Goal: Task Accomplishment & Management: Manage account settings

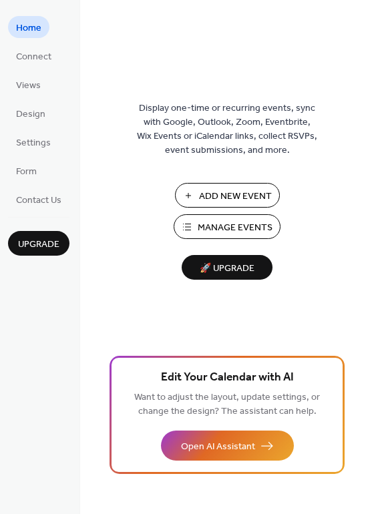
click at [222, 204] on span "Add New Event" at bounding box center [235, 197] width 73 height 14
click at [245, 224] on span "Manage Events" at bounding box center [235, 228] width 75 height 14
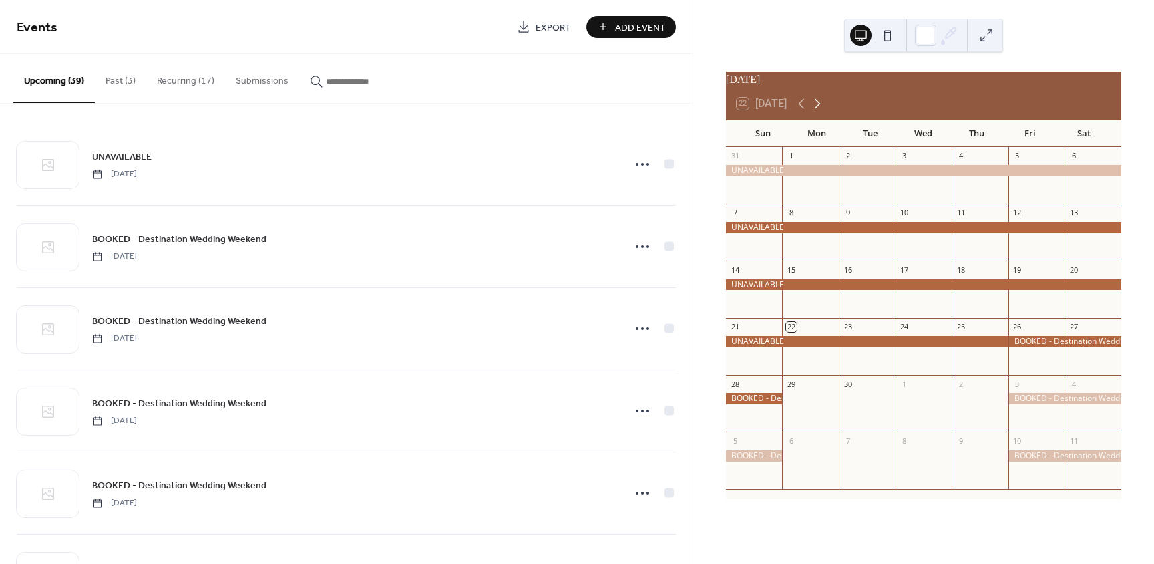
click at [818, 110] on icon at bounding box center [818, 104] width 16 height 16
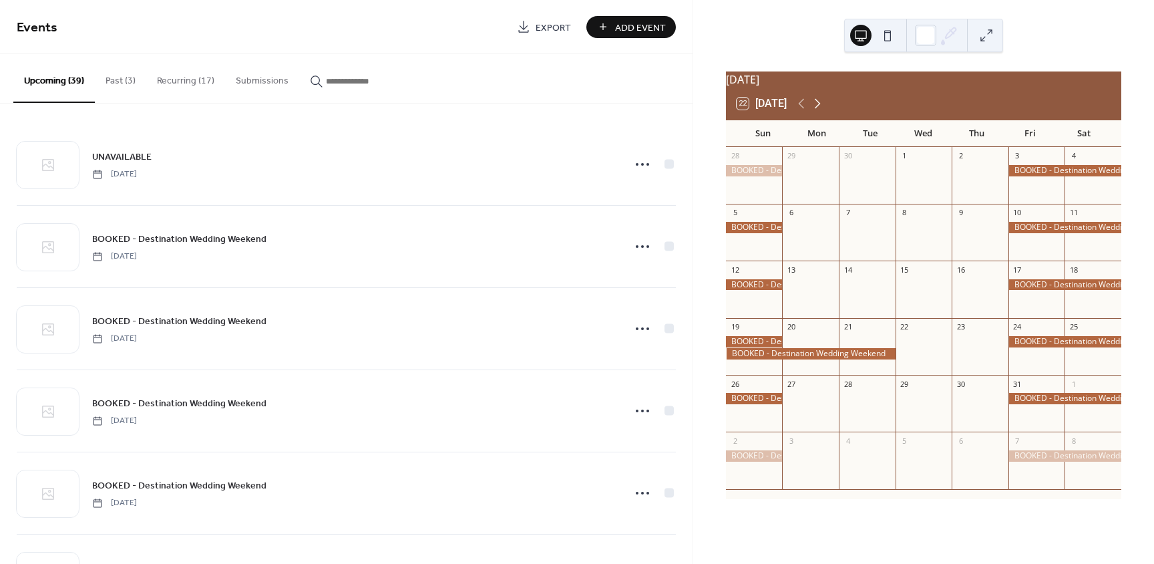
click at [818, 110] on icon at bounding box center [818, 104] width 16 height 16
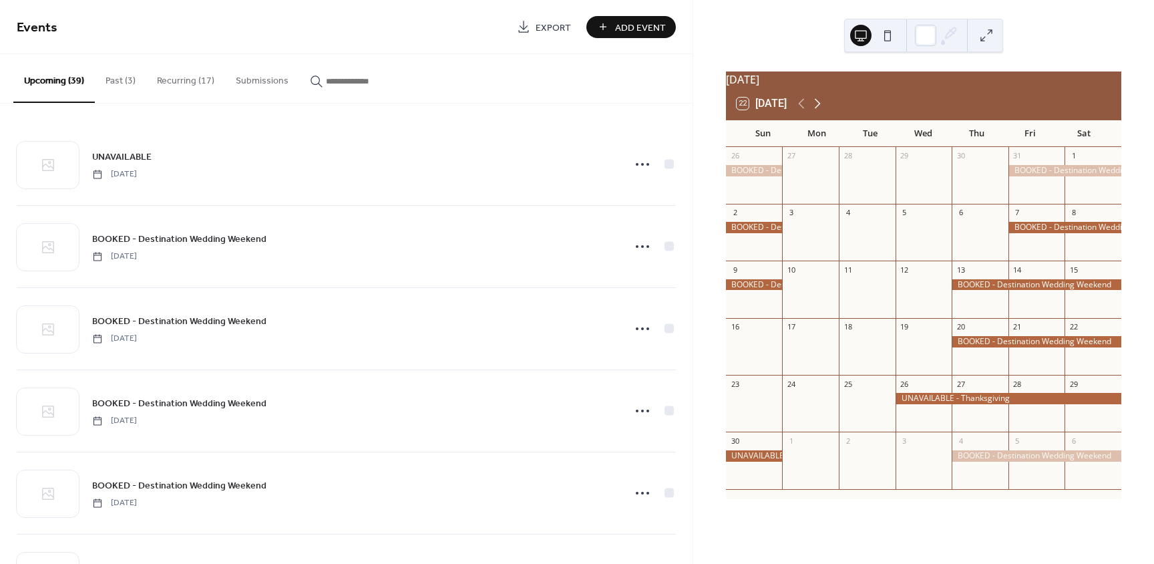
click at [818, 110] on icon at bounding box center [818, 104] width 16 height 16
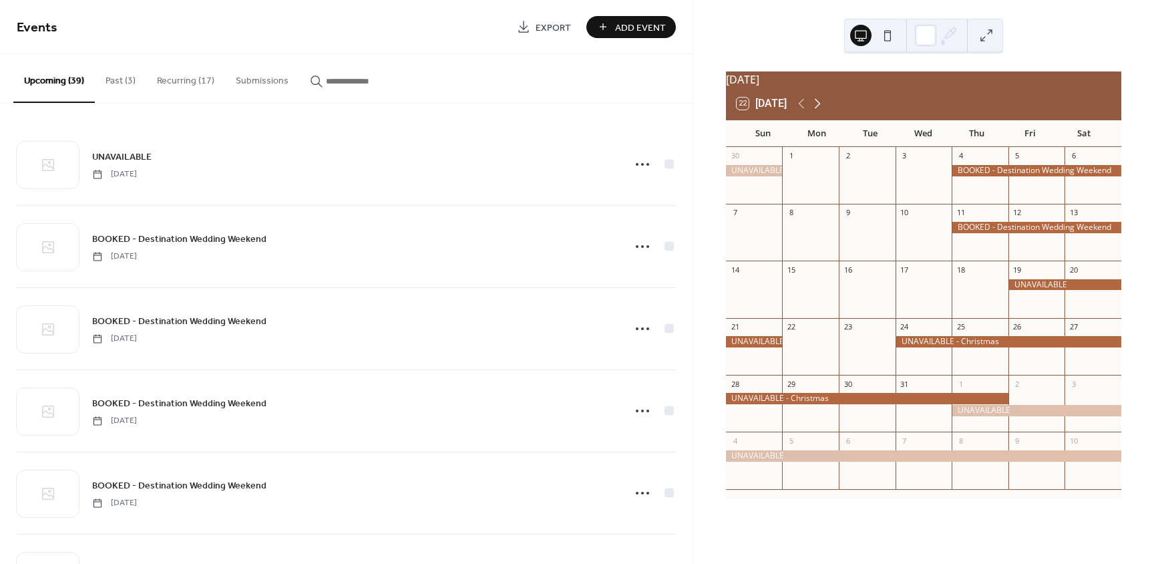
click at [818, 110] on icon at bounding box center [818, 104] width 16 height 16
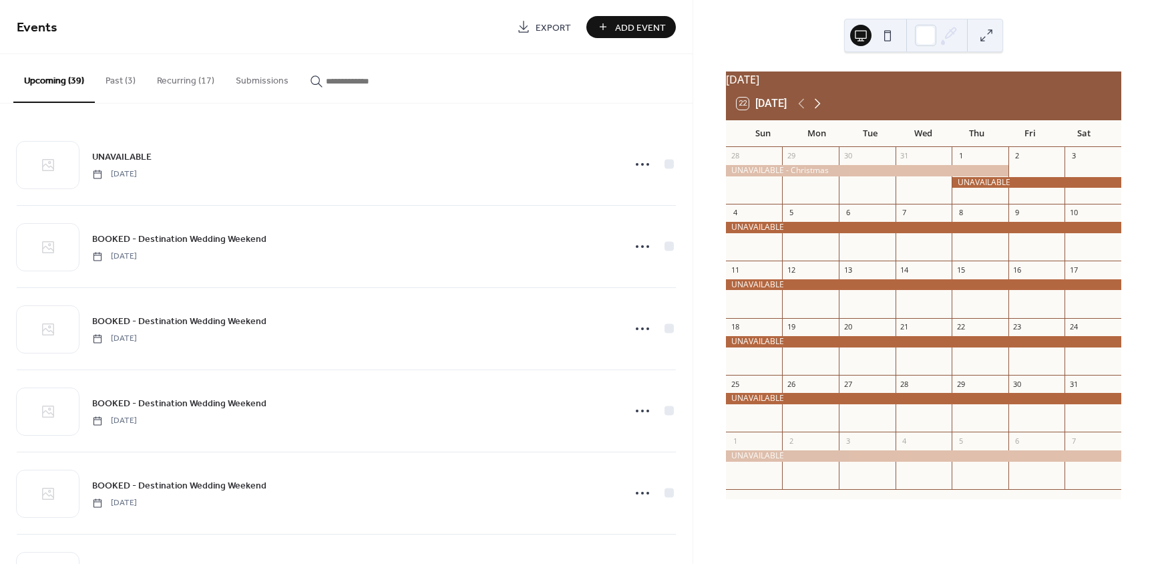
click at [818, 110] on icon at bounding box center [818, 104] width 16 height 16
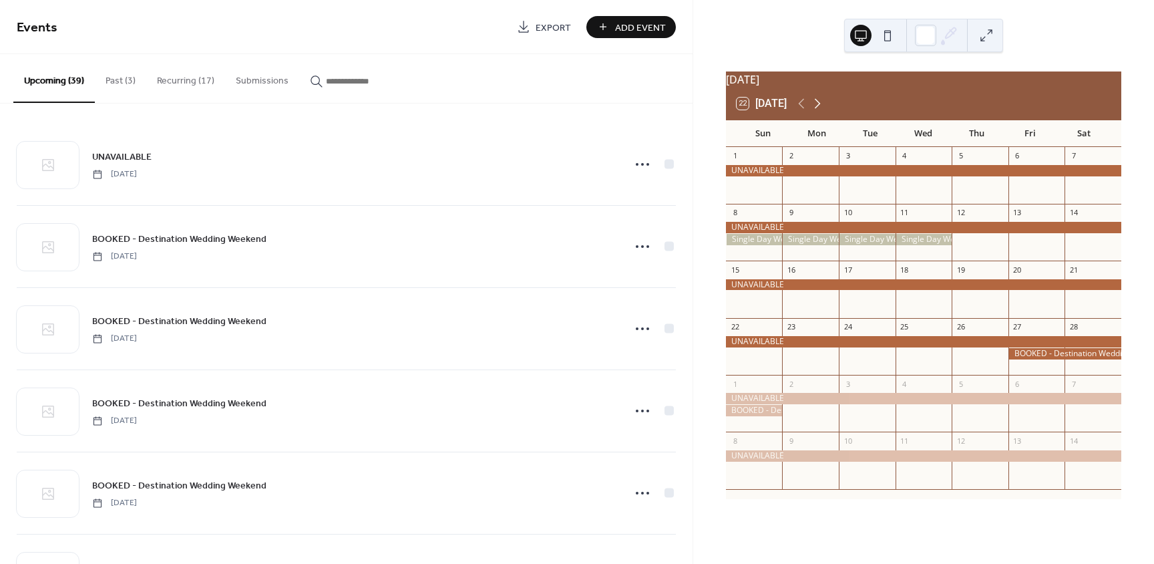
click at [818, 110] on icon at bounding box center [818, 104] width 16 height 16
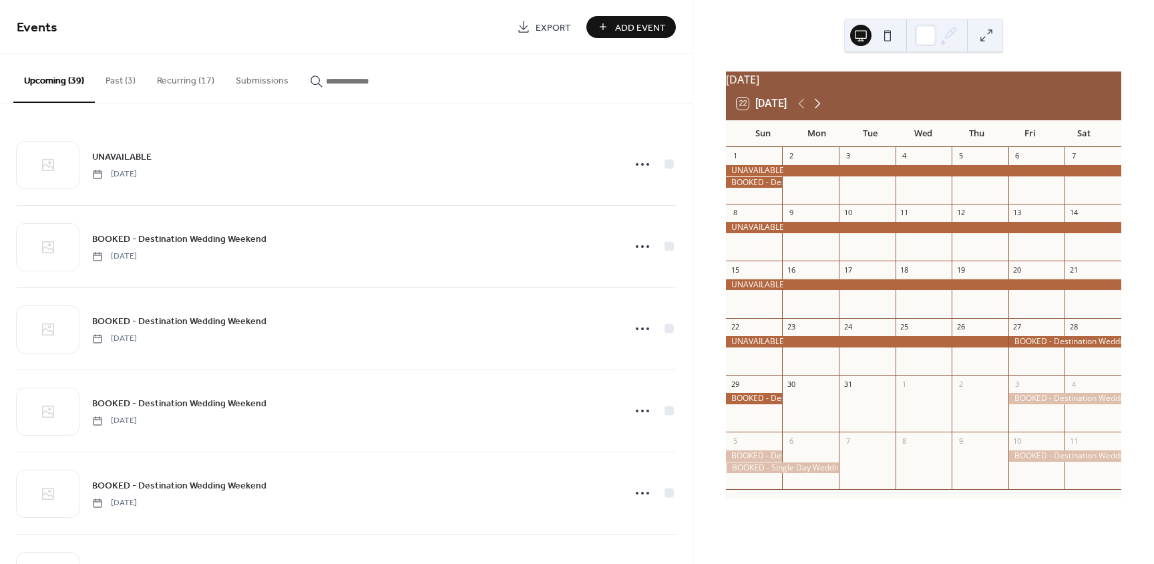
click at [818, 110] on icon at bounding box center [818, 104] width 16 height 16
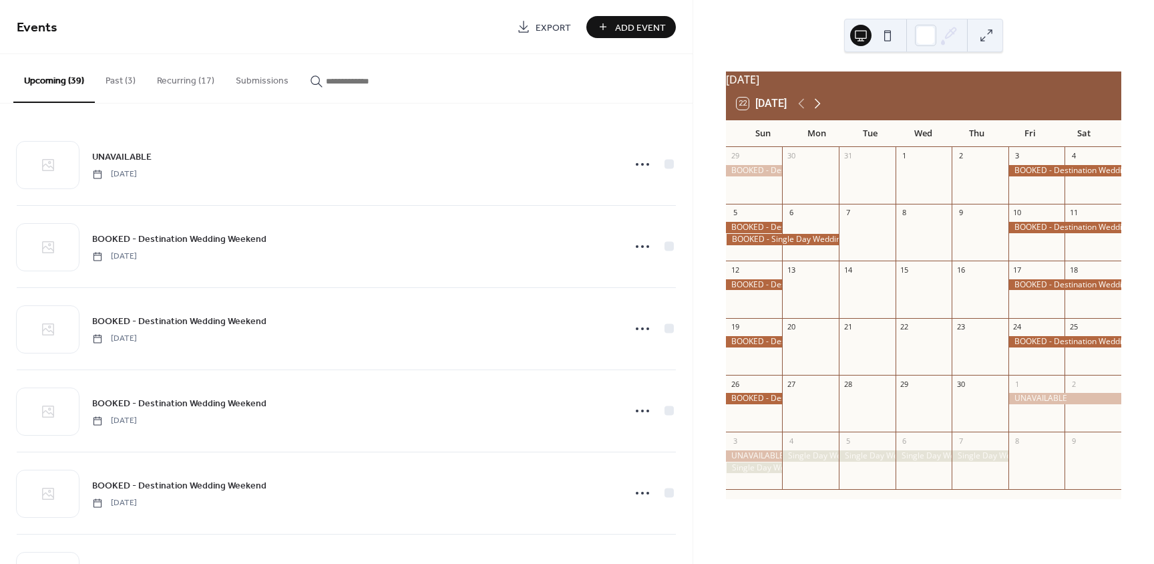
click at [818, 110] on icon at bounding box center [818, 104] width 16 height 16
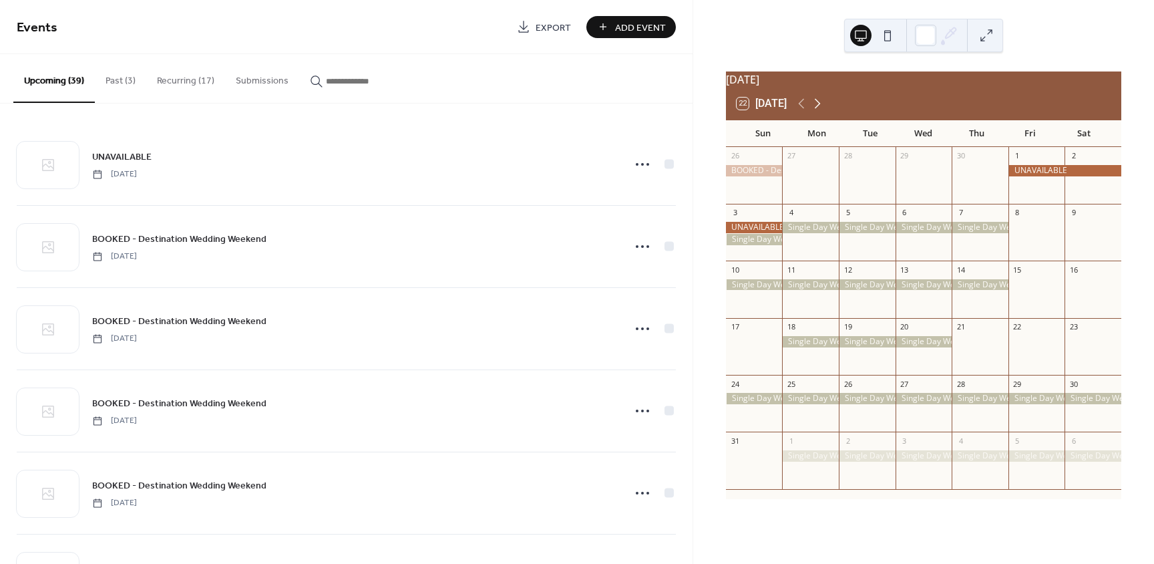
click at [818, 110] on icon at bounding box center [818, 104] width 16 height 16
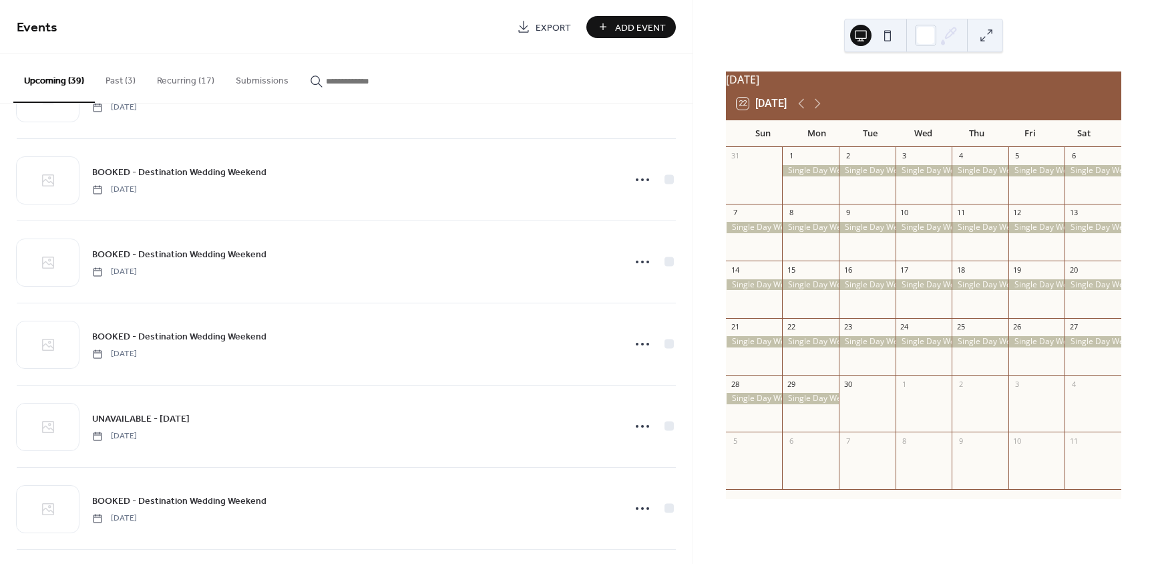
scroll to position [2783, 0]
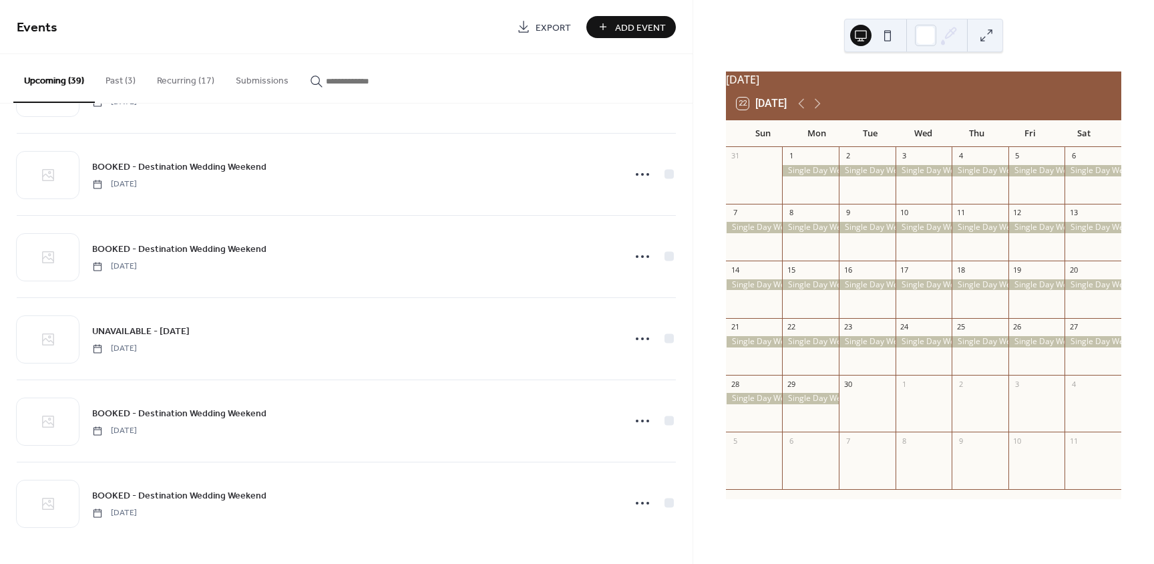
click at [873, 290] on div at bounding box center [867, 284] width 57 height 11
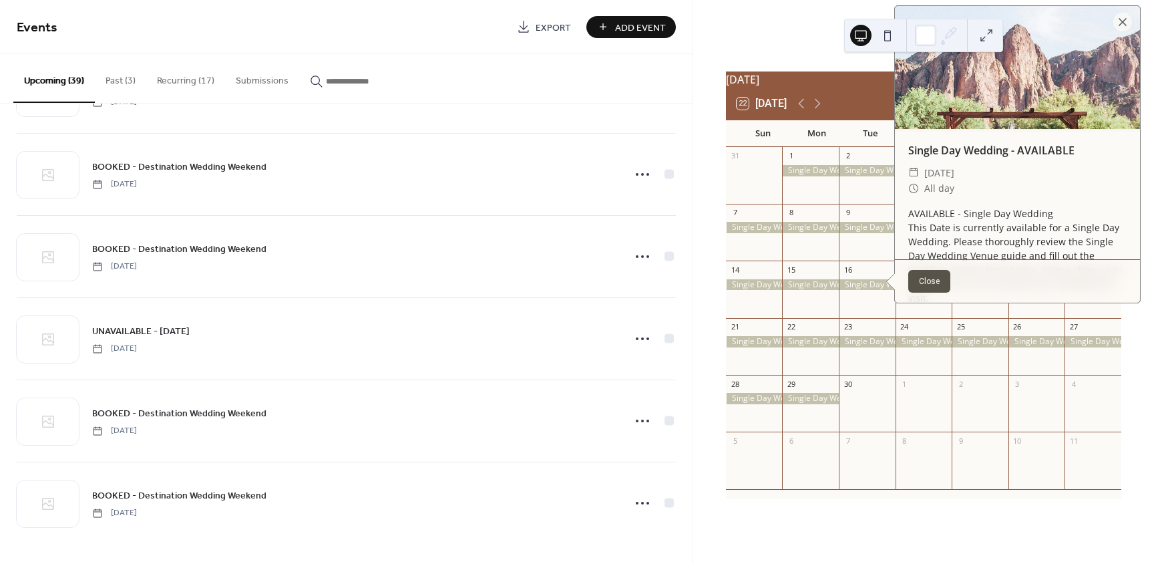
click at [822, 176] on div at bounding box center [810, 170] width 57 height 11
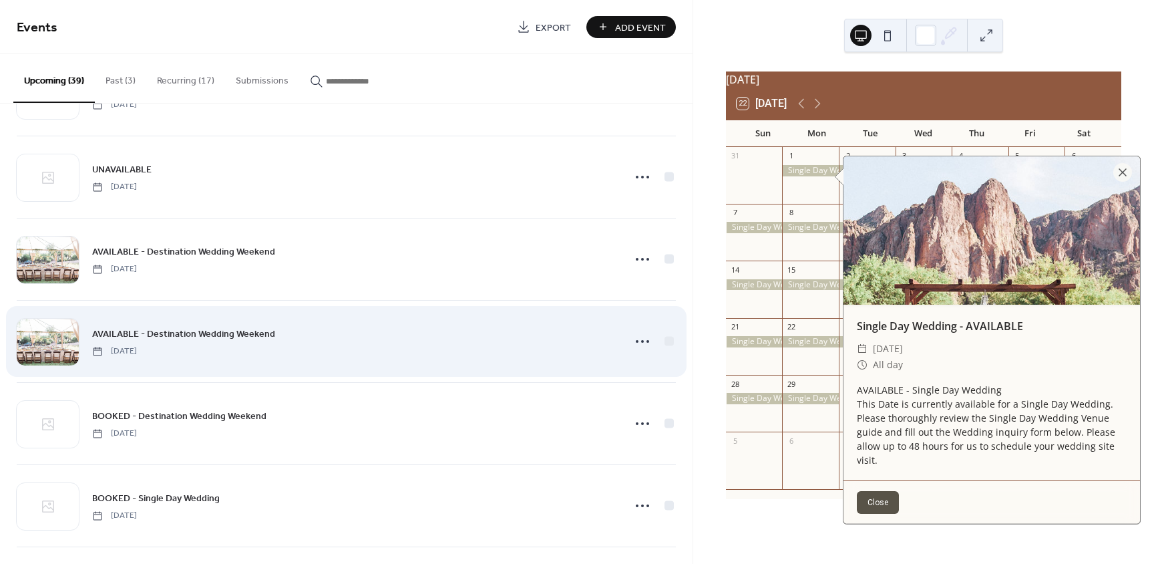
scroll to position [1982, 0]
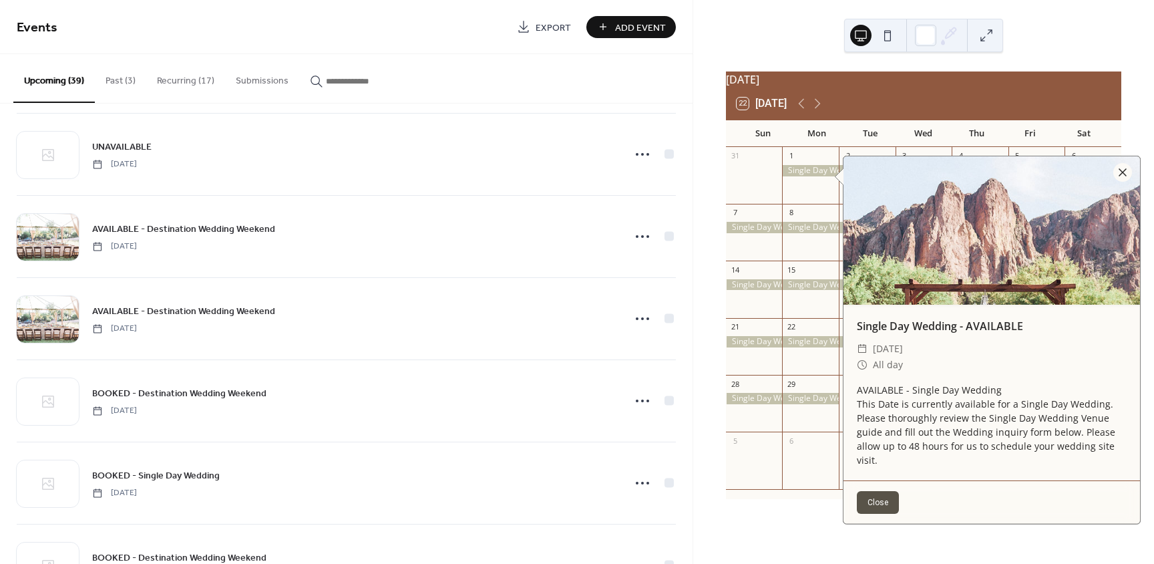
click at [1121, 172] on div at bounding box center [1122, 172] width 19 height 19
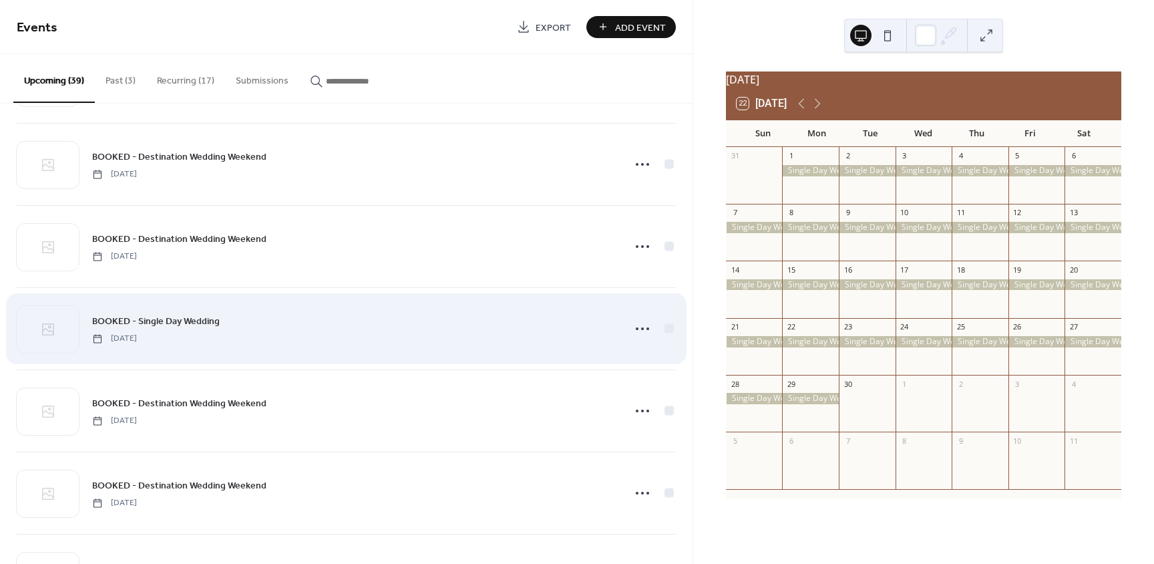
scroll to position [1514, 0]
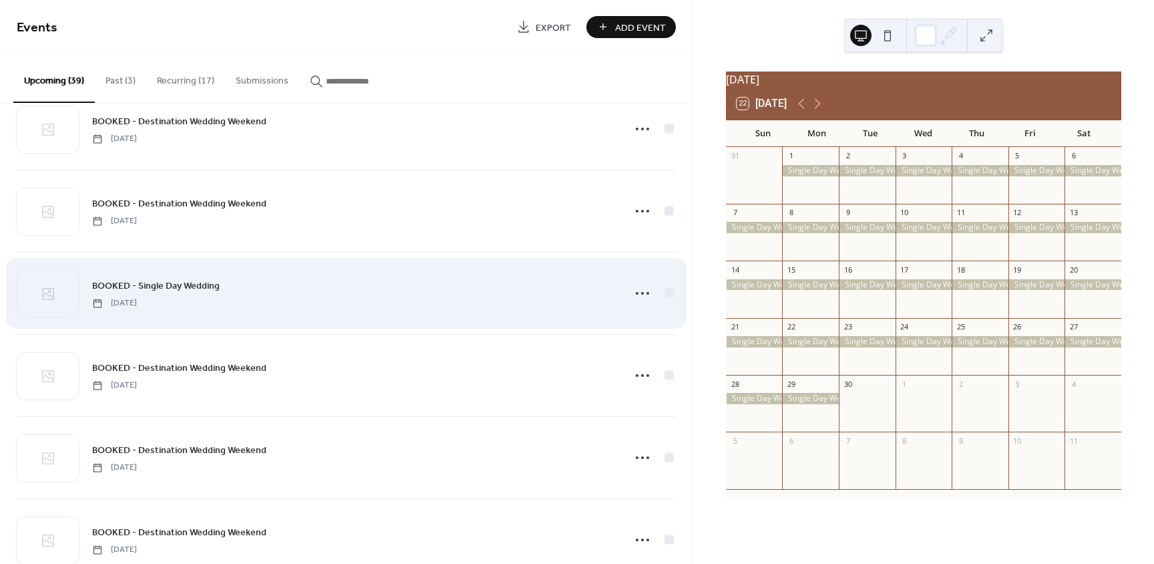
click at [240, 297] on div "BOOKED - Single Day Wedding Sunday, April 5, 2026" at bounding box center [353, 293] width 523 height 30
click at [399, 320] on div "BOOKED - Single Day Wedding Sunday, April 5, 2026" at bounding box center [346, 292] width 659 height 81
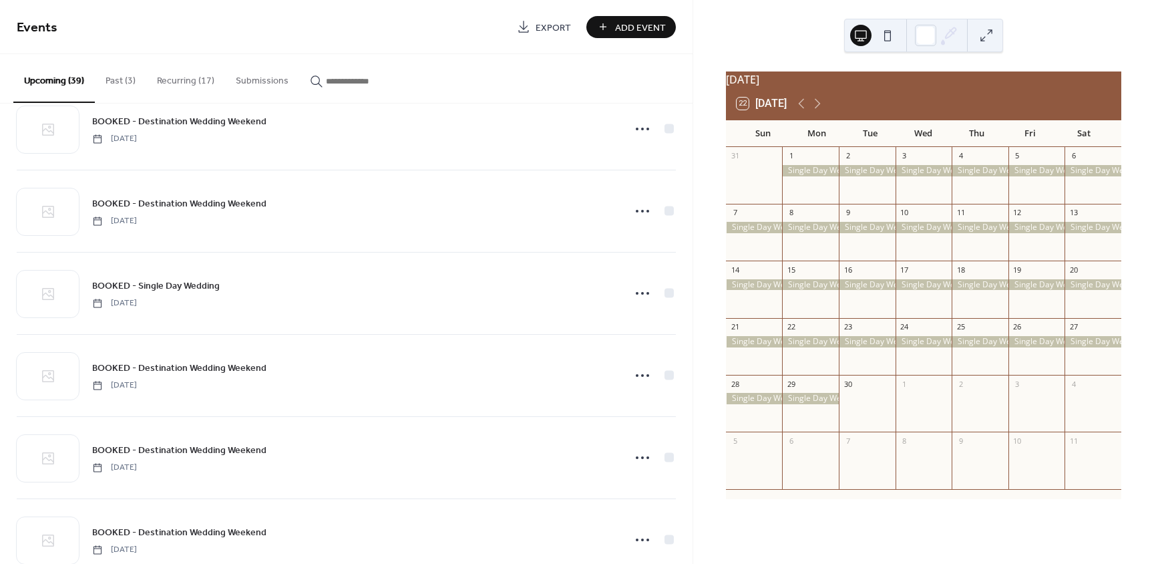
click at [831, 176] on div at bounding box center [810, 170] width 57 height 11
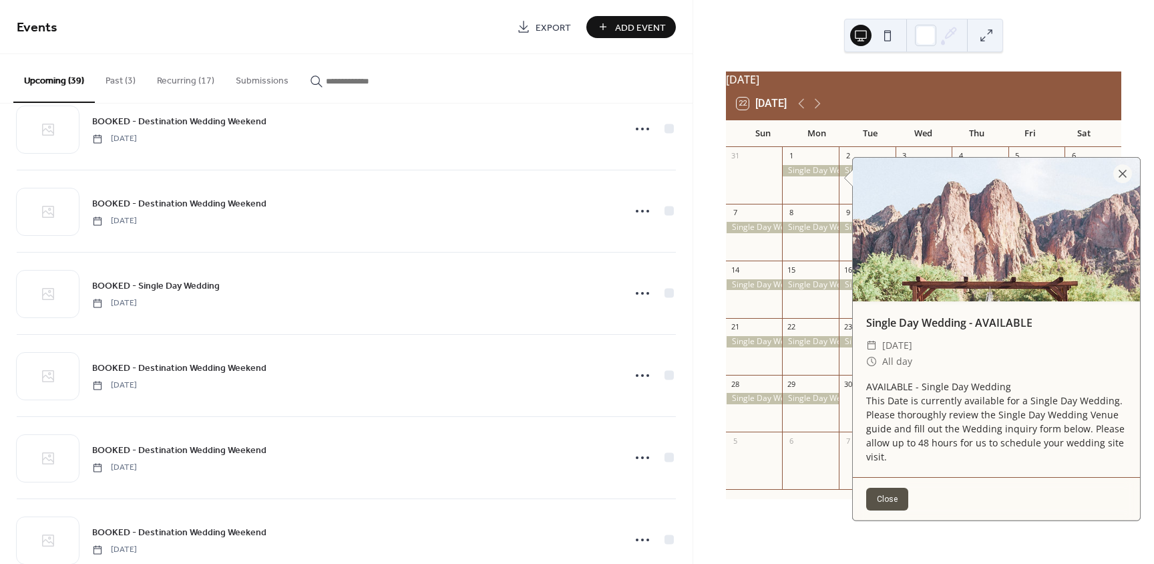
click at [824, 176] on div at bounding box center [810, 170] width 57 height 11
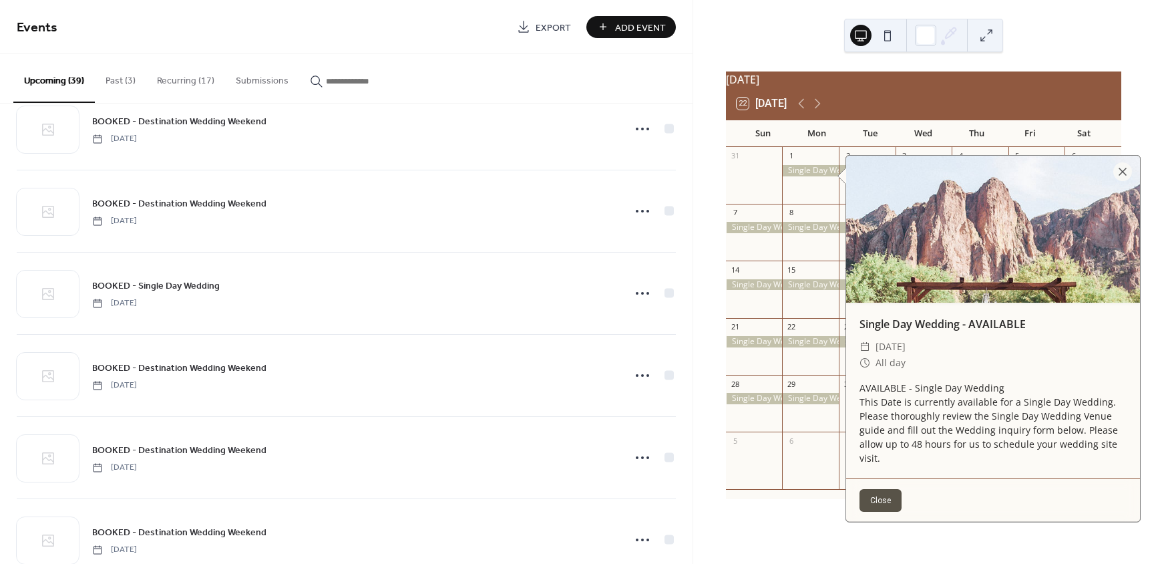
click at [881, 498] on button "Close" at bounding box center [881, 500] width 42 height 23
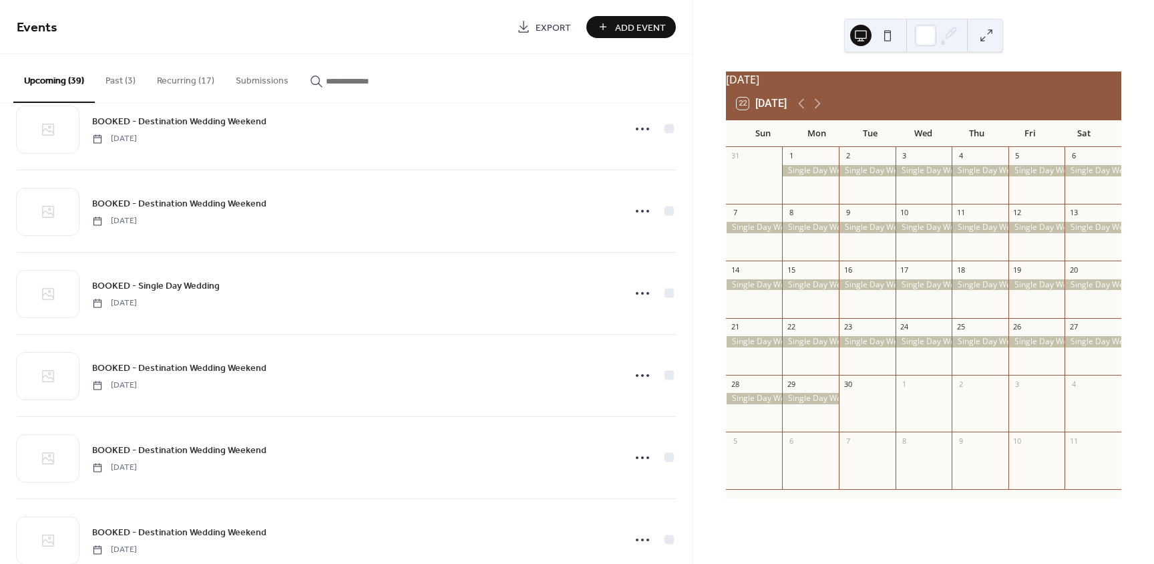
click at [331, 83] on input "button" at bounding box center [366, 81] width 80 height 14
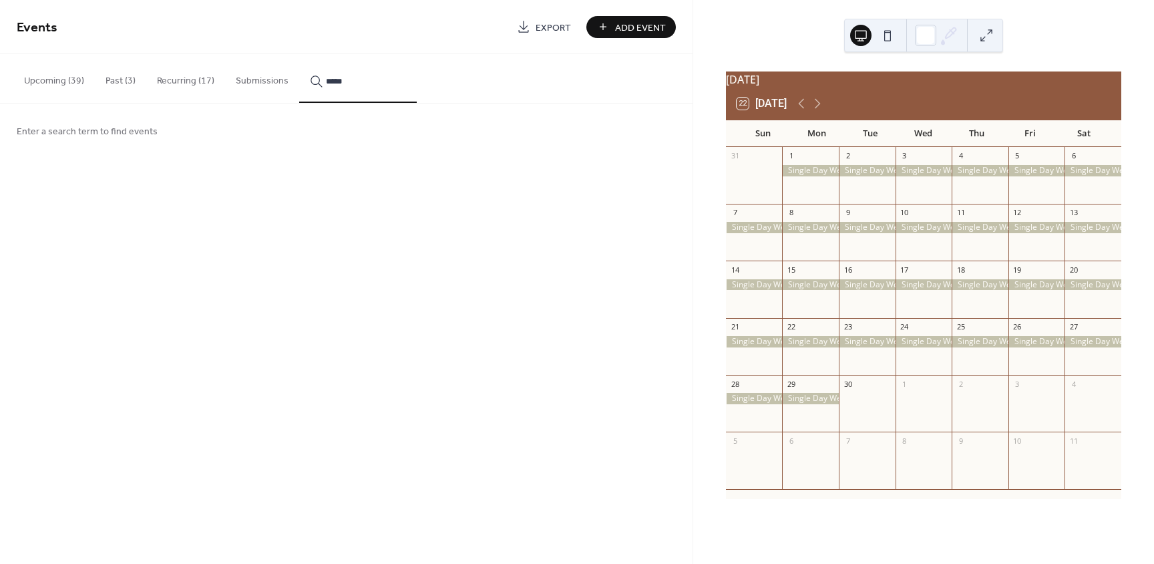
click at [299, 54] on button "****" at bounding box center [358, 78] width 118 height 49
type input "*********"
drag, startPoint x: 359, startPoint y: 81, endPoint x: 303, endPoint y: 84, distance: 55.5
click at [303, 84] on button "*********" at bounding box center [358, 78] width 118 height 49
click at [52, 81] on button "Upcoming (39)" at bounding box center [53, 77] width 81 height 47
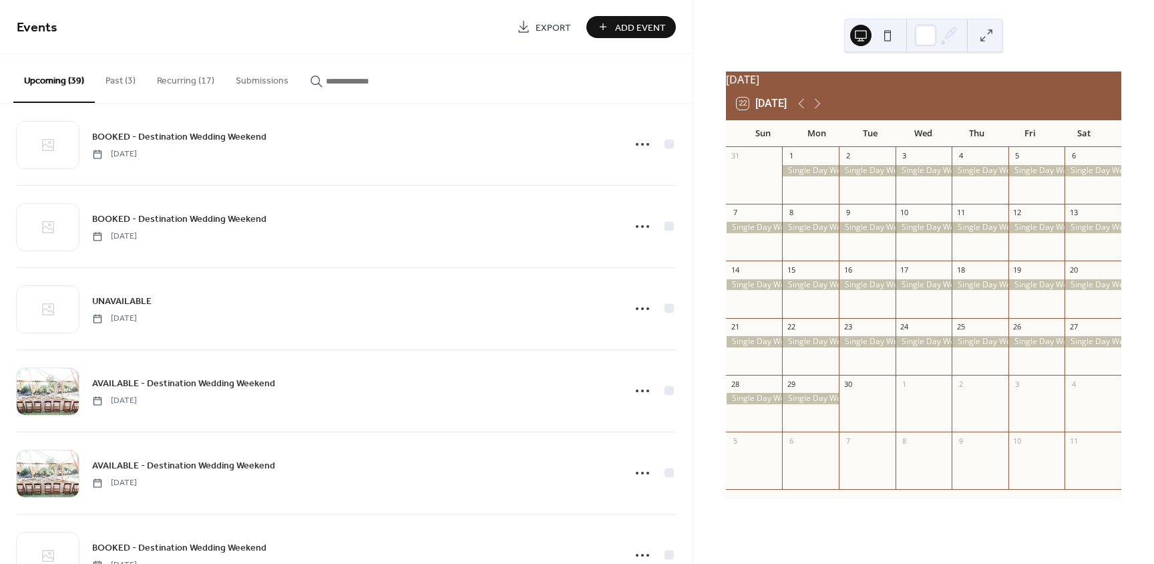
scroll to position [1848, 0]
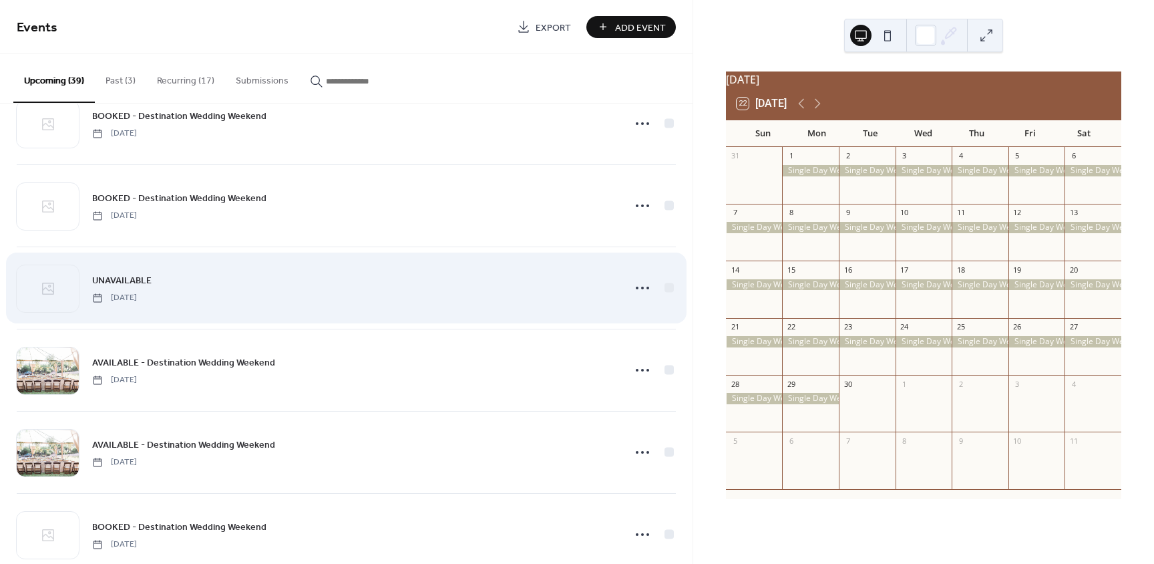
click at [199, 289] on div "UNAVAILABLE Friday, May 1, 2026" at bounding box center [353, 288] width 523 height 30
click at [190, 289] on div "UNAVAILABLE Friday, May 1, 2026" at bounding box center [353, 288] width 523 height 30
click at [328, 289] on div "UNAVAILABLE Friday, May 1, 2026" at bounding box center [353, 288] width 523 height 30
click at [637, 291] on icon at bounding box center [642, 287] width 21 height 21
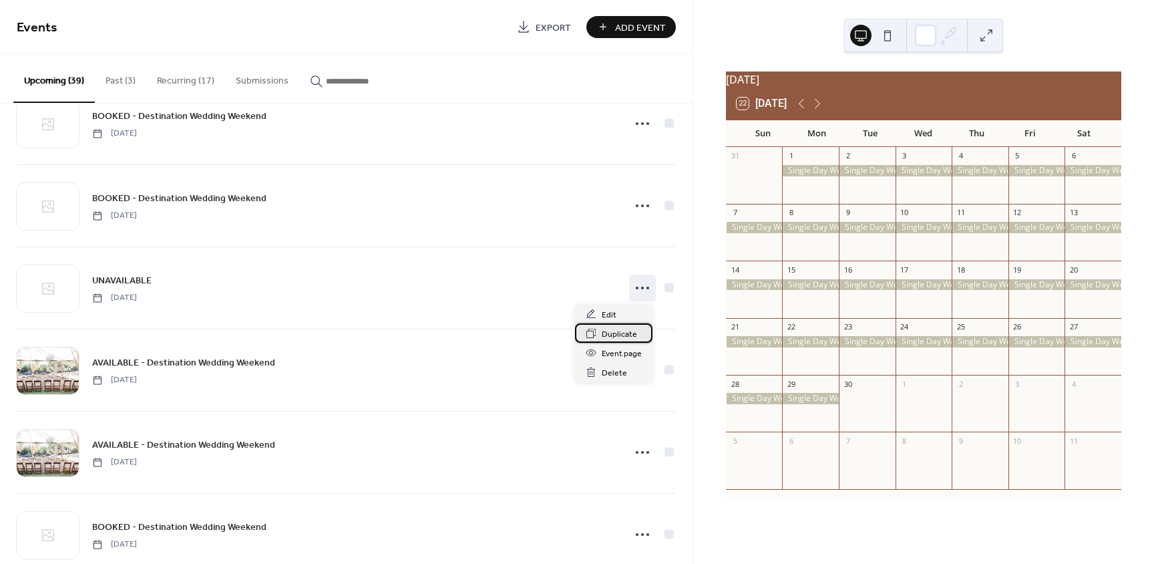
click at [621, 333] on span "Duplicate" at bounding box center [619, 334] width 35 height 14
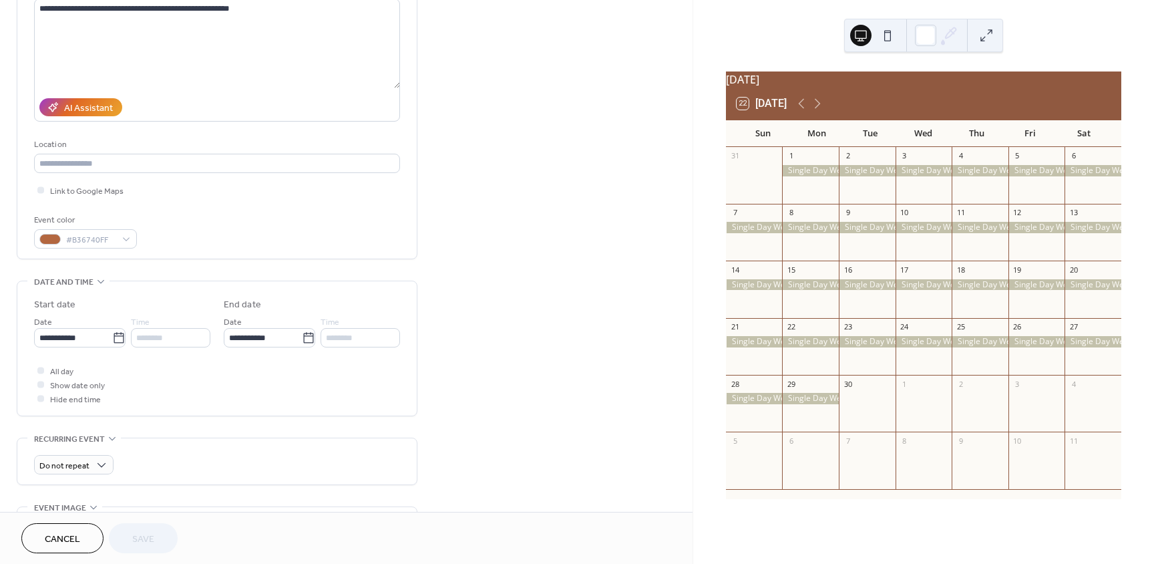
scroll to position [200, 0]
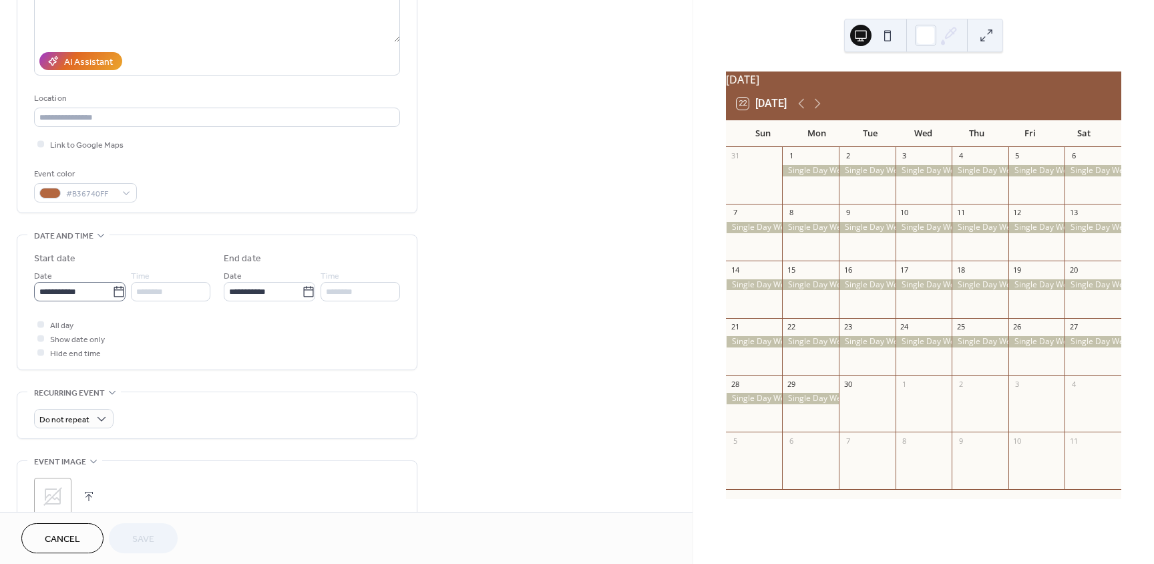
click at [117, 289] on icon at bounding box center [119, 291] width 10 height 11
click at [112, 289] on input "**********" at bounding box center [73, 291] width 78 height 19
click at [42, 326] on span "‹" at bounding box center [49, 323] width 20 height 27
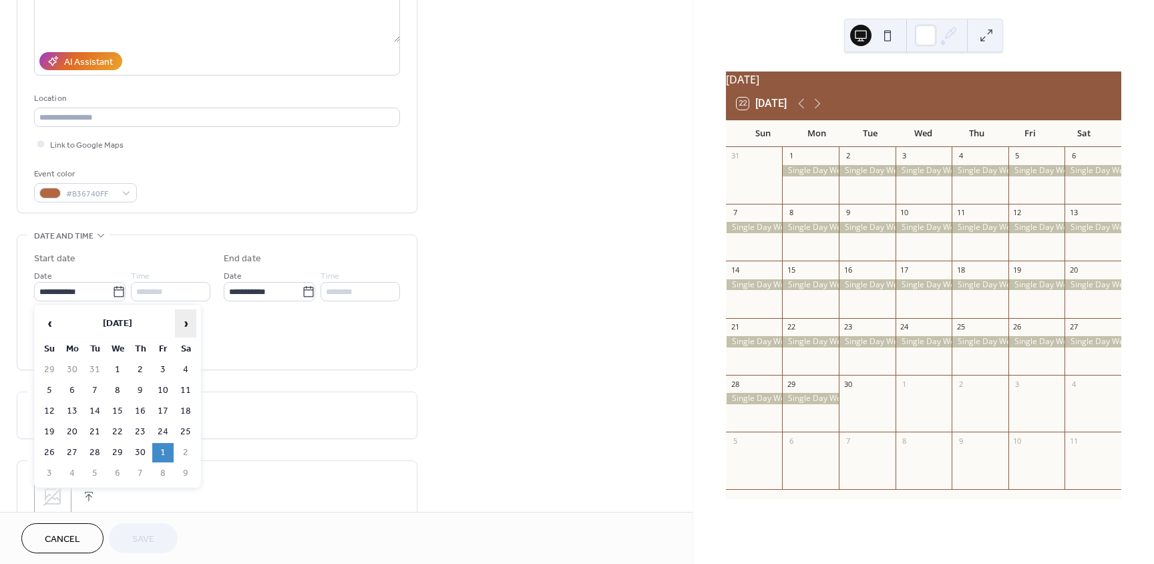
click at [180, 324] on span "›" at bounding box center [186, 323] width 20 height 27
click at [60, 532] on span "Cancel" at bounding box center [62, 539] width 35 height 14
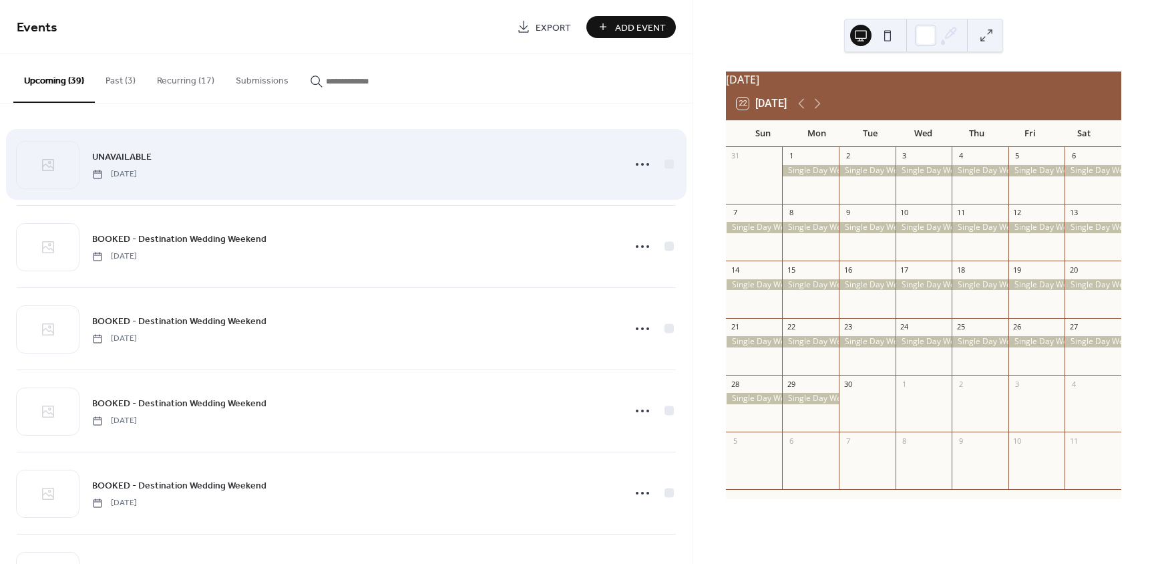
click at [224, 174] on div "UNAVAILABLE Sunday, June 1, 2025" at bounding box center [353, 164] width 523 height 30
click at [642, 166] on icon at bounding box center [642, 164] width 21 height 21
click at [554, 173] on div "UNAVAILABLE Sunday, June 1, 2025" at bounding box center [353, 164] width 523 height 30
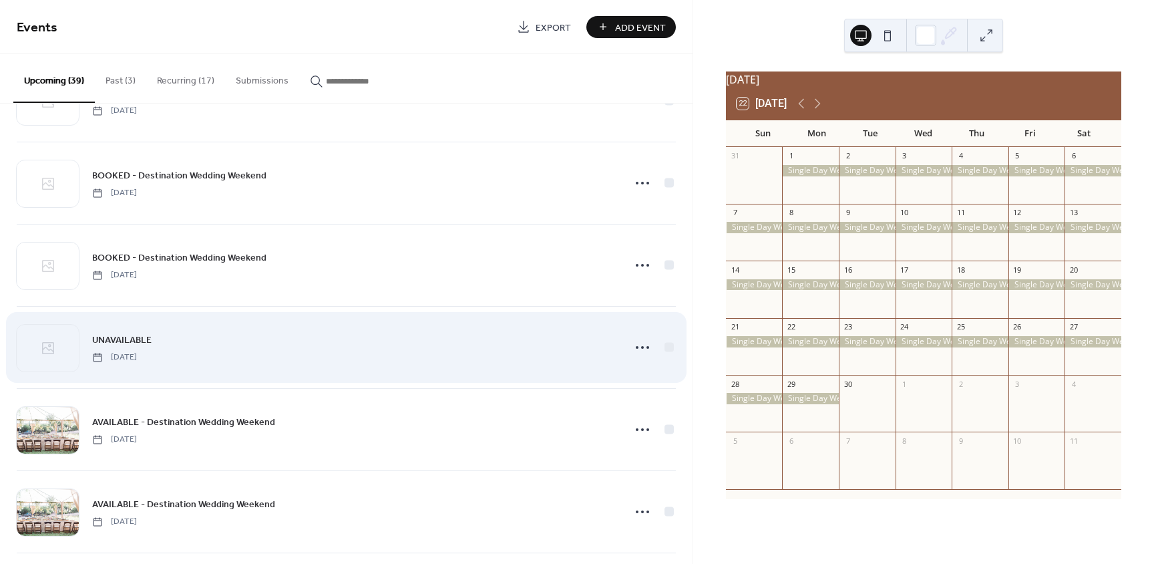
scroll to position [1803, 0]
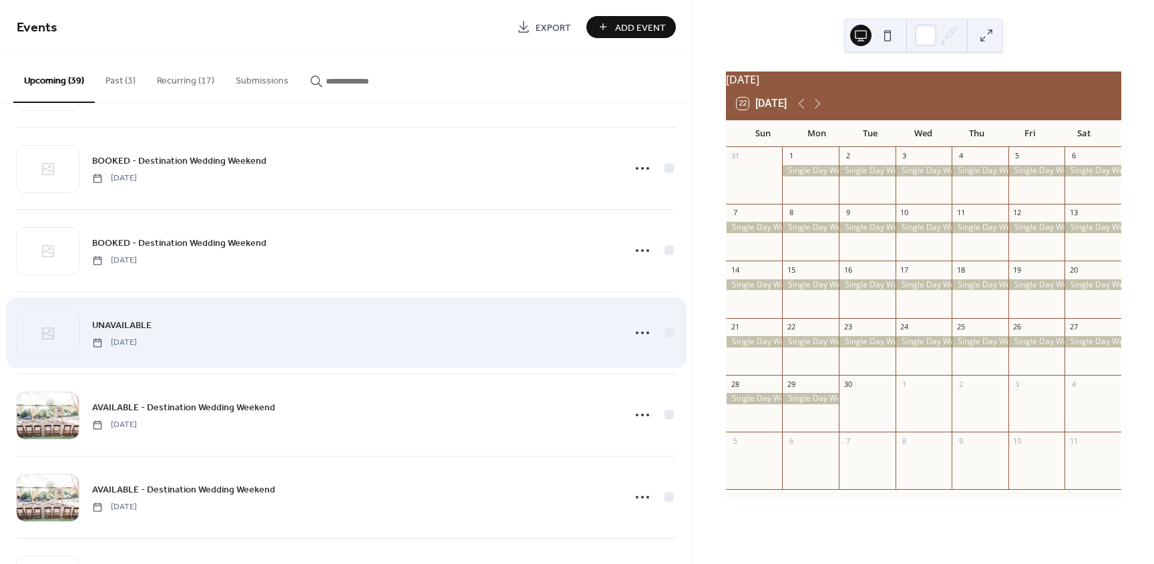
click at [187, 351] on div "UNAVAILABLE Friday, May 1, 2026" at bounding box center [346, 332] width 659 height 81
click at [643, 335] on icon at bounding box center [642, 332] width 21 height 21
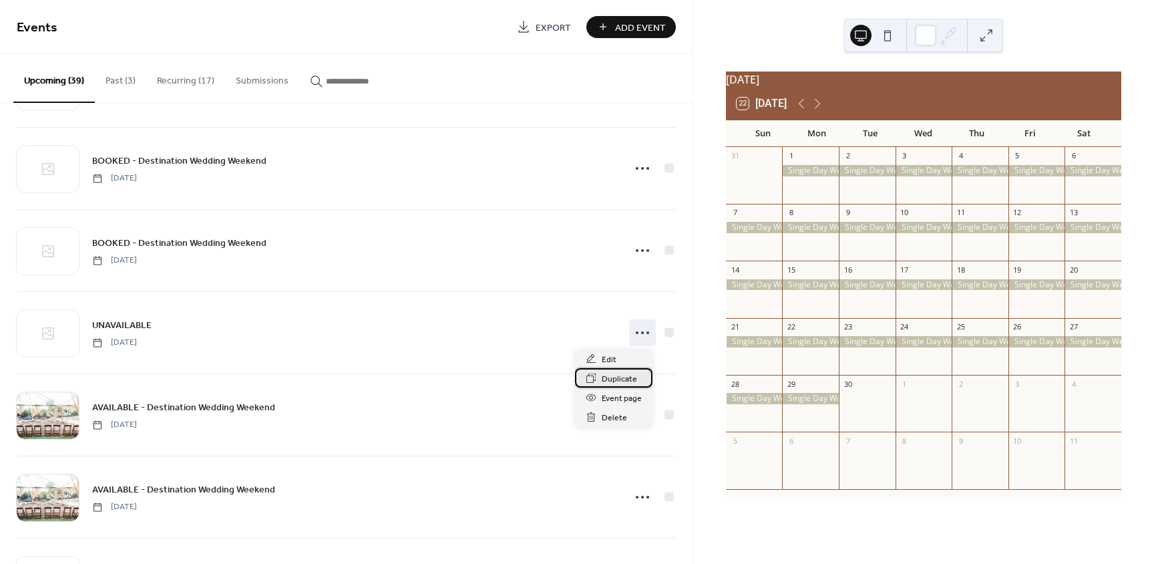
click at [606, 376] on span "Duplicate" at bounding box center [619, 379] width 35 height 14
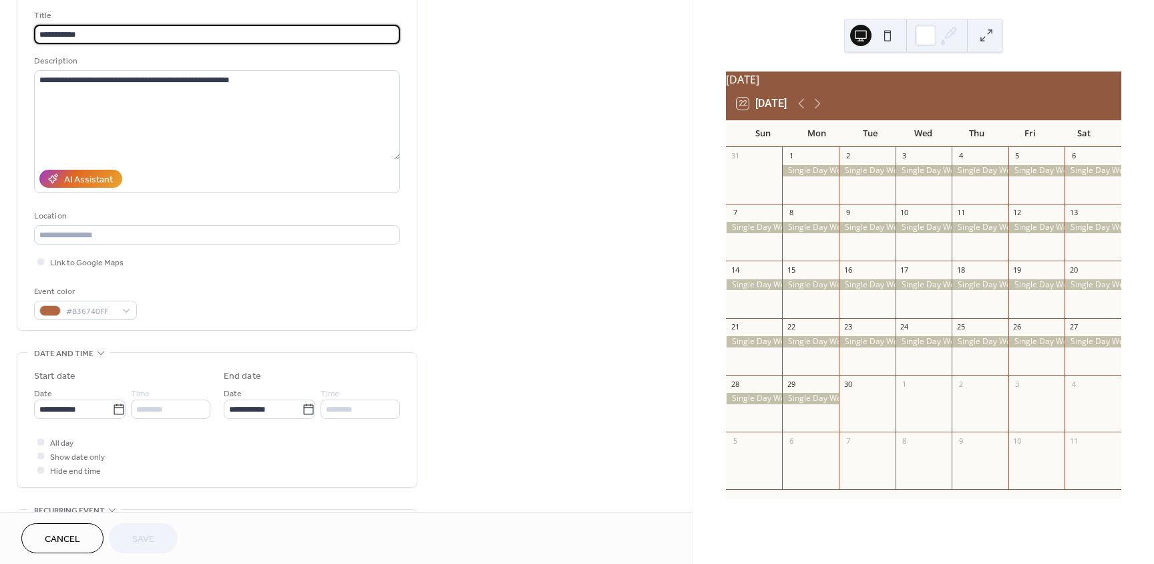
scroll to position [134, 0]
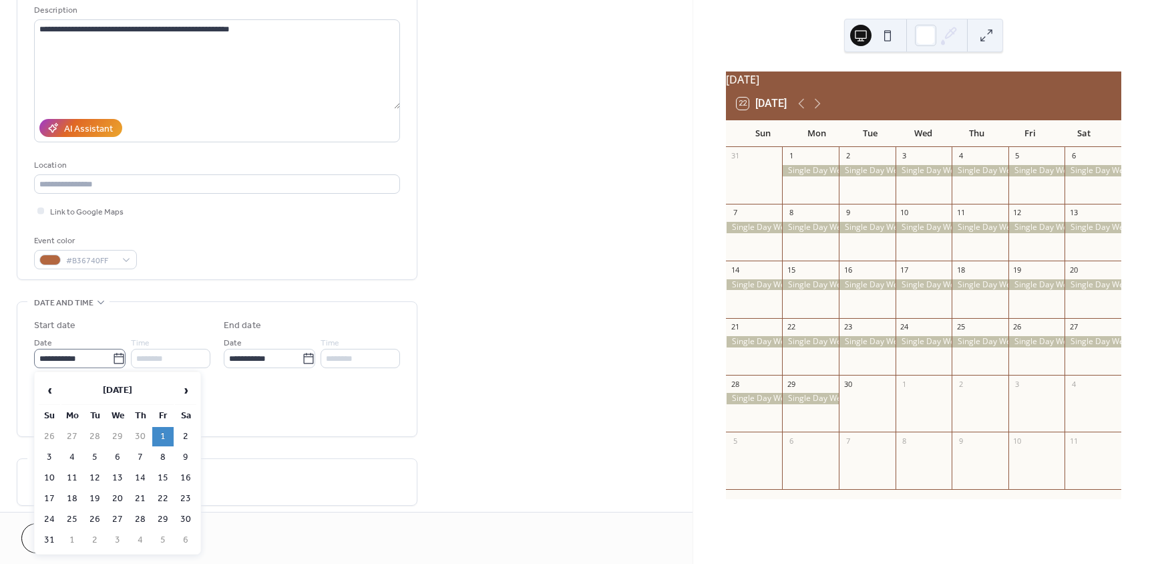
click at [120, 360] on icon at bounding box center [118, 358] width 13 height 13
click at [112, 360] on input "**********" at bounding box center [73, 358] width 78 height 19
click at [188, 394] on span "›" at bounding box center [186, 390] width 20 height 27
click at [71, 438] on td "1" at bounding box center [71, 436] width 21 height 19
type input "**********"
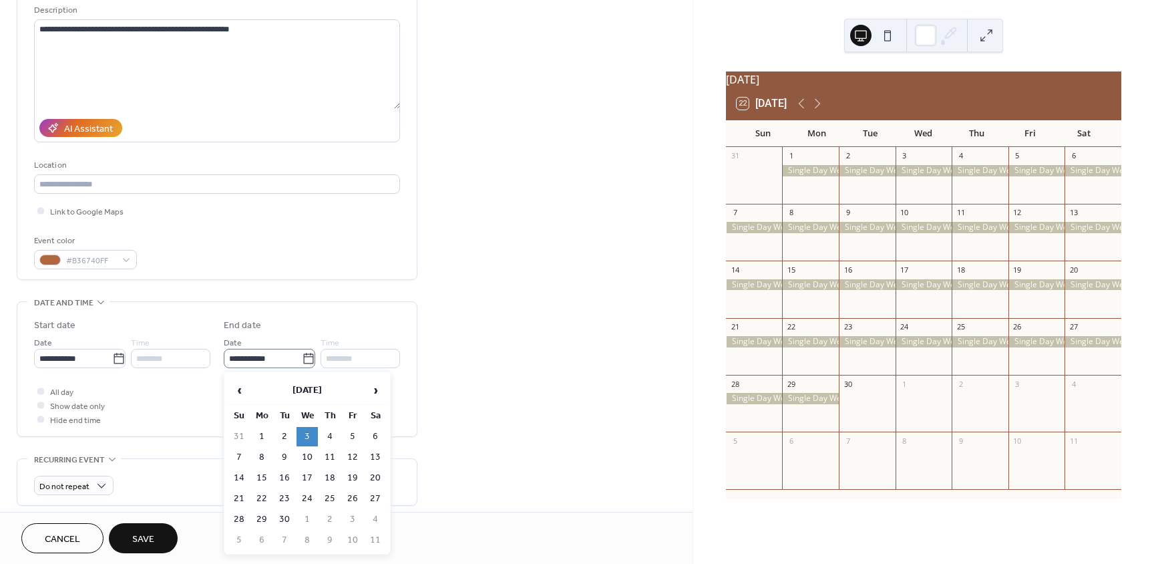
click at [307, 361] on icon at bounding box center [308, 358] width 13 height 13
click at [302, 361] on input "**********" at bounding box center [263, 358] width 78 height 19
click at [283, 519] on td "30" at bounding box center [284, 519] width 21 height 19
type input "**********"
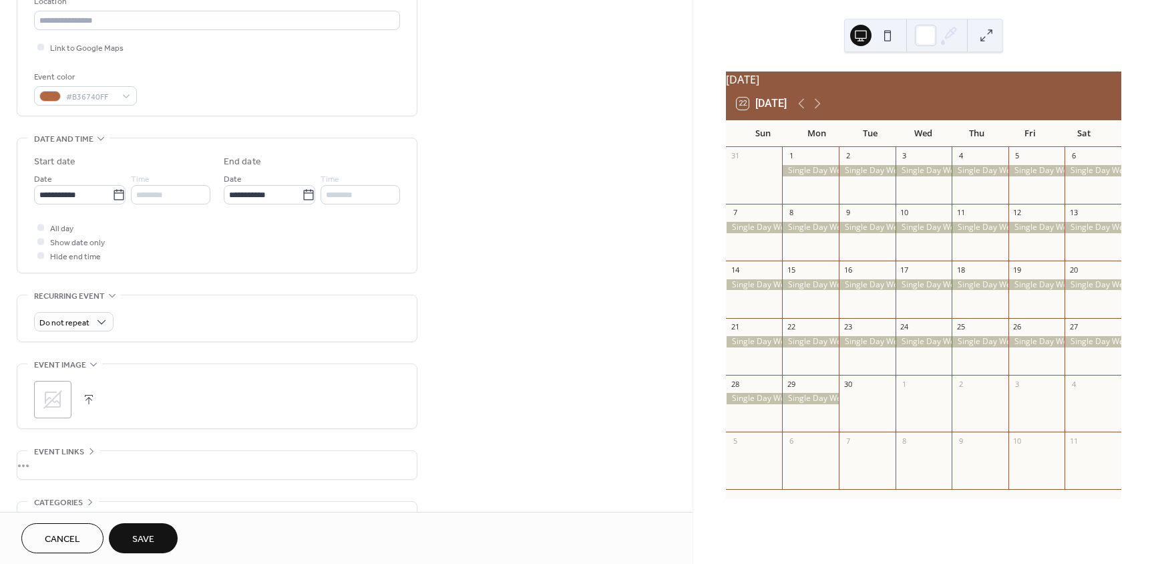
scroll to position [380, 0]
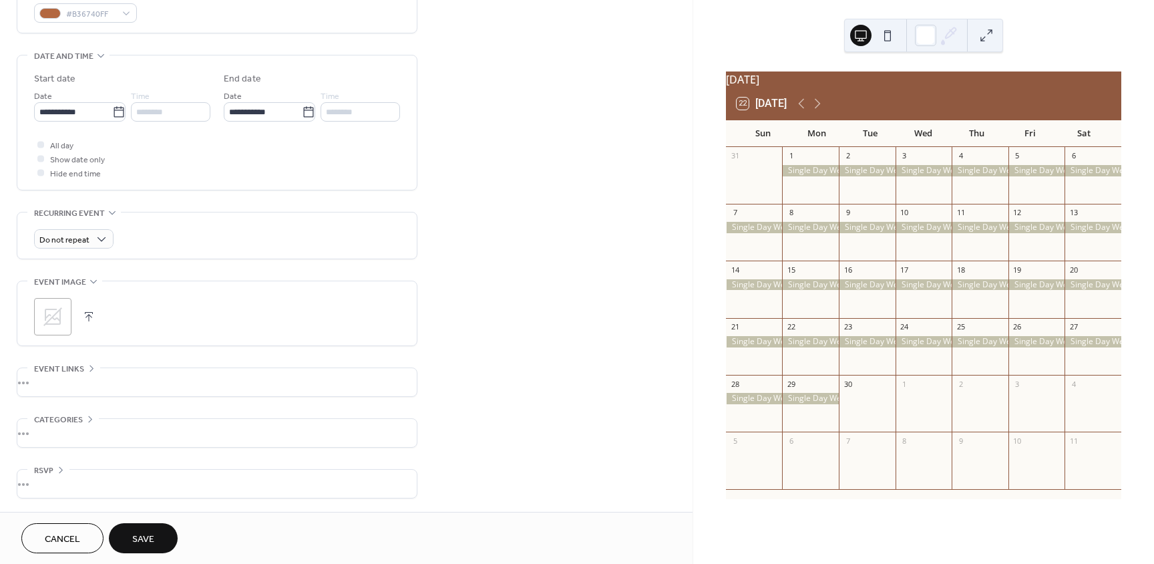
click at [146, 544] on span "Save" at bounding box center [143, 539] width 22 height 14
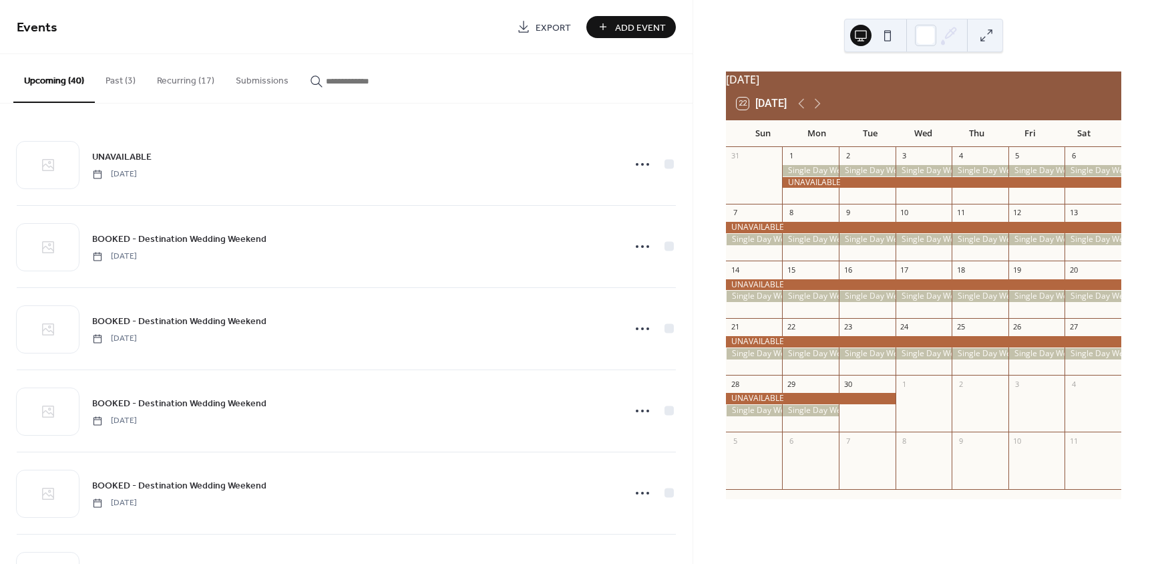
click at [810, 245] on div at bounding box center [810, 239] width 57 height 11
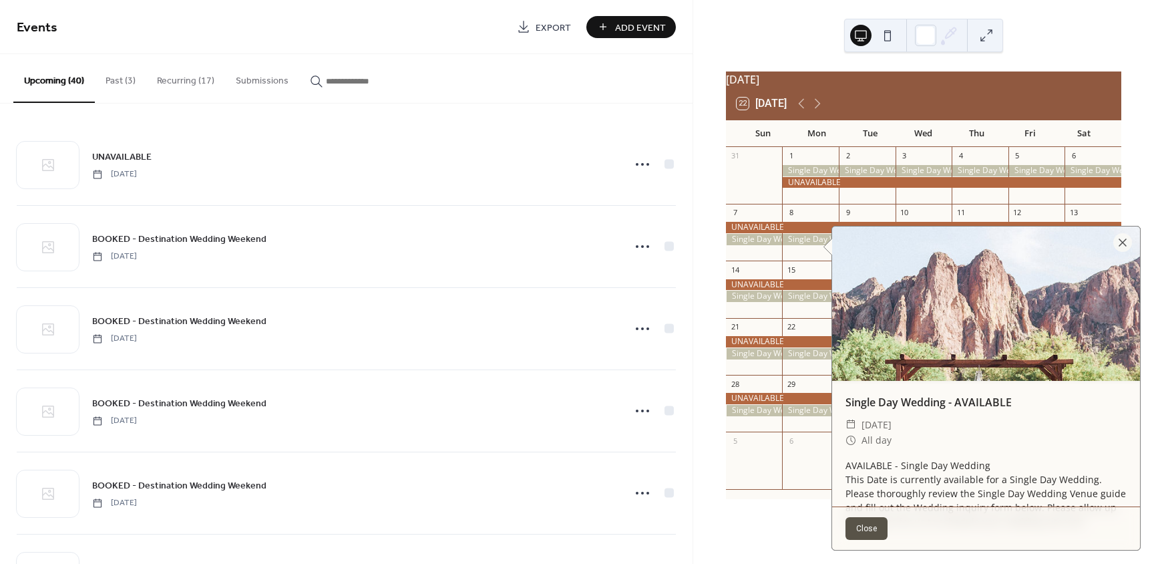
click at [810, 245] on div at bounding box center [810, 239] width 57 height 11
click at [862, 531] on button "Close" at bounding box center [867, 528] width 42 height 23
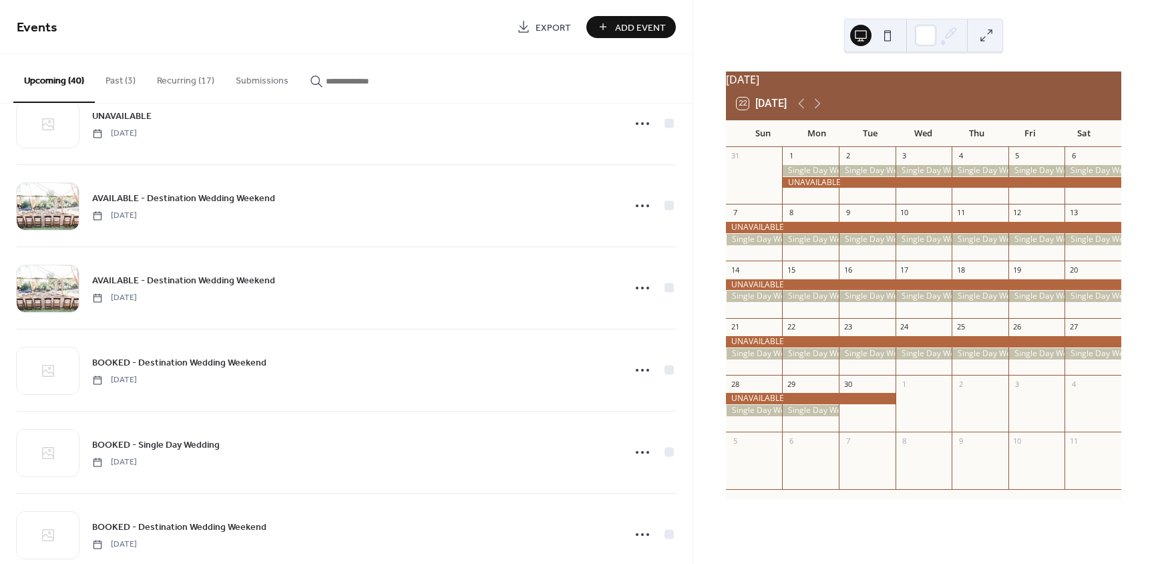
scroll to position [1864, 0]
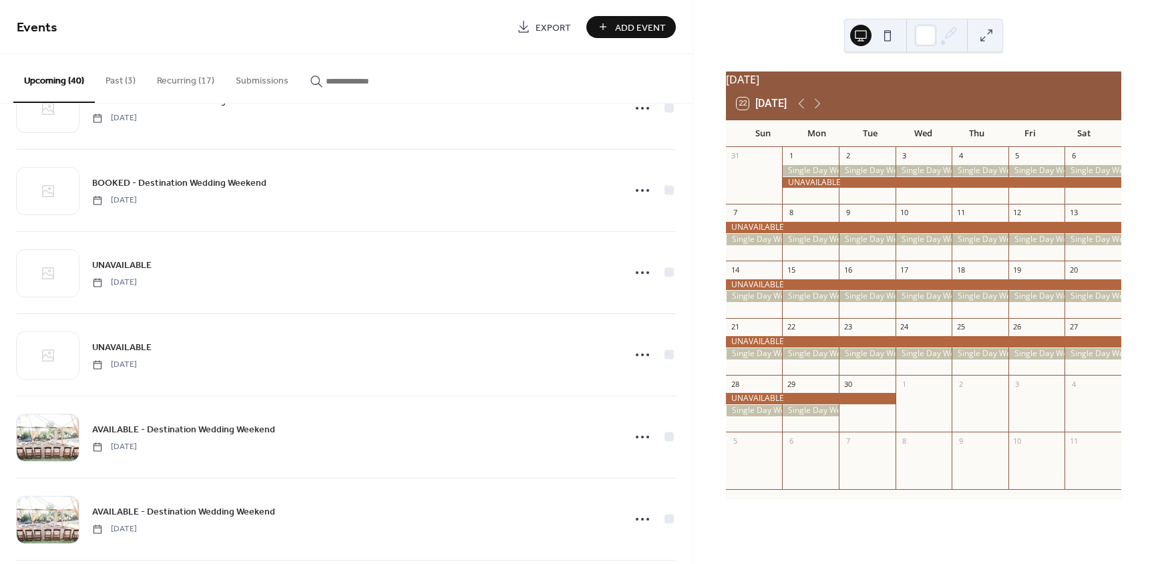
click at [183, 77] on button "Recurring (17)" at bounding box center [185, 77] width 79 height 47
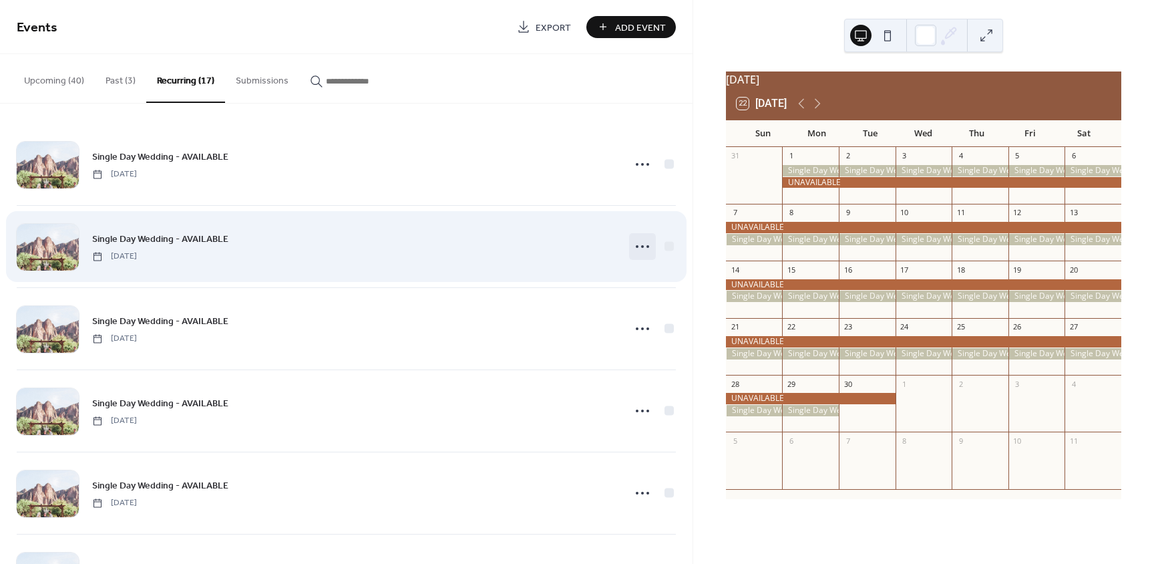
click at [632, 250] on icon at bounding box center [642, 246] width 21 height 21
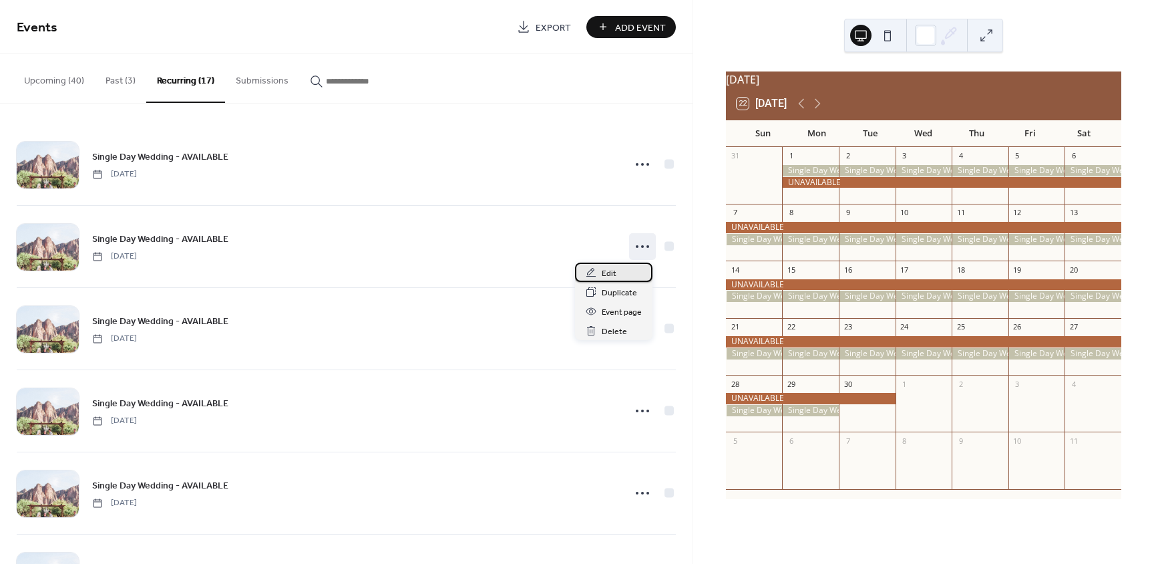
click at [617, 278] on div "Edit" at bounding box center [613, 272] width 77 height 19
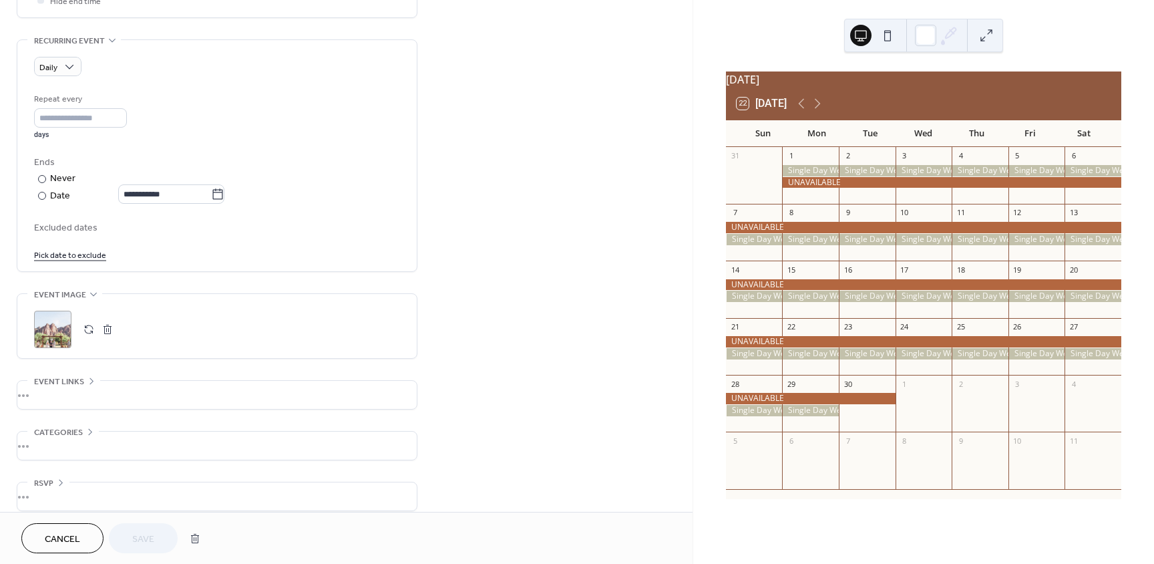
scroll to position [565, 0]
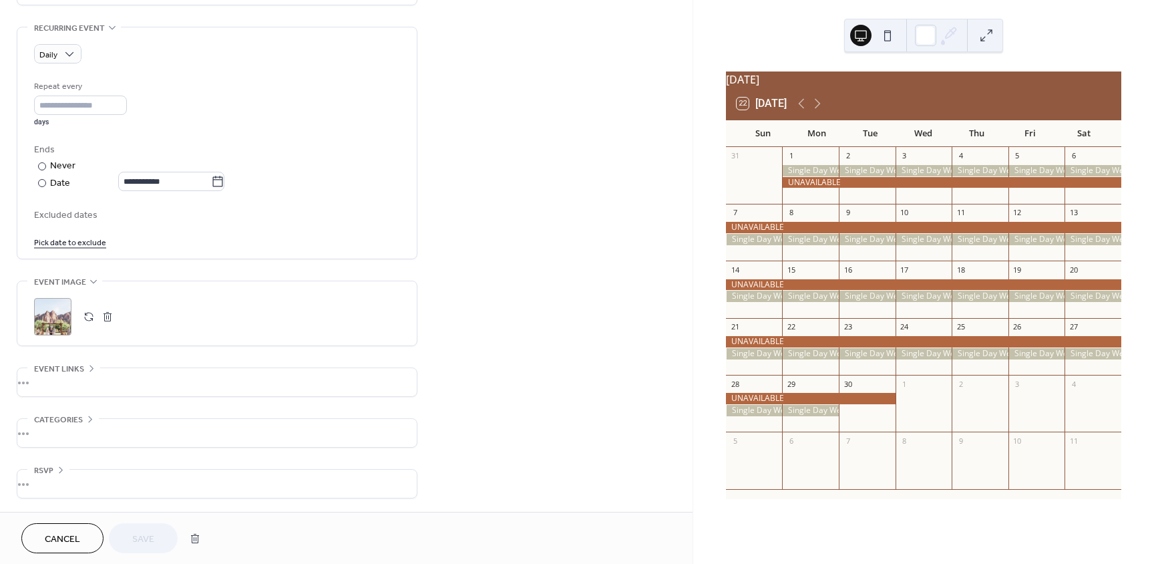
click at [57, 535] on span "Cancel" at bounding box center [62, 539] width 35 height 14
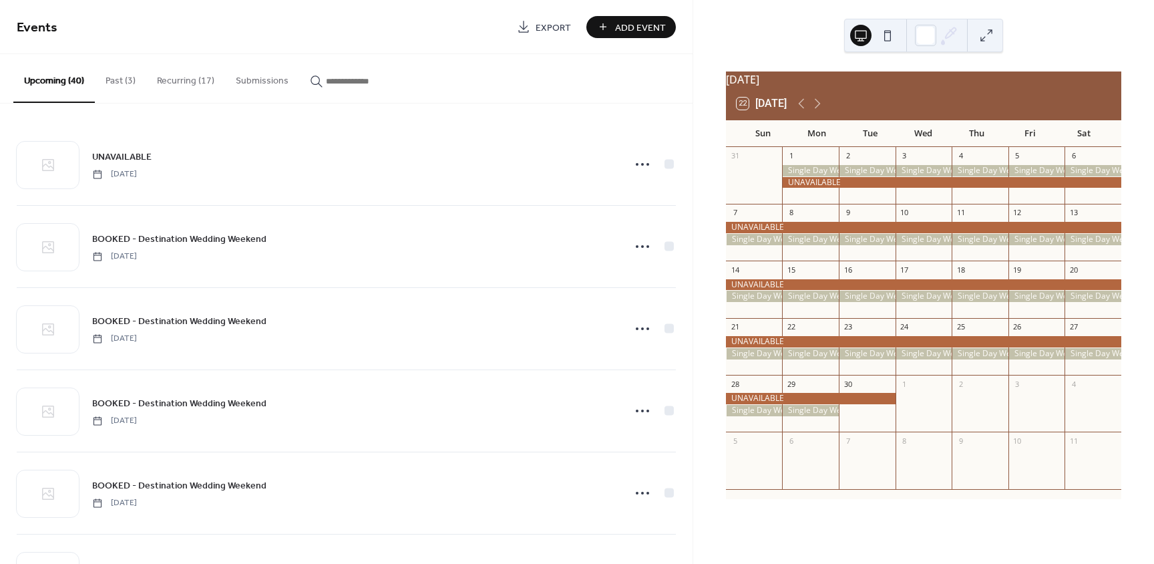
click at [191, 85] on button "Recurring (17)" at bounding box center [185, 77] width 79 height 47
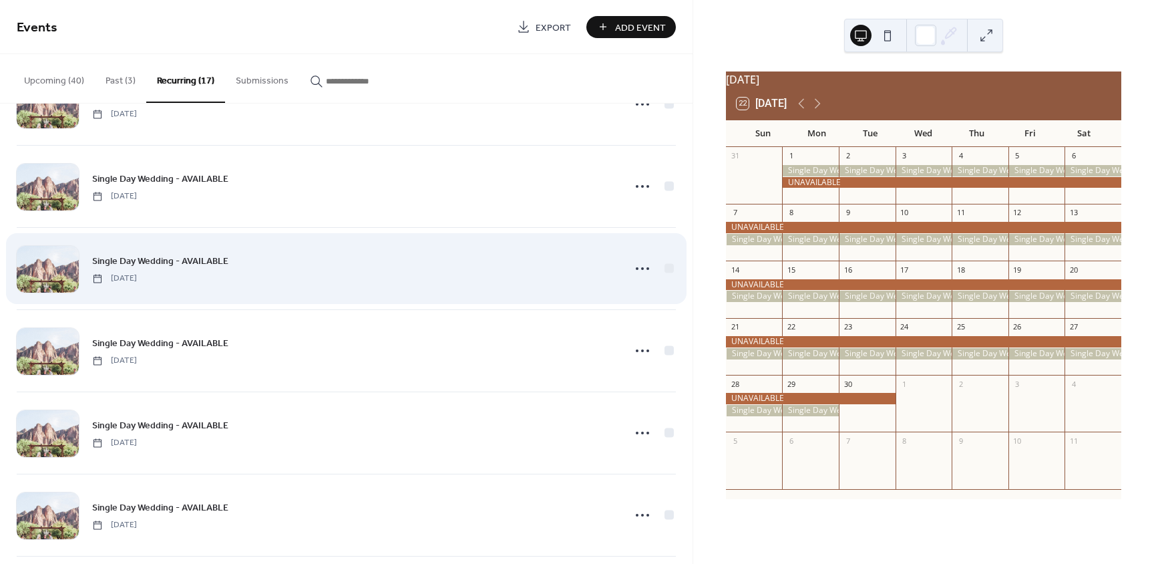
scroll to position [200, 0]
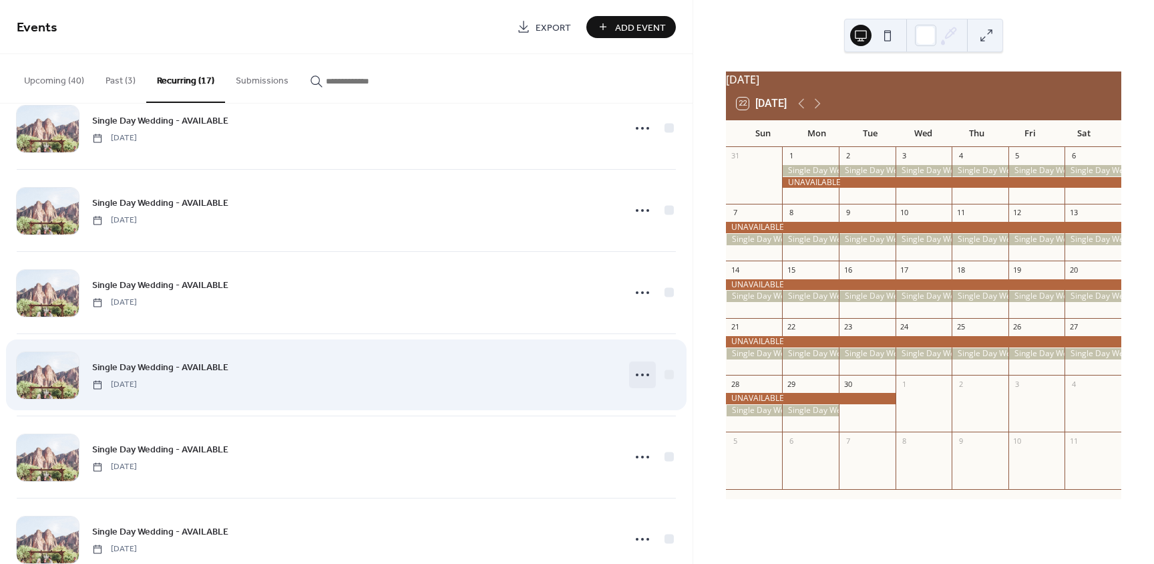
click at [637, 371] on icon at bounding box center [642, 374] width 21 height 21
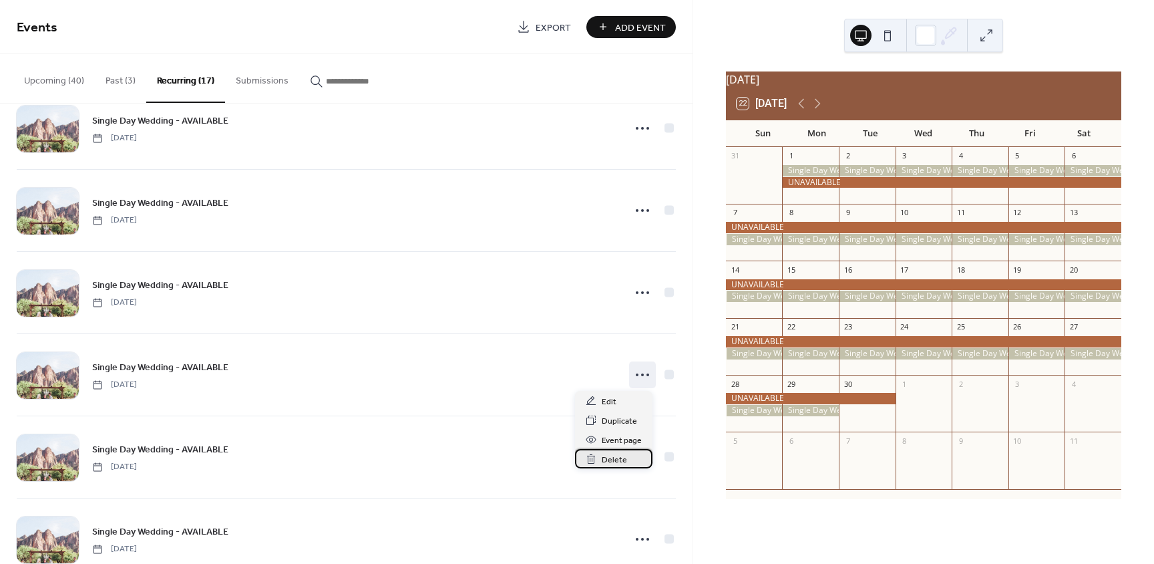
click at [617, 460] on span "Delete" at bounding box center [614, 460] width 25 height 14
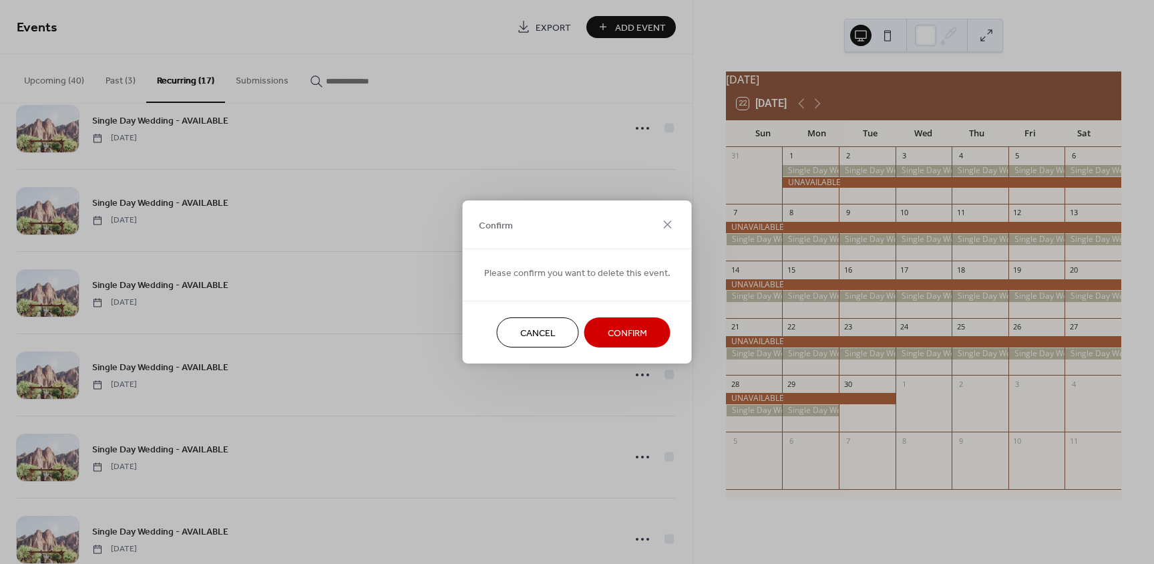
click at [615, 327] on span "Confirm" at bounding box center [627, 334] width 39 height 14
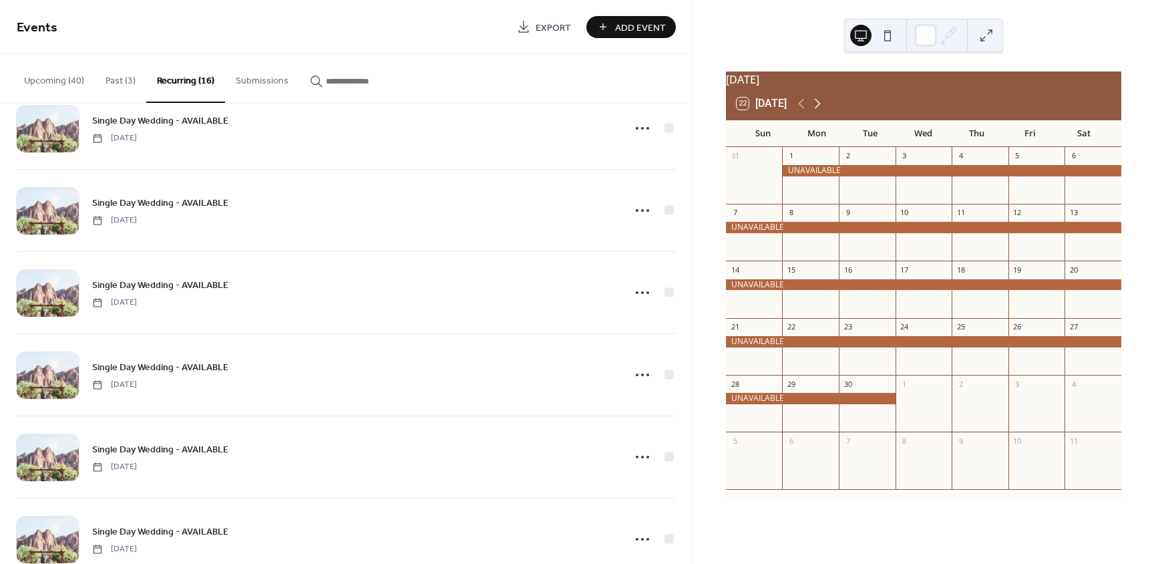
click at [820, 112] on icon at bounding box center [818, 104] width 16 height 16
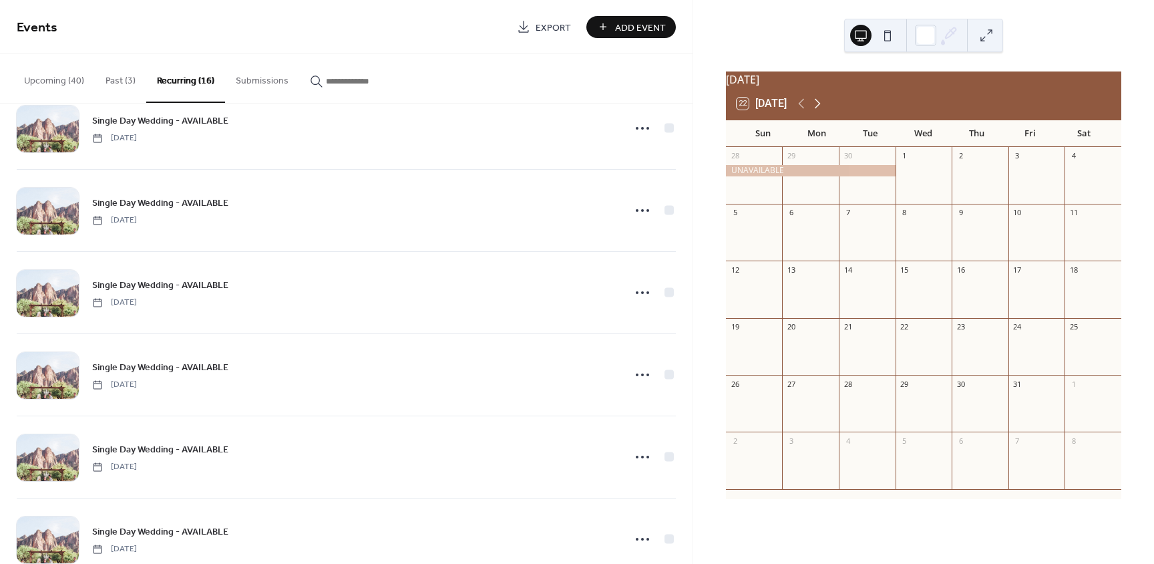
click at [823, 112] on icon at bounding box center [818, 104] width 16 height 16
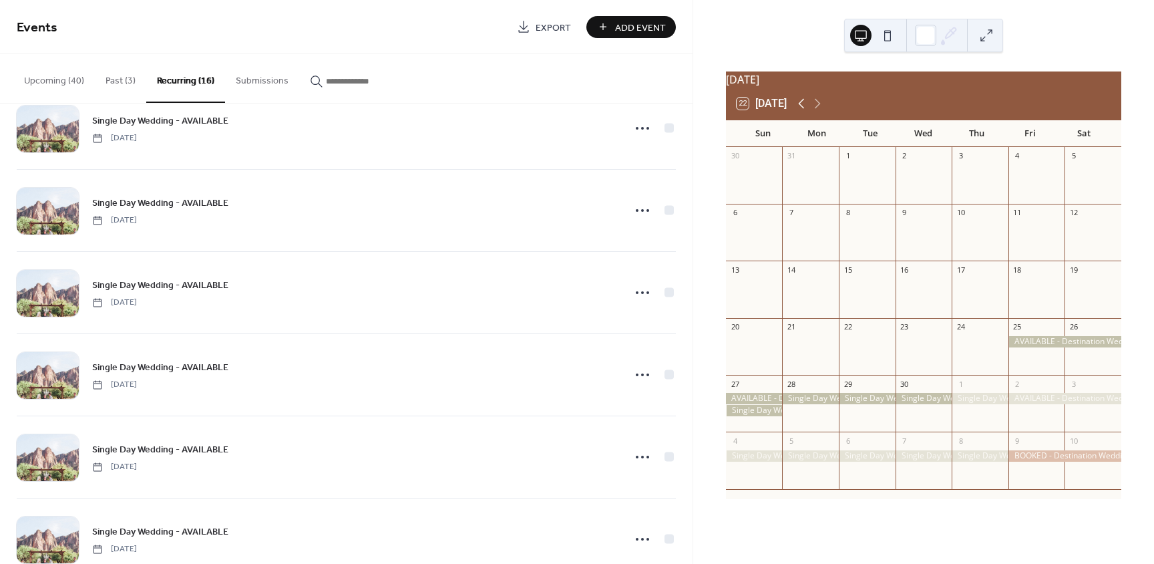
click at [800, 112] on icon at bounding box center [802, 104] width 16 height 16
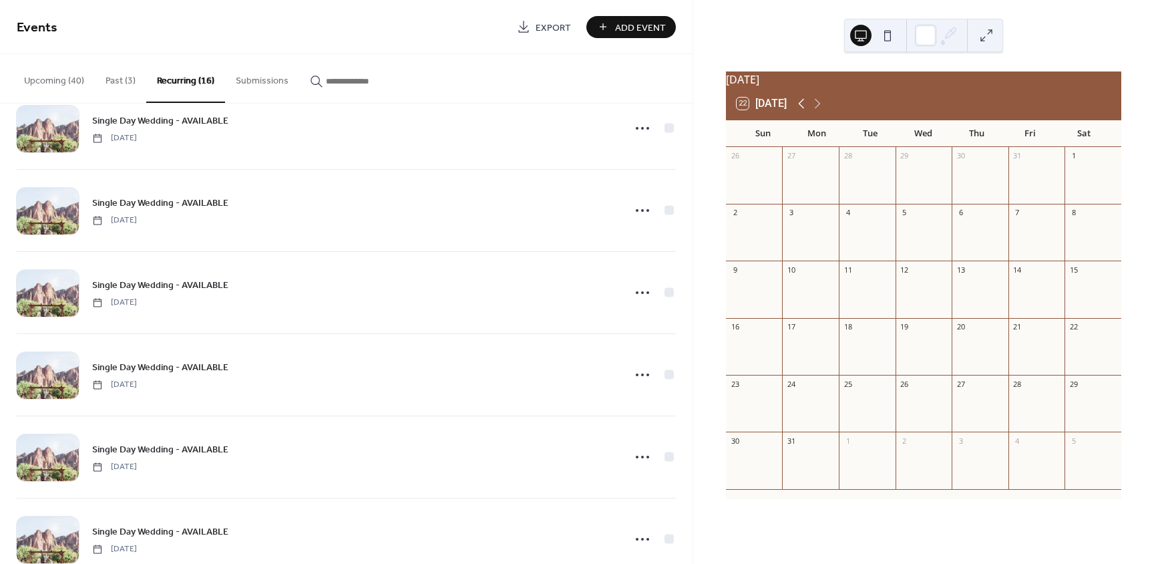
click at [800, 112] on icon at bounding box center [802, 104] width 16 height 16
click at [58, 86] on button "Upcoming (40)" at bounding box center [53, 77] width 81 height 47
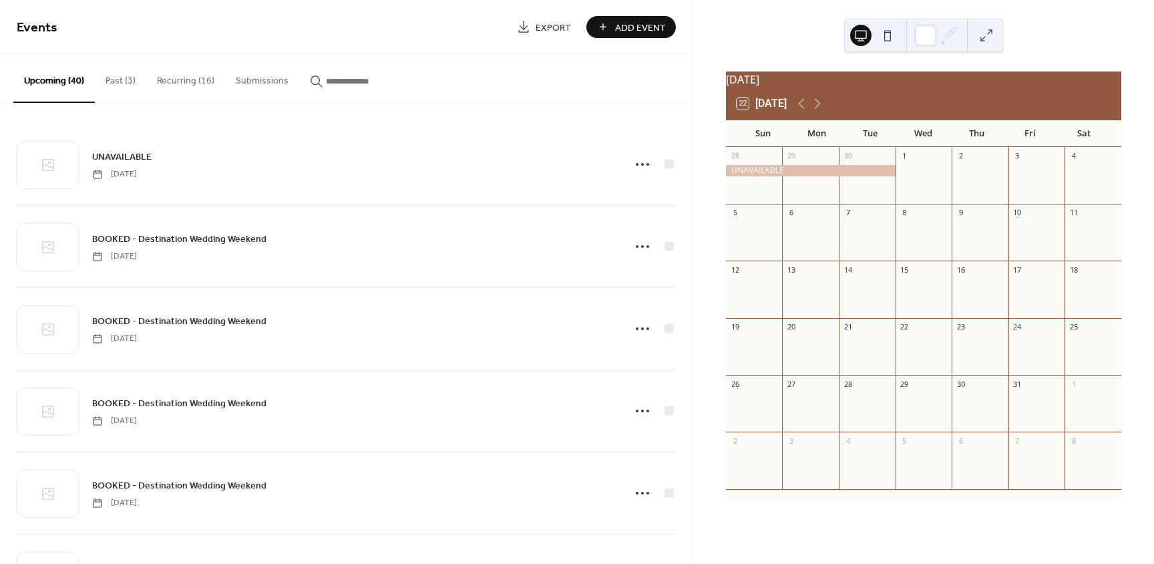
click at [631, 27] on span "Add Event" at bounding box center [640, 28] width 51 height 14
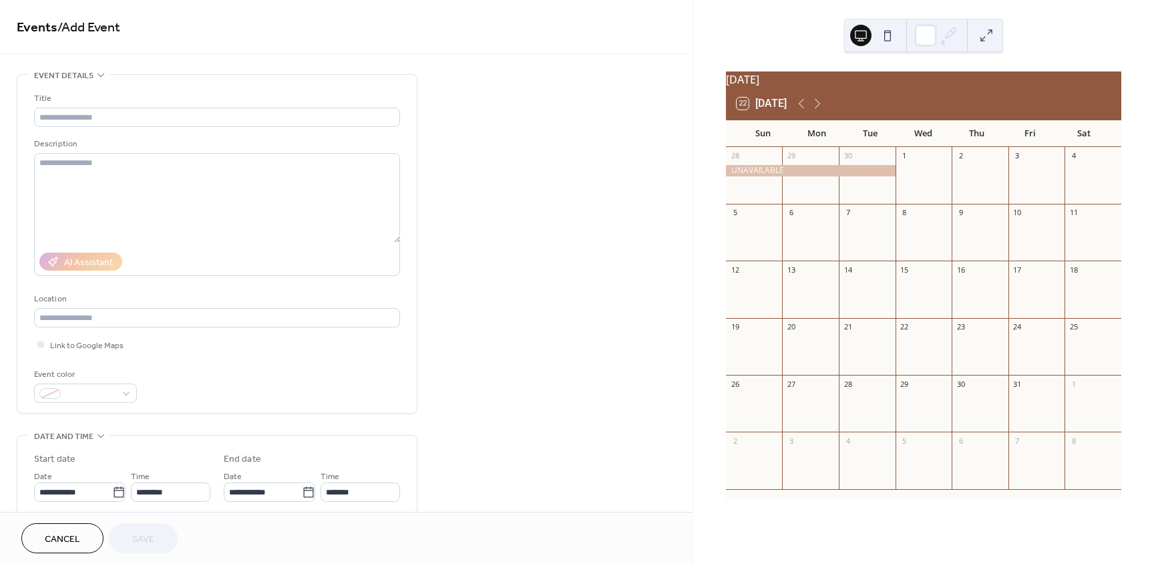
click at [65, 542] on span "Cancel" at bounding box center [62, 539] width 35 height 14
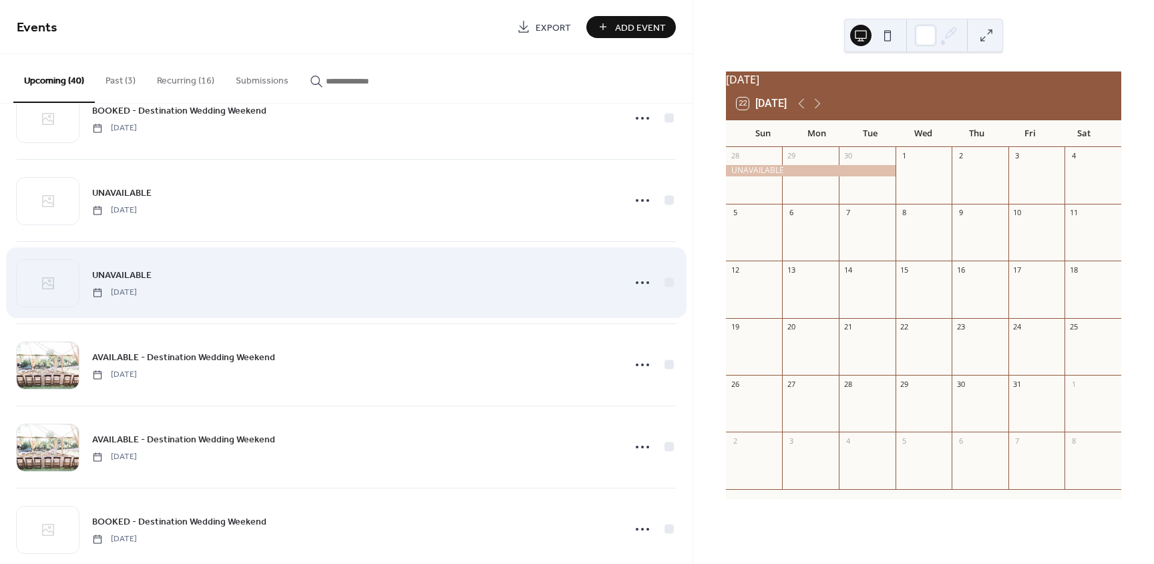
scroll to position [1937, 0]
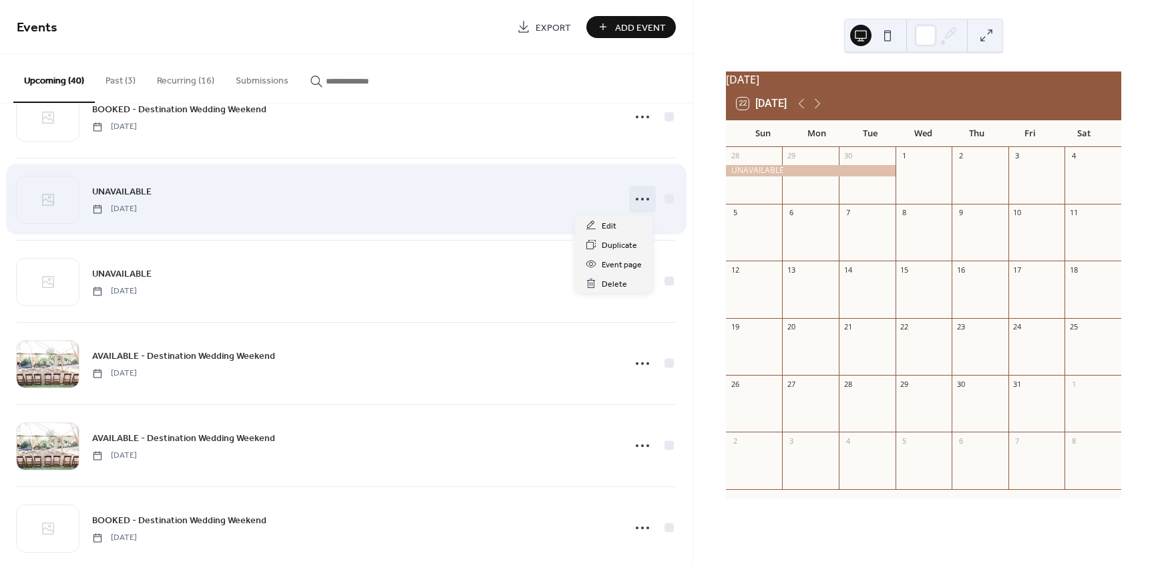
click at [637, 201] on icon at bounding box center [642, 198] width 21 height 21
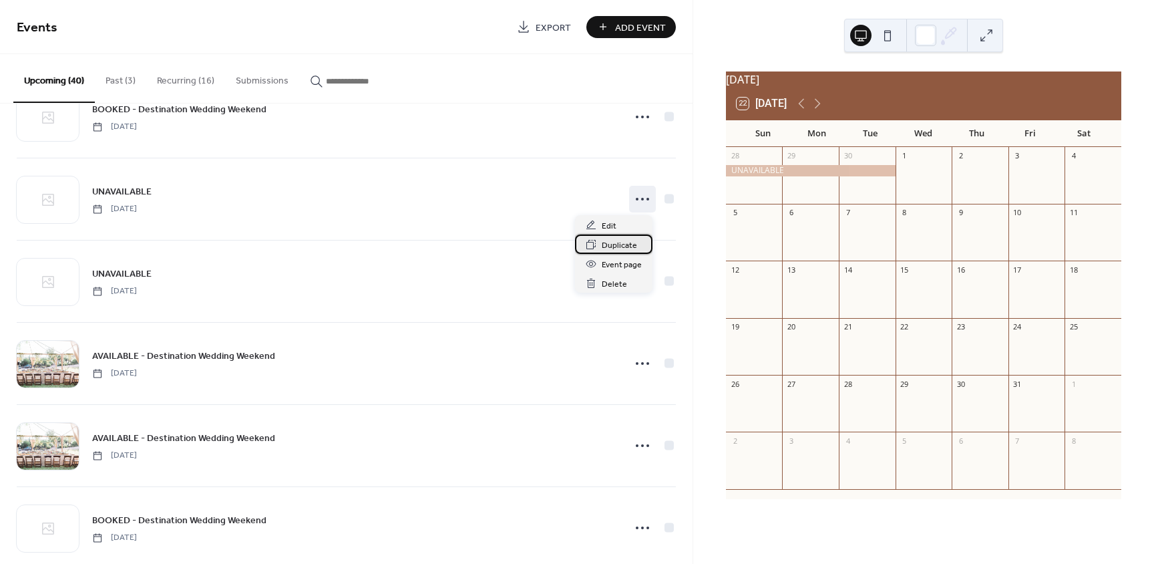
click at [606, 246] on span "Duplicate" at bounding box center [619, 245] width 35 height 14
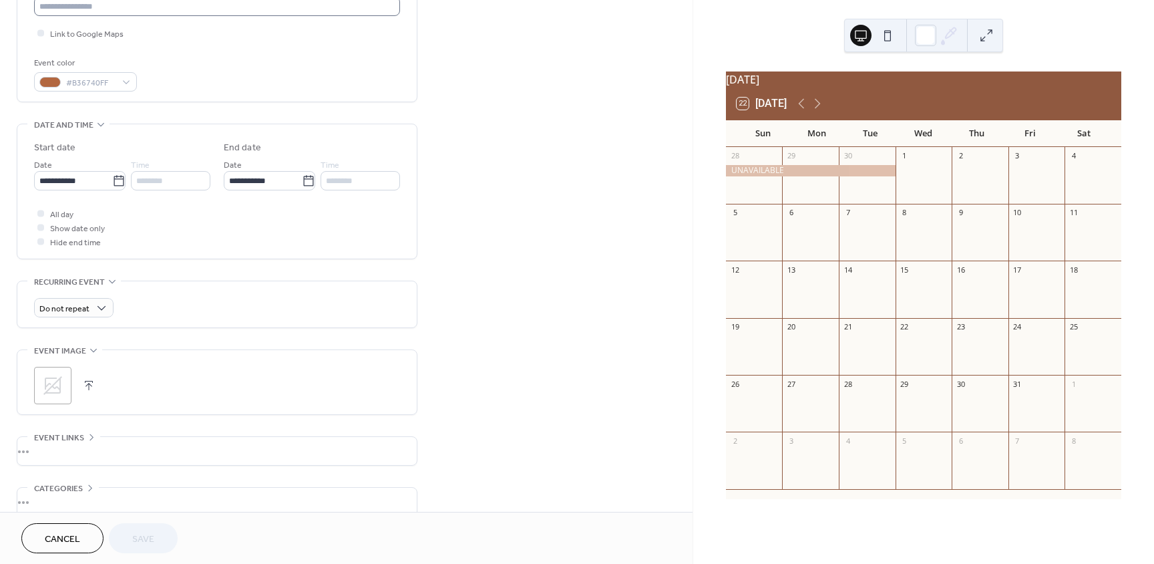
scroll to position [334, 0]
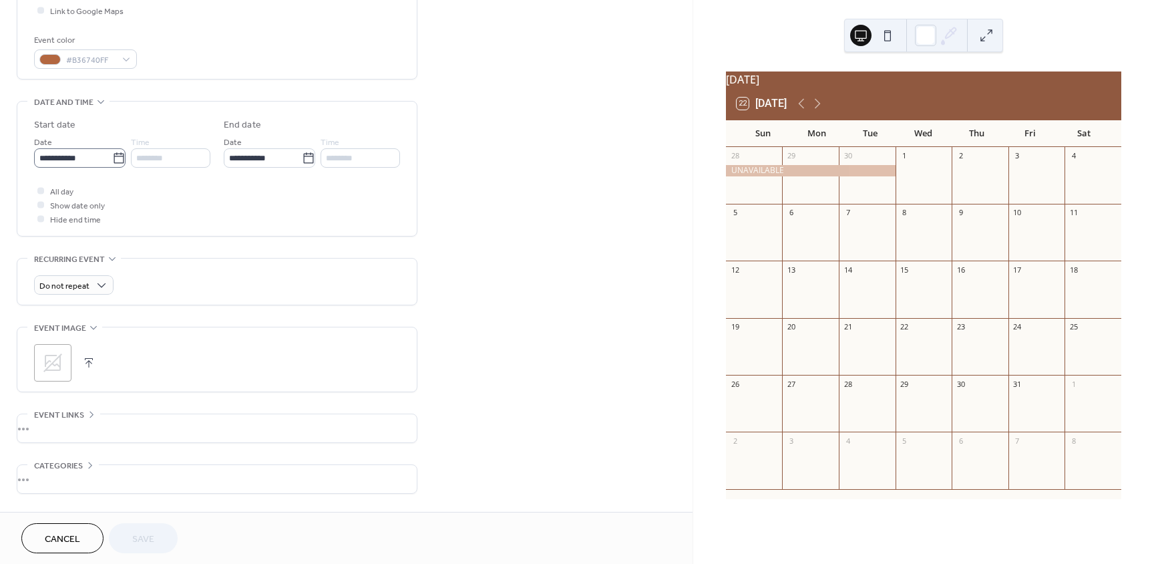
click at [113, 155] on icon at bounding box center [118, 158] width 13 height 13
click at [112, 155] on input "**********" at bounding box center [73, 157] width 78 height 19
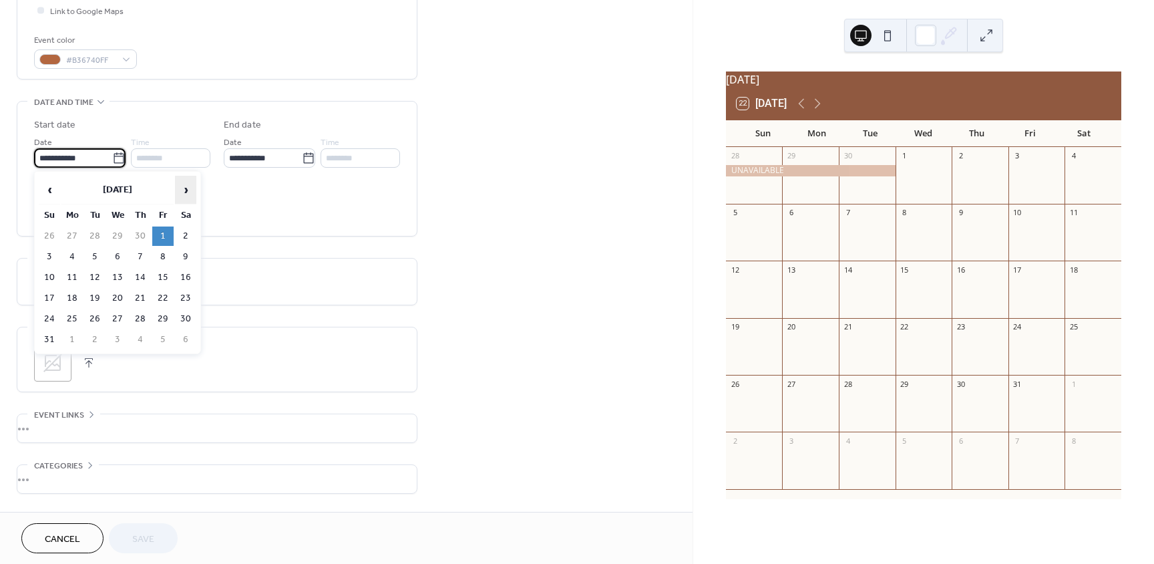
click at [188, 192] on span "›" at bounding box center [186, 189] width 20 height 27
click at [118, 232] on td "1" at bounding box center [117, 235] width 21 height 19
type input "**********"
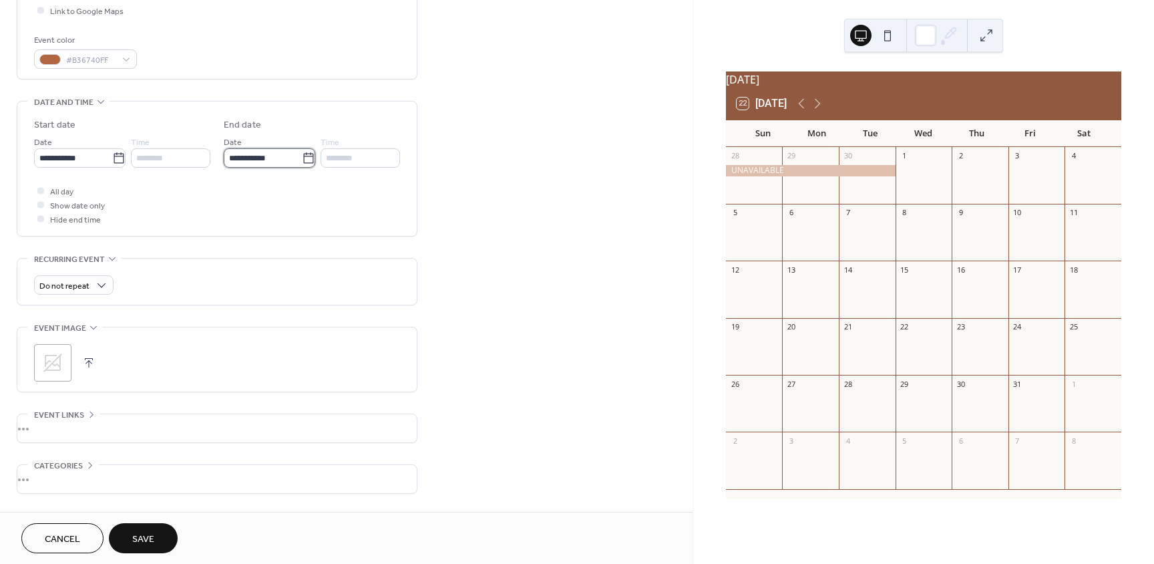
click at [267, 160] on input "**********" at bounding box center [263, 157] width 78 height 19
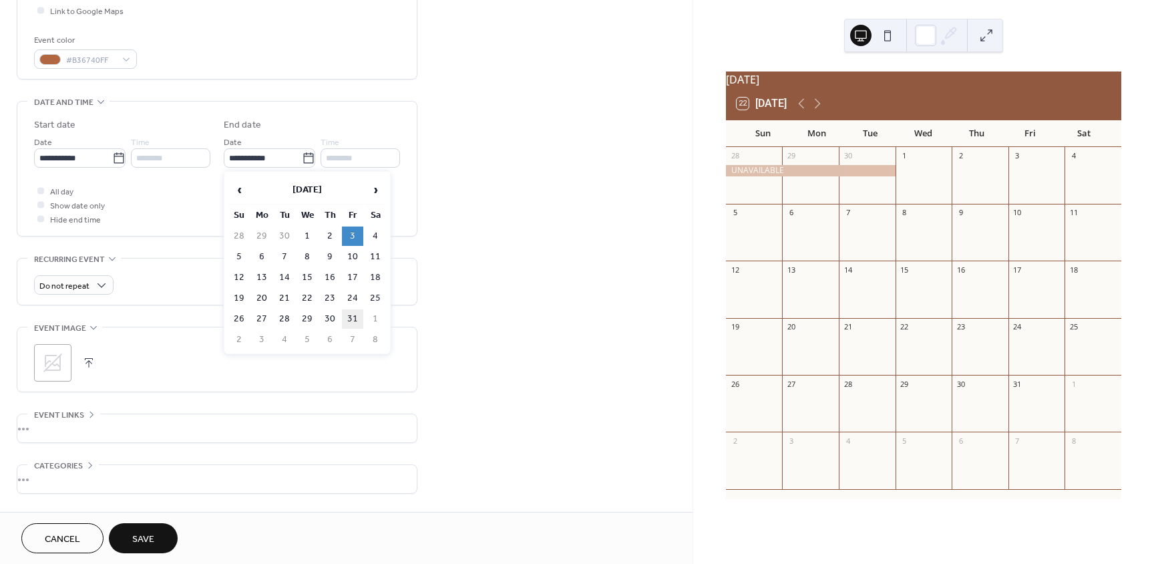
click at [351, 319] on td "31" at bounding box center [352, 318] width 21 height 19
type input "**********"
click at [146, 540] on span "Save" at bounding box center [143, 539] width 22 height 14
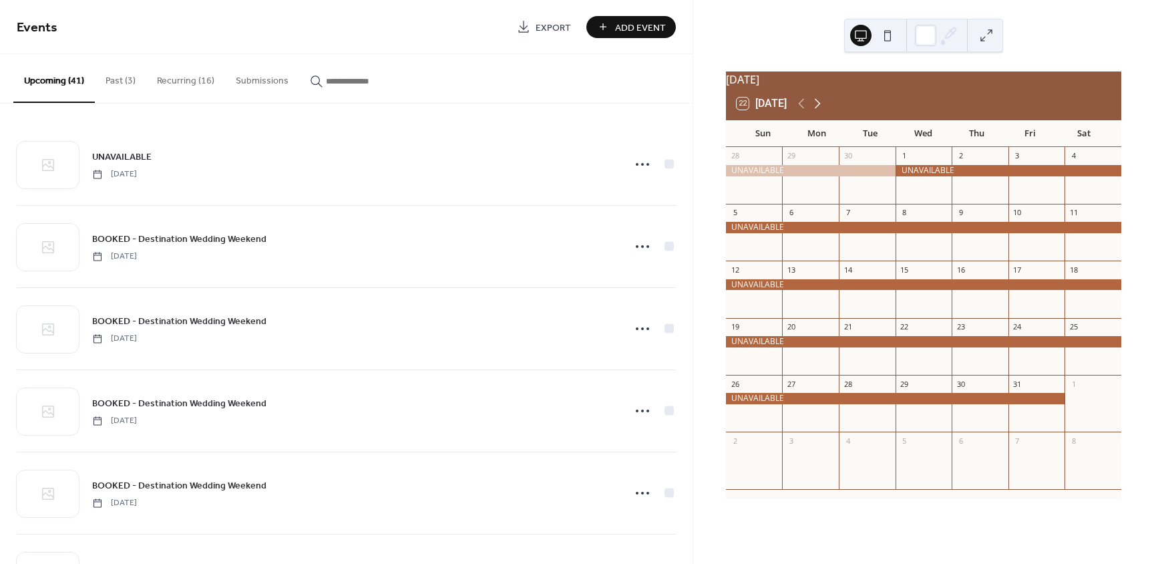
click at [820, 108] on icon at bounding box center [818, 104] width 16 height 16
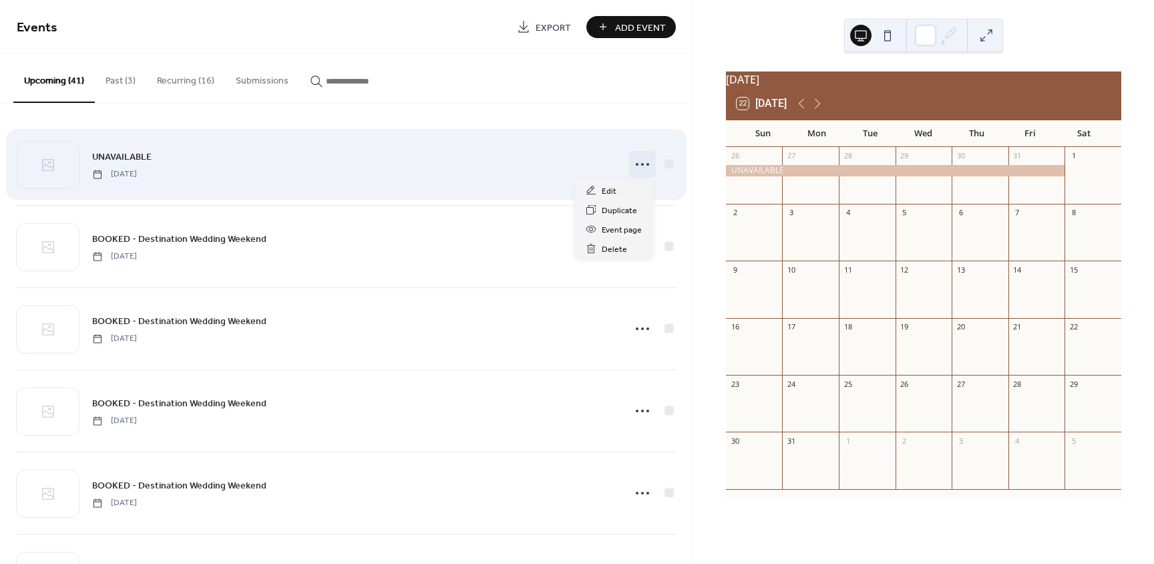
click at [635, 165] on icon at bounding box center [642, 164] width 21 height 21
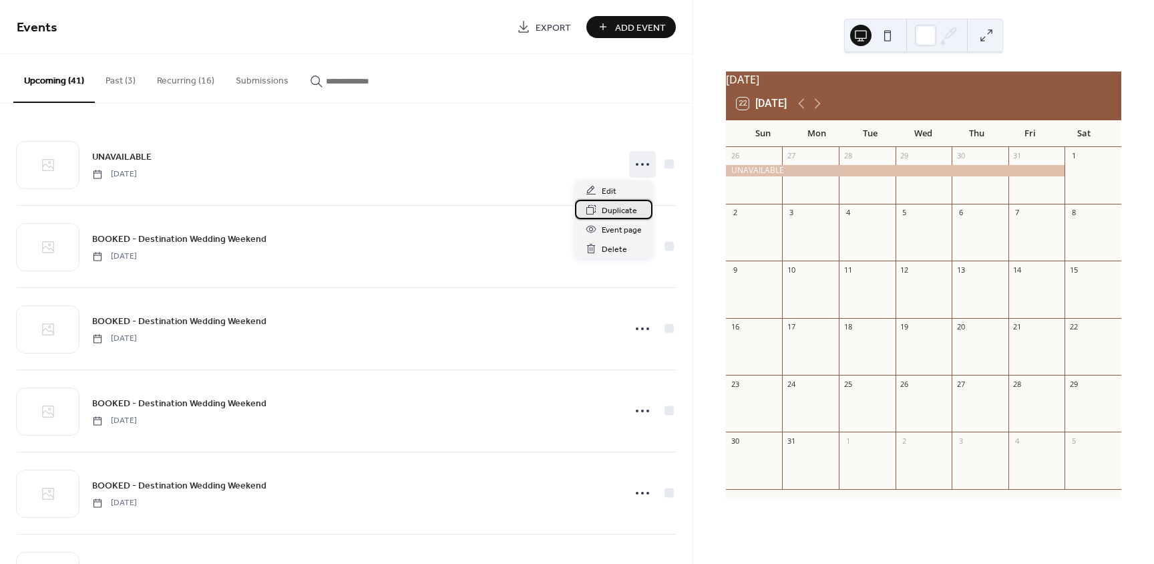
click at [599, 207] on div "Duplicate" at bounding box center [613, 209] width 77 height 19
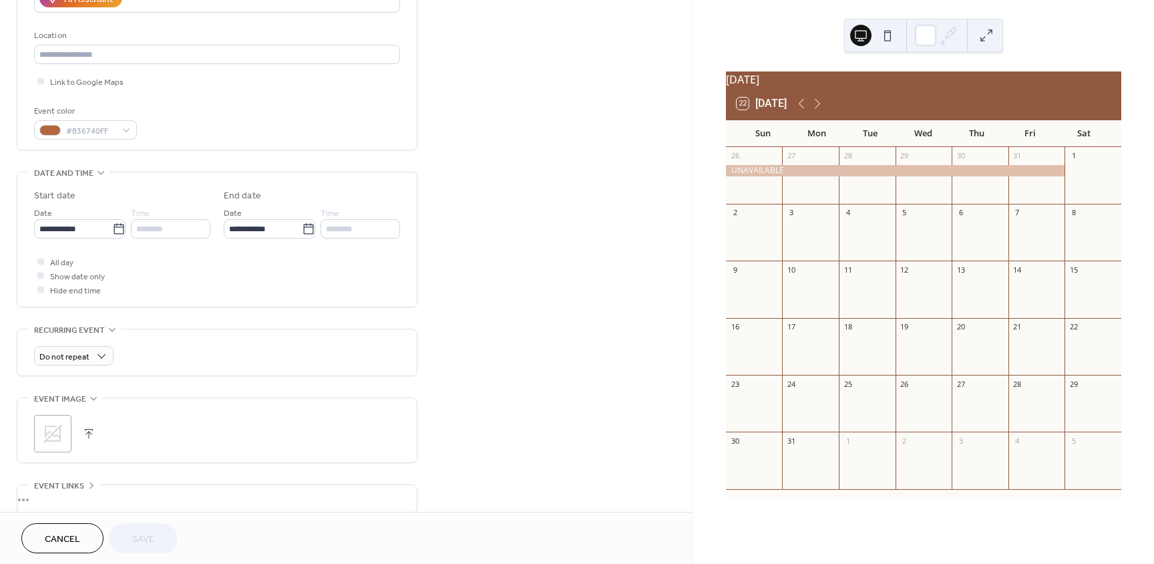
scroll to position [267, 0]
click at [112, 223] on icon at bounding box center [118, 224] width 13 height 13
click at [112, 223] on input "**********" at bounding box center [73, 224] width 78 height 19
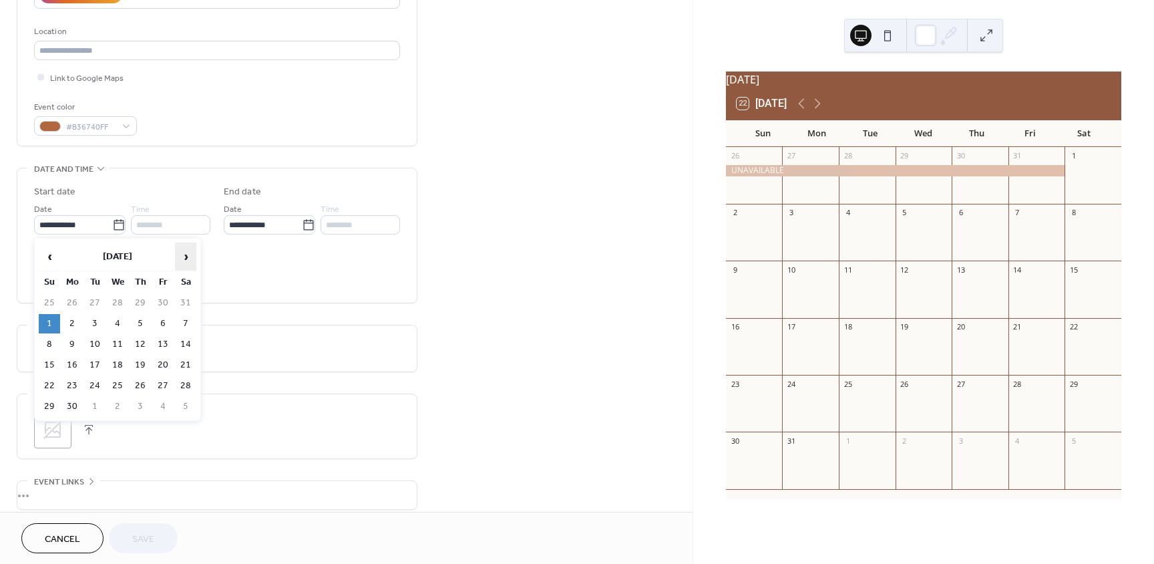
click at [185, 256] on span "›" at bounding box center [186, 256] width 20 height 27
click at [165, 302] on td "1" at bounding box center [162, 302] width 21 height 19
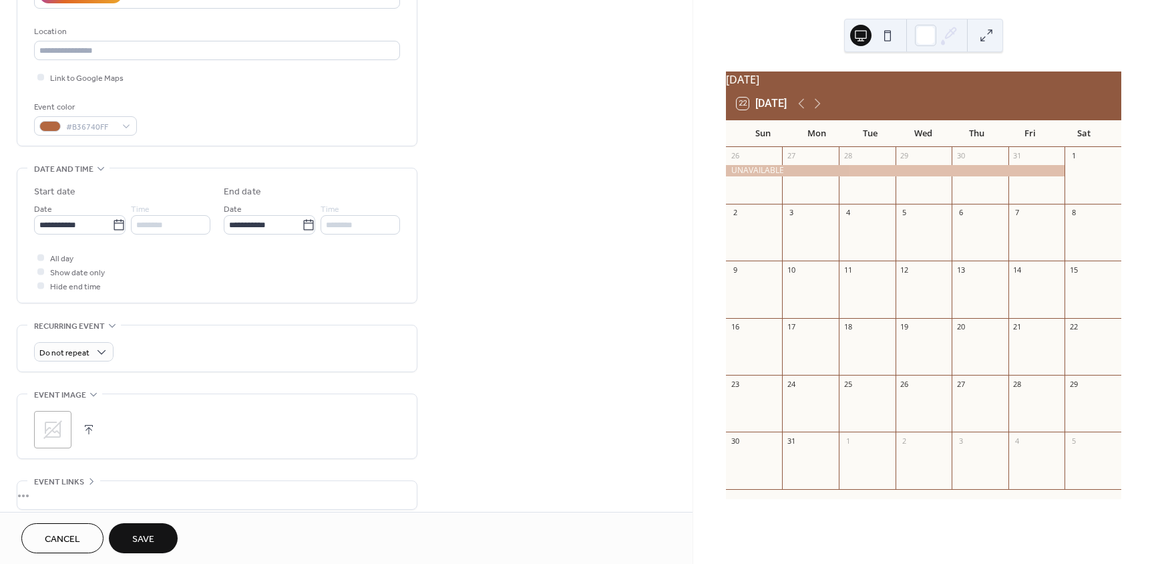
type input "**********"
type input "********"
click at [268, 232] on input "**********" at bounding box center [263, 224] width 78 height 19
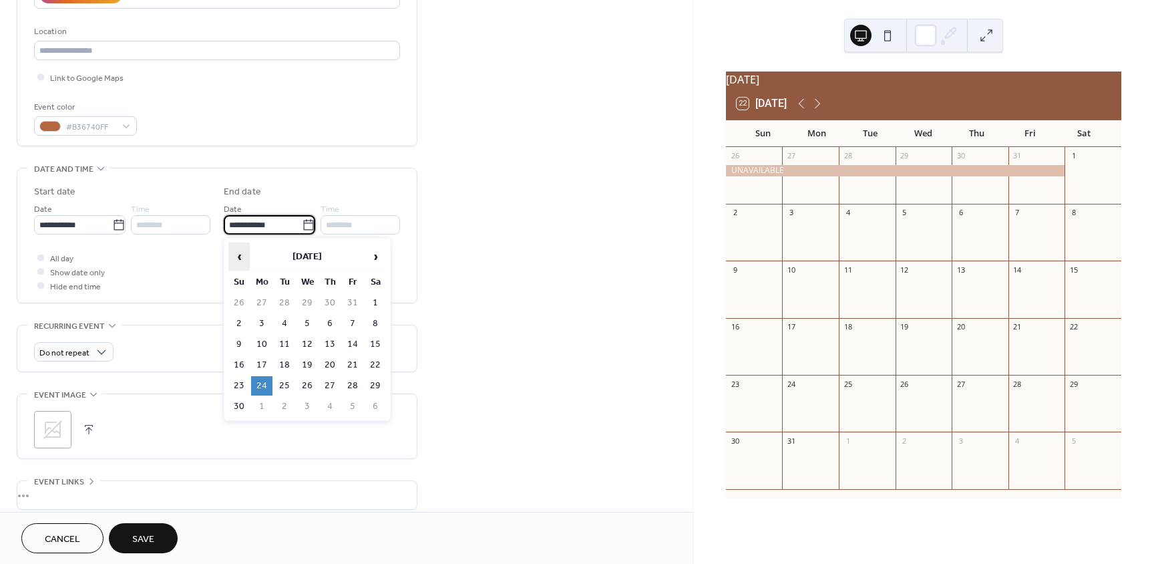
click at [237, 259] on span "‹" at bounding box center [239, 256] width 20 height 27
click at [242, 262] on span "‹" at bounding box center [239, 256] width 20 height 27
click at [246, 263] on span "‹" at bounding box center [239, 256] width 20 height 27
click at [241, 407] on td "31" at bounding box center [238, 406] width 21 height 19
type input "**********"
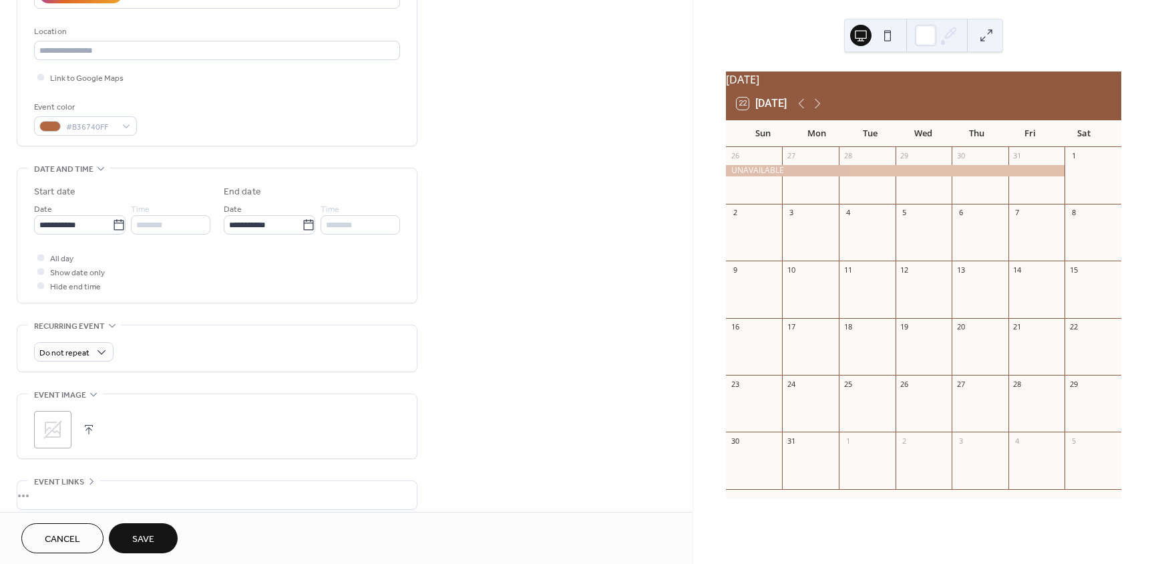
scroll to position [0, 0]
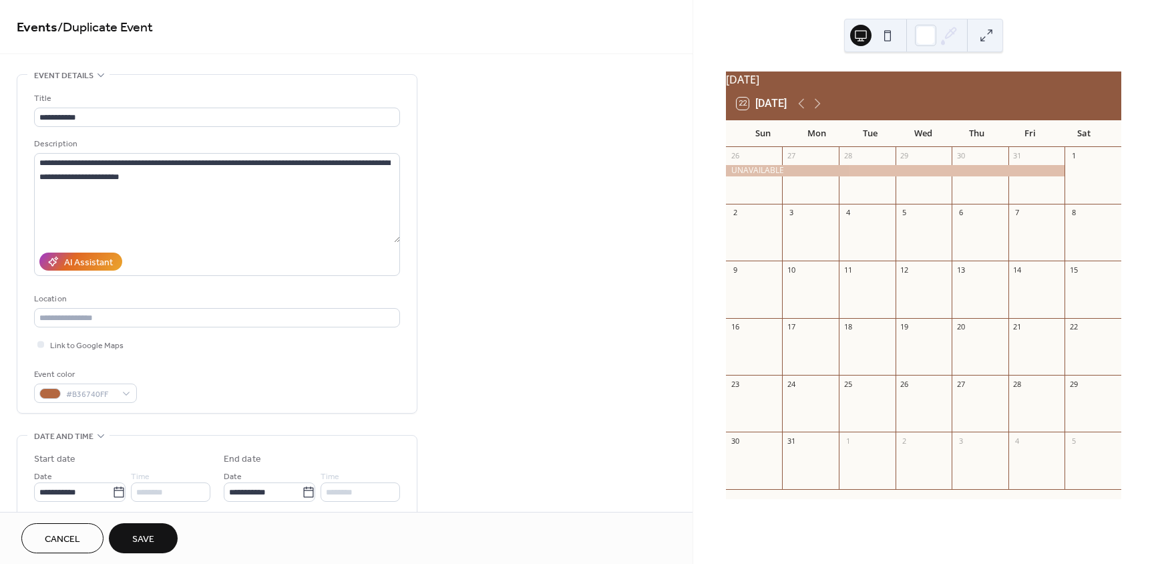
click at [139, 534] on span "Save" at bounding box center [143, 539] width 22 height 14
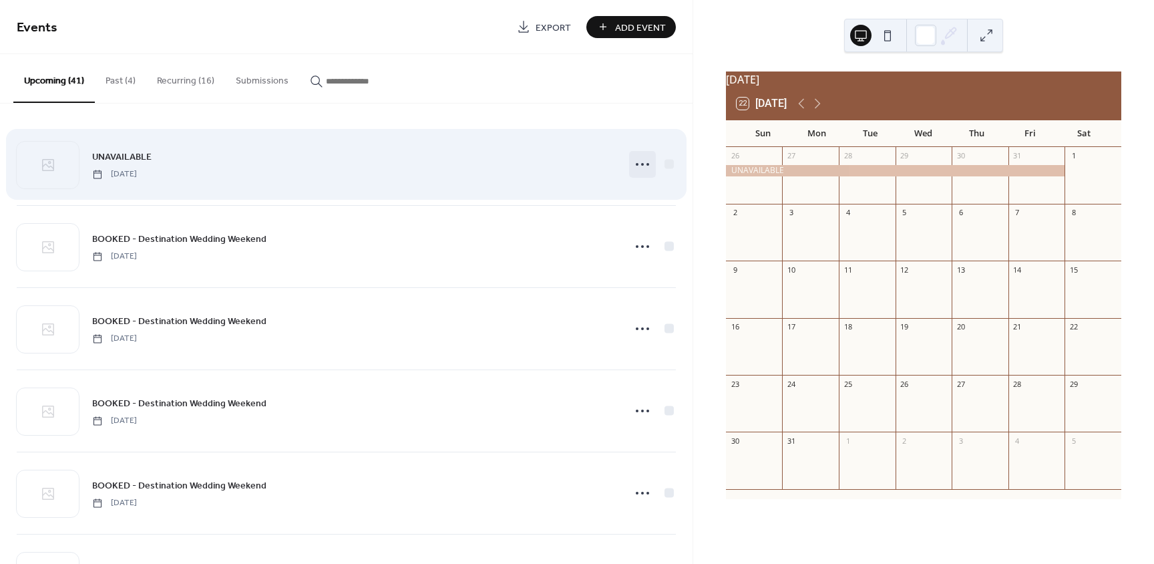
click at [636, 164] on icon at bounding box center [642, 164] width 21 height 21
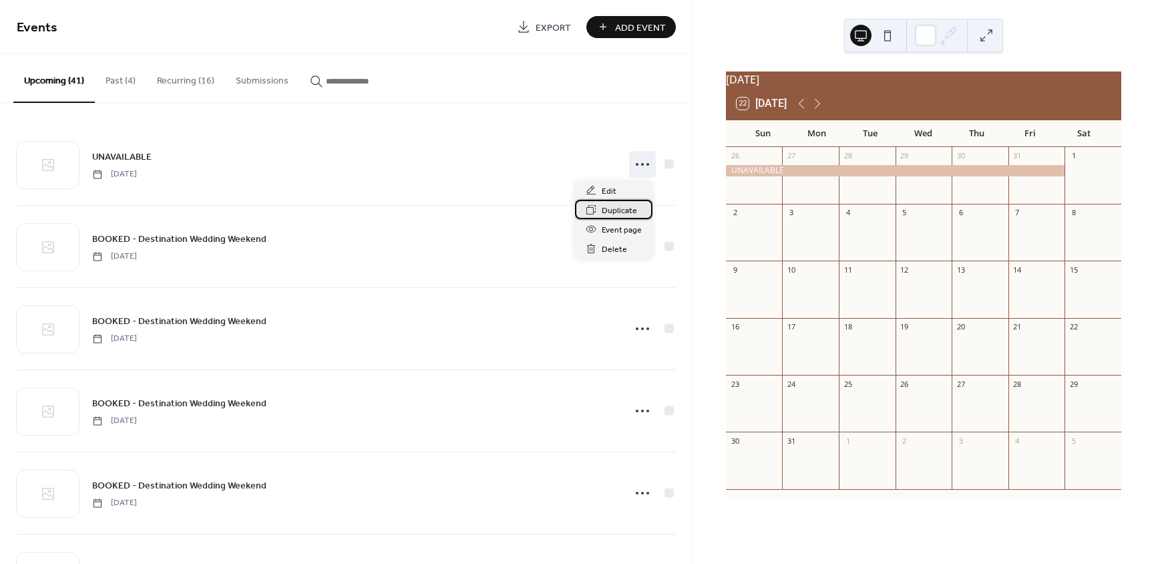
click at [619, 208] on span "Duplicate" at bounding box center [619, 211] width 35 height 14
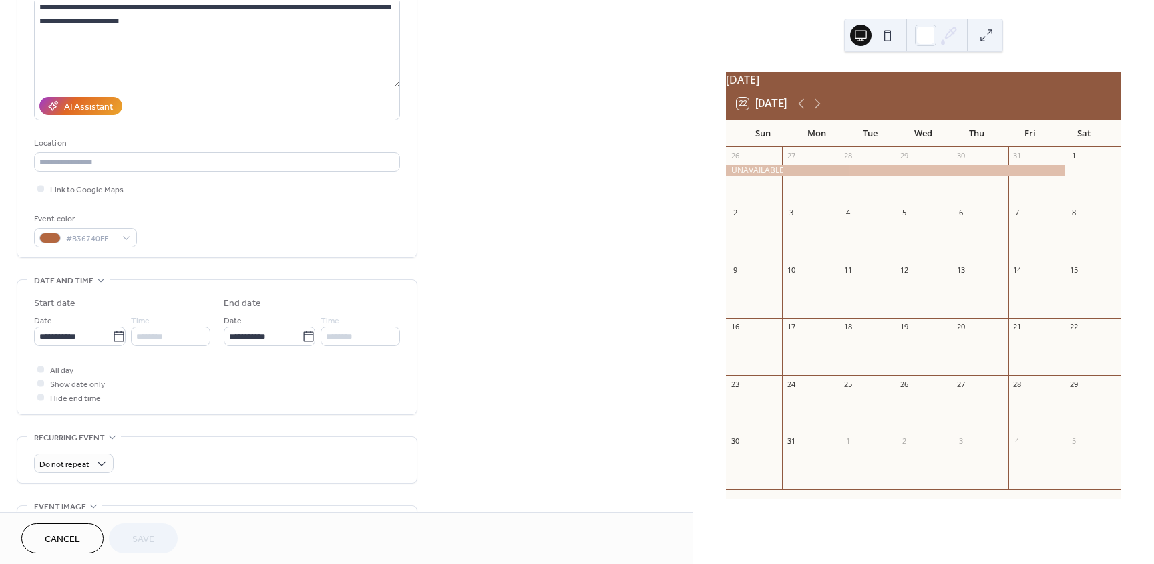
scroll to position [267, 0]
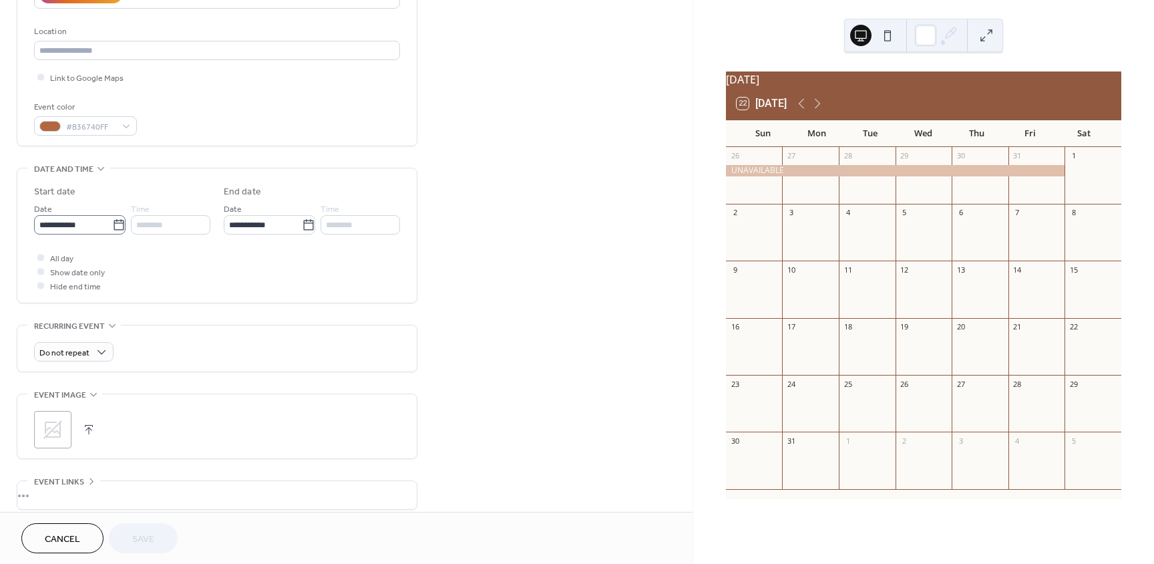
click at [112, 226] on icon at bounding box center [118, 224] width 13 height 13
click at [112, 226] on input "**********" at bounding box center [73, 224] width 78 height 19
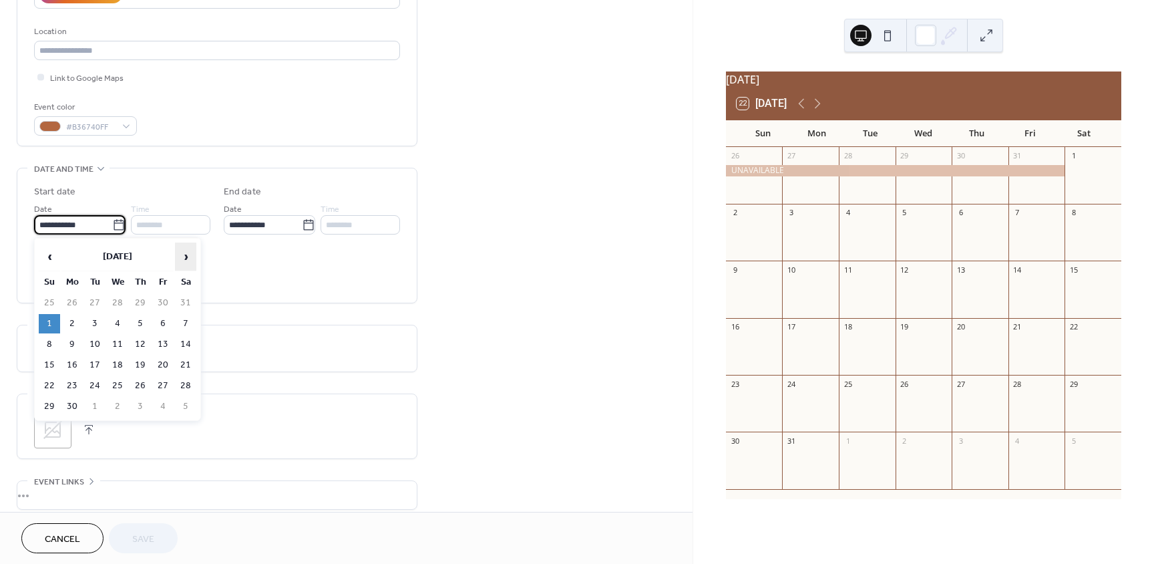
click at [182, 255] on span "›" at bounding box center [186, 256] width 20 height 27
click at [162, 301] on td "1" at bounding box center [162, 302] width 21 height 19
type input "**********"
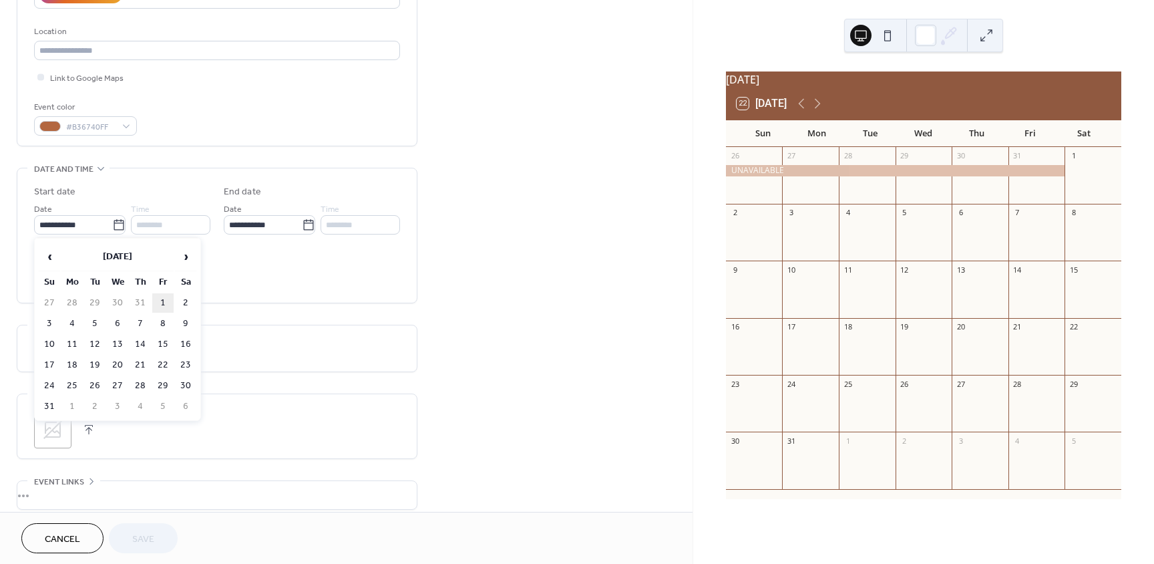
type input "********"
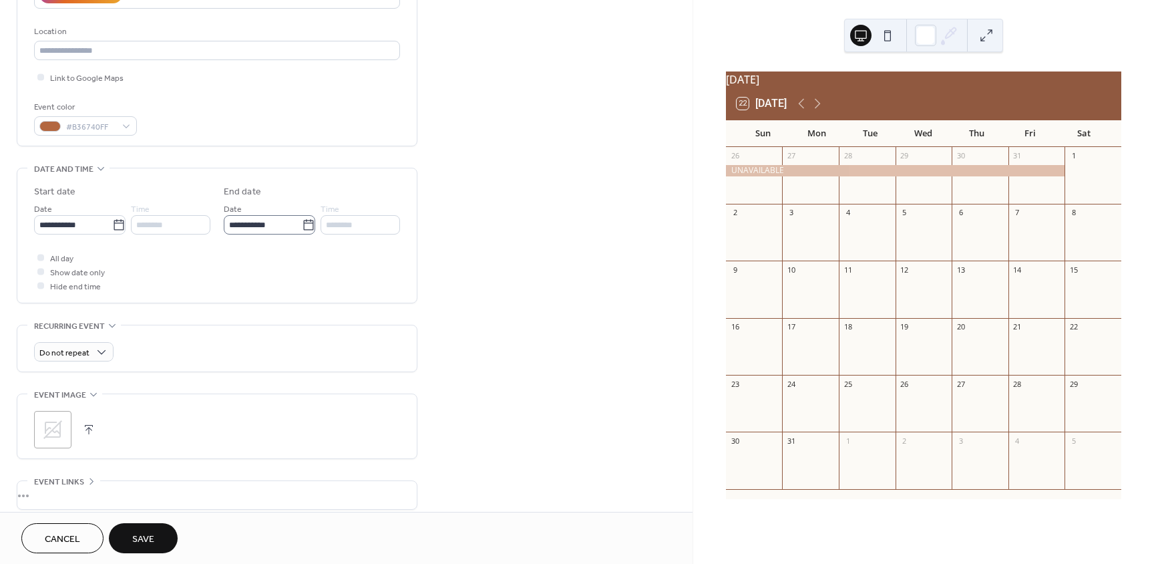
click at [303, 224] on icon at bounding box center [308, 224] width 13 height 13
click at [302, 224] on input "**********" at bounding box center [263, 224] width 78 height 19
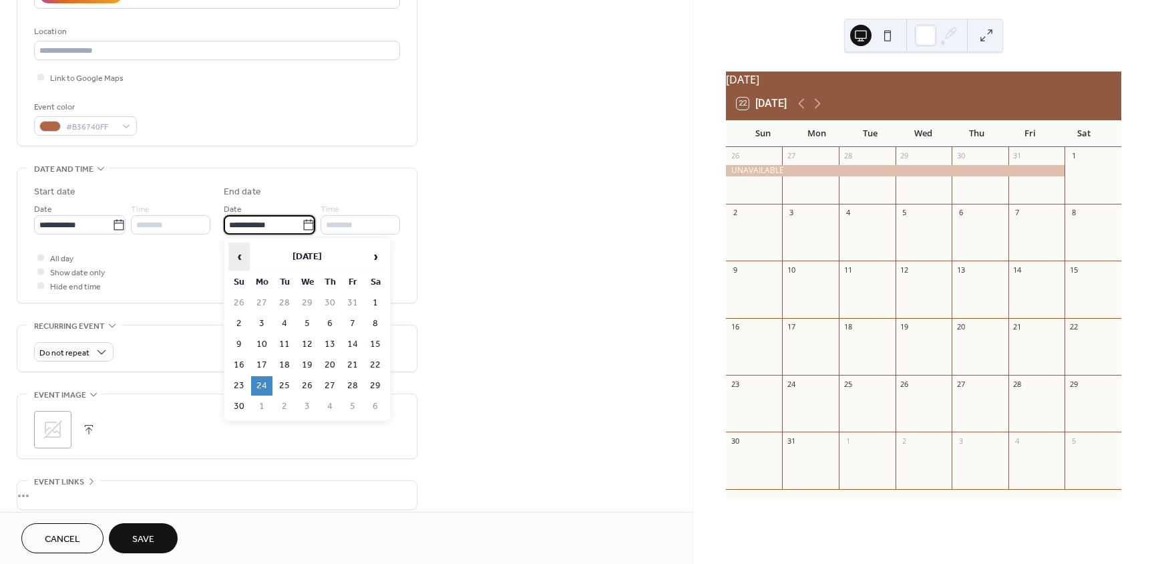
click at [240, 266] on span "‹" at bounding box center [239, 256] width 20 height 27
click at [242, 263] on span "‹" at bounding box center [239, 256] width 20 height 27
click at [118, 226] on icon at bounding box center [118, 224] width 13 height 13
click at [112, 226] on input "**********" at bounding box center [73, 224] width 78 height 19
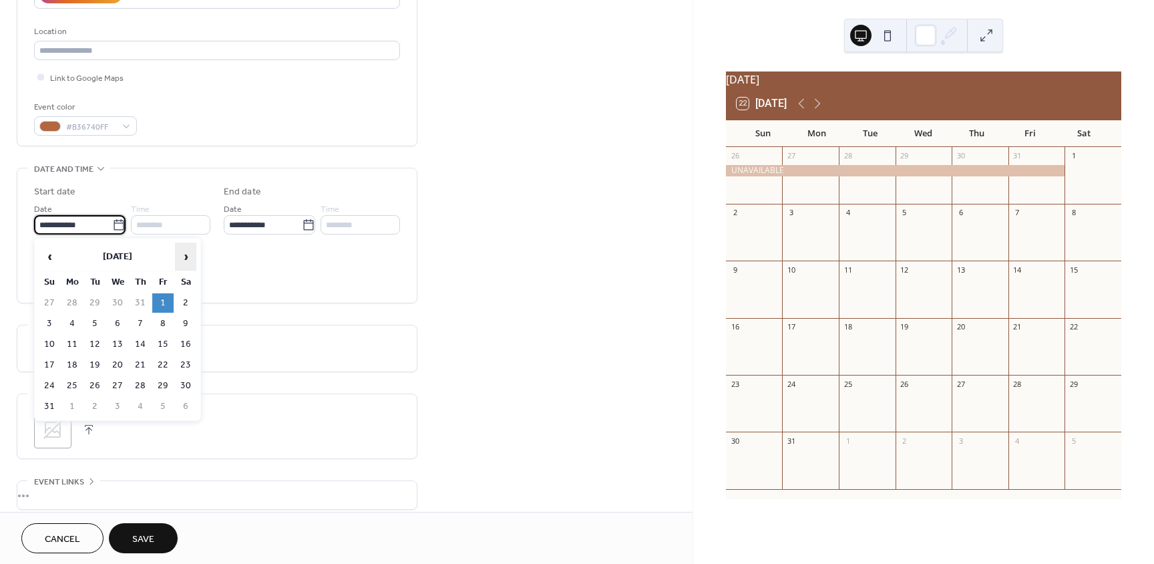
click at [186, 258] on span "›" at bounding box center [186, 256] width 20 height 27
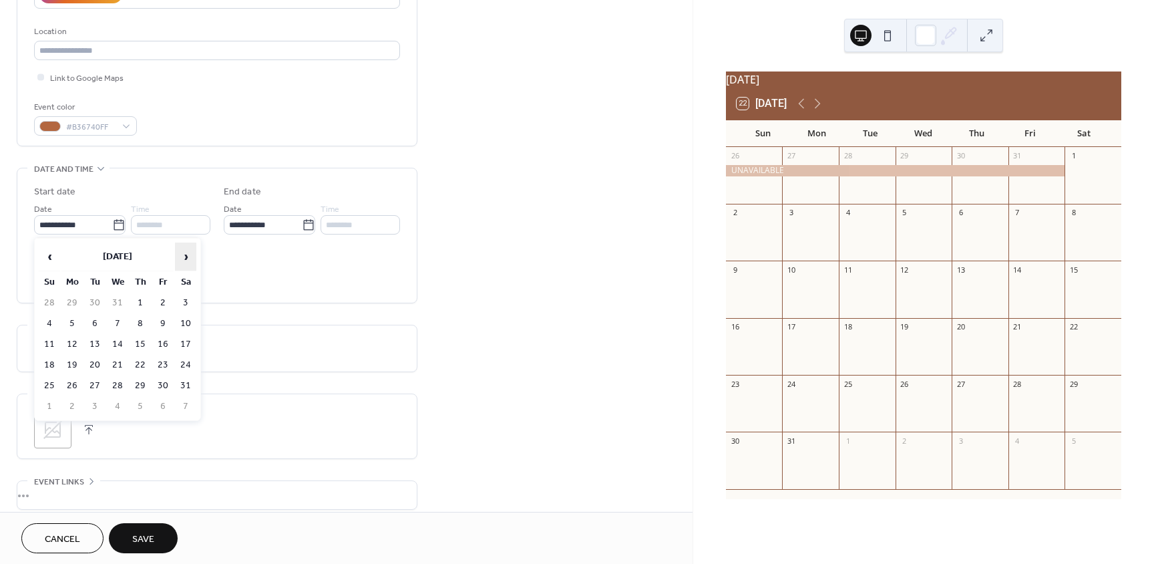
click at [186, 258] on span "›" at bounding box center [186, 256] width 20 height 27
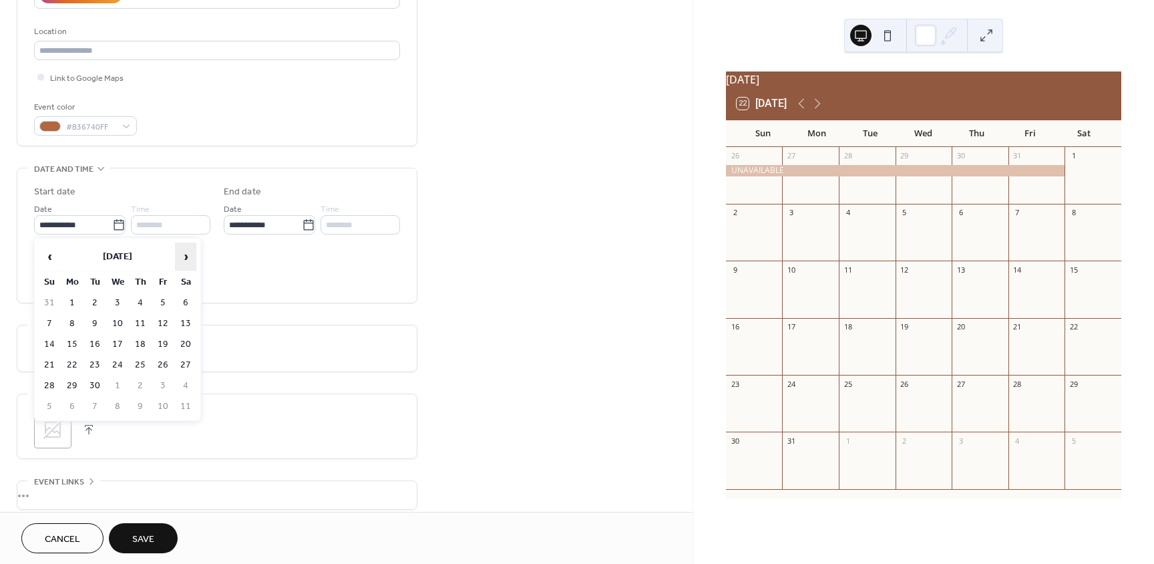
click at [182, 258] on span "›" at bounding box center [186, 256] width 20 height 27
click at [188, 258] on span "›" at bounding box center [186, 256] width 20 height 27
click at [187, 301] on td "1" at bounding box center [185, 302] width 21 height 19
type input "**********"
click at [307, 227] on icon at bounding box center [308, 224] width 13 height 13
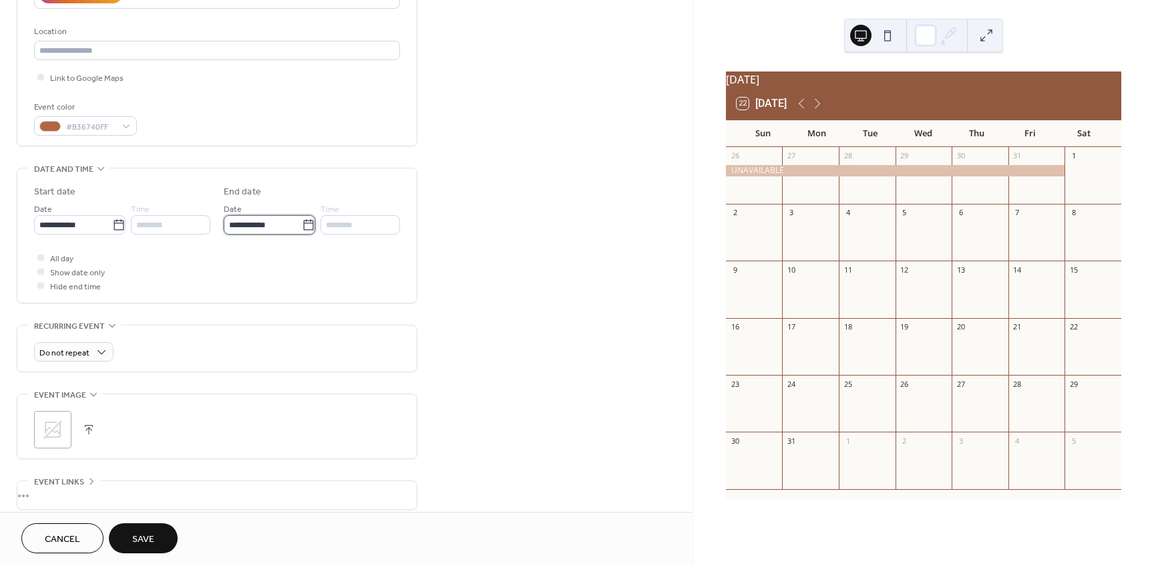
click at [302, 227] on input "**********" at bounding box center [263, 224] width 78 height 19
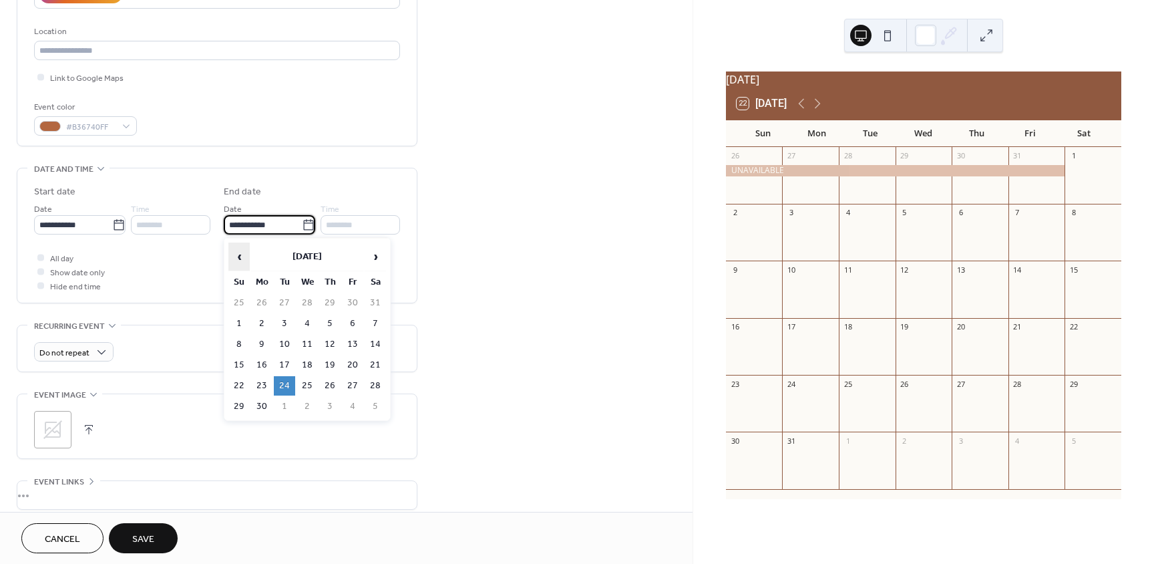
click at [242, 255] on span "‹" at bounding box center [239, 256] width 20 height 27
click at [234, 255] on span "‹" at bounding box center [239, 256] width 20 height 27
click at [262, 405] on td "31" at bounding box center [261, 406] width 21 height 19
click at [303, 224] on icon at bounding box center [308, 224] width 13 height 13
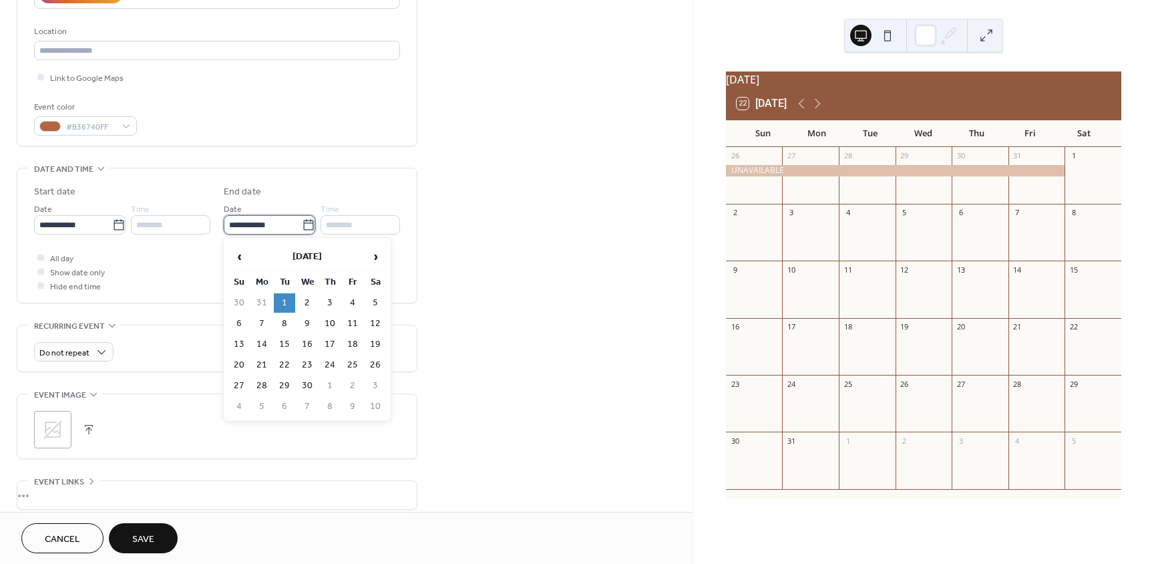
click at [302, 224] on input "**********" at bounding box center [263, 224] width 78 height 19
click at [267, 302] on td "31" at bounding box center [261, 302] width 21 height 19
type input "**********"
click at [144, 538] on span "Save" at bounding box center [143, 539] width 22 height 14
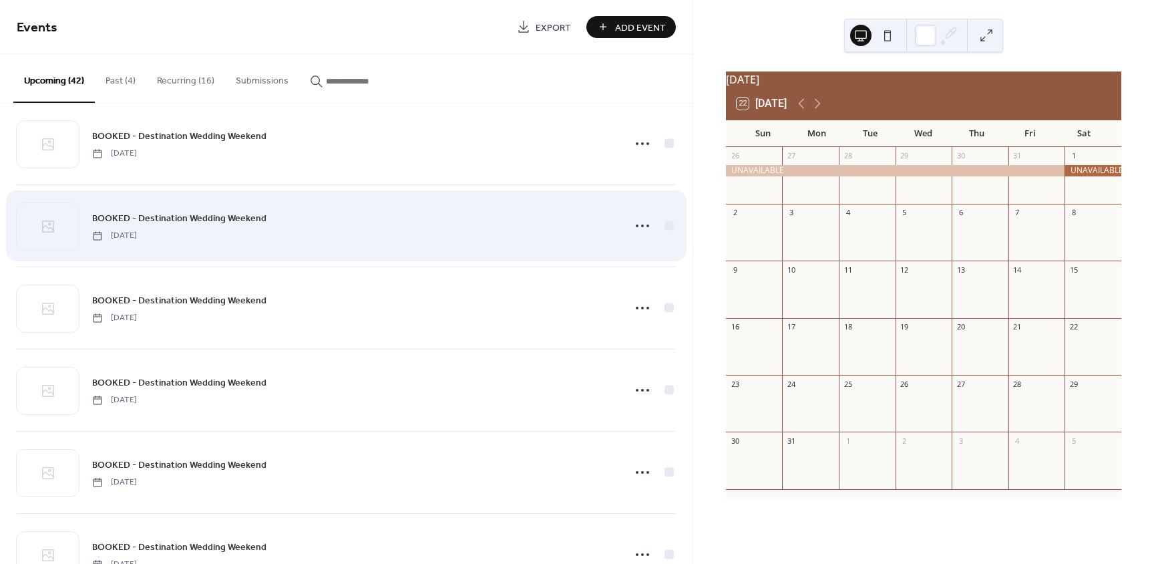
scroll to position [401, 0]
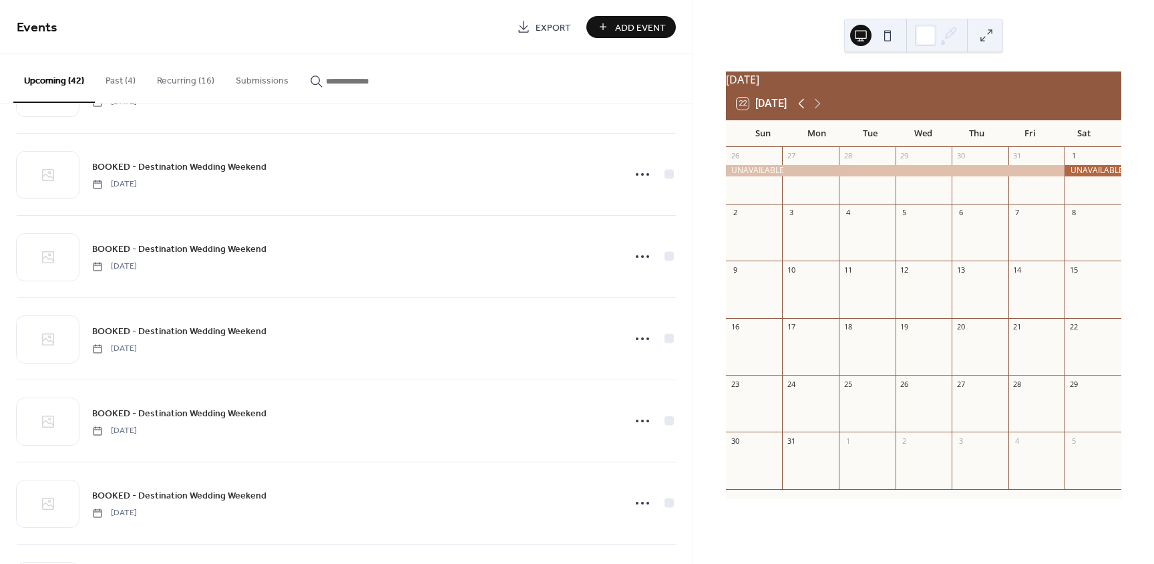
click at [802, 112] on icon at bounding box center [802, 104] width 16 height 16
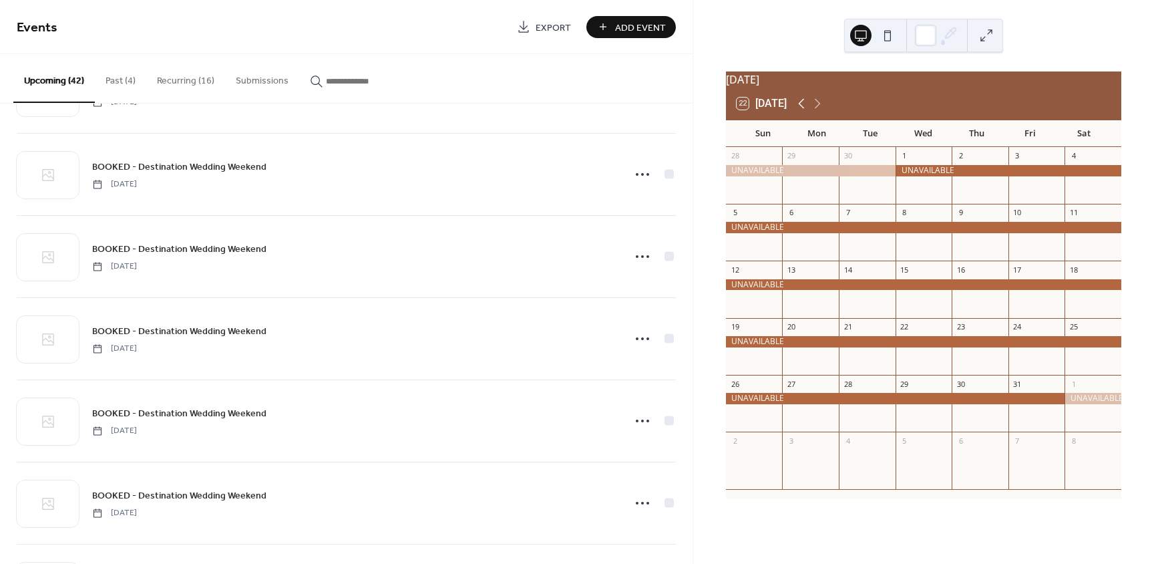
click at [802, 112] on icon at bounding box center [802, 104] width 16 height 16
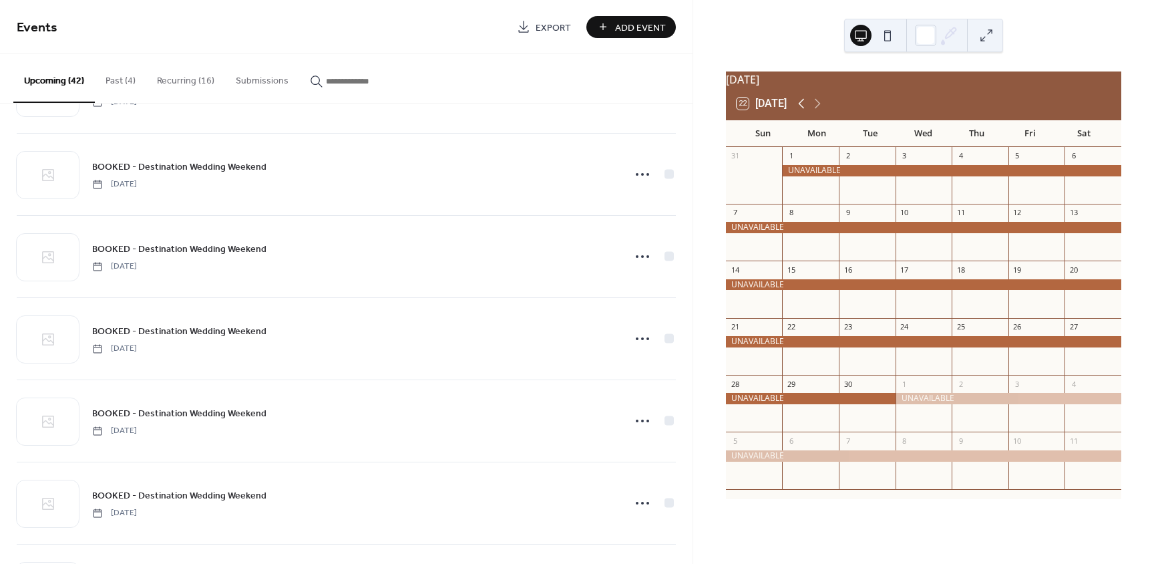
click at [802, 112] on icon at bounding box center [802, 104] width 16 height 16
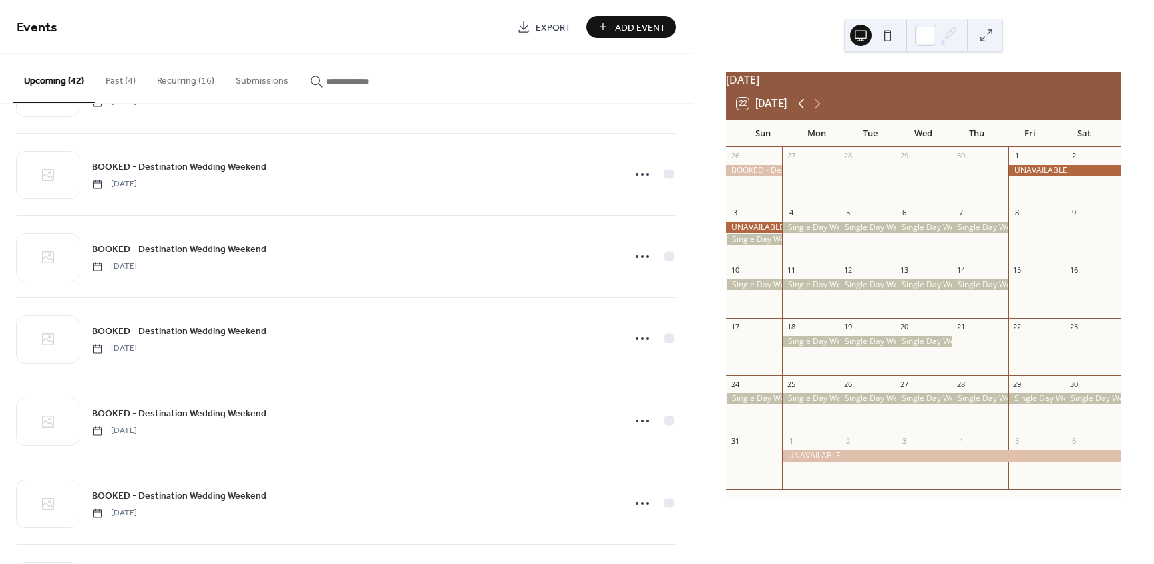
click at [802, 112] on icon at bounding box center [802, 104] width 16 height 16
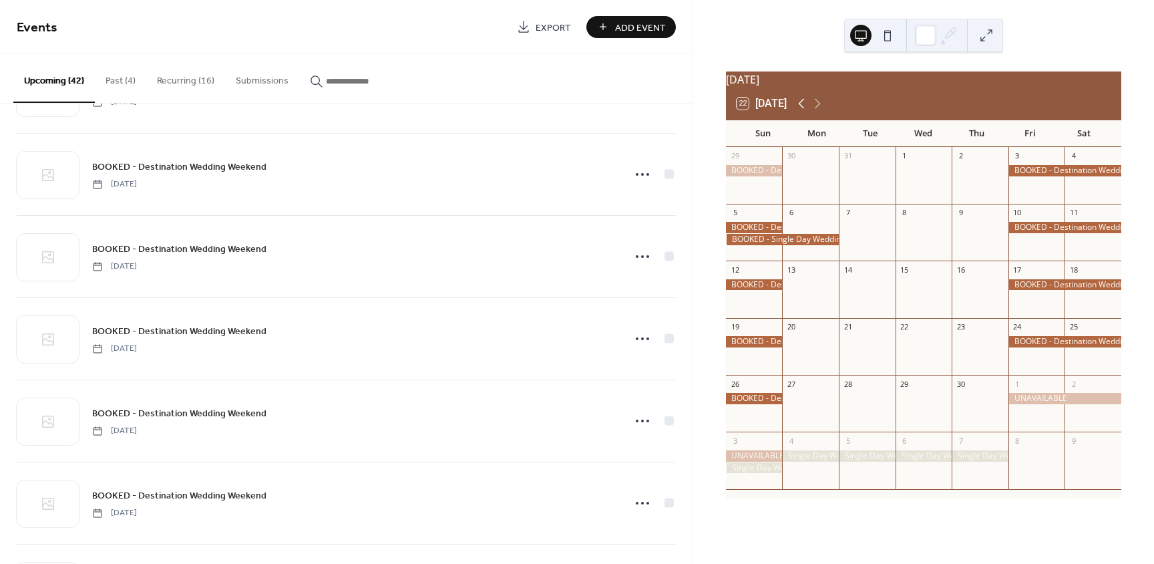
click at [802, 112] on icon at bounding box center [802, 104] width 16 height 16
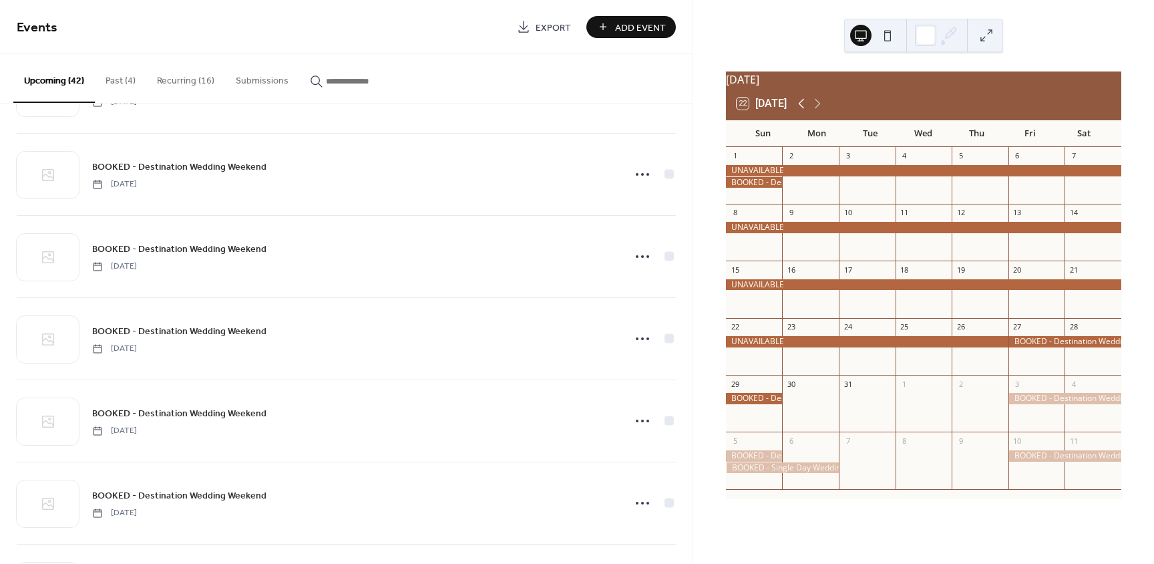
click at [802, 112] on icon at bounding box center [802, 104] width 16 height 16
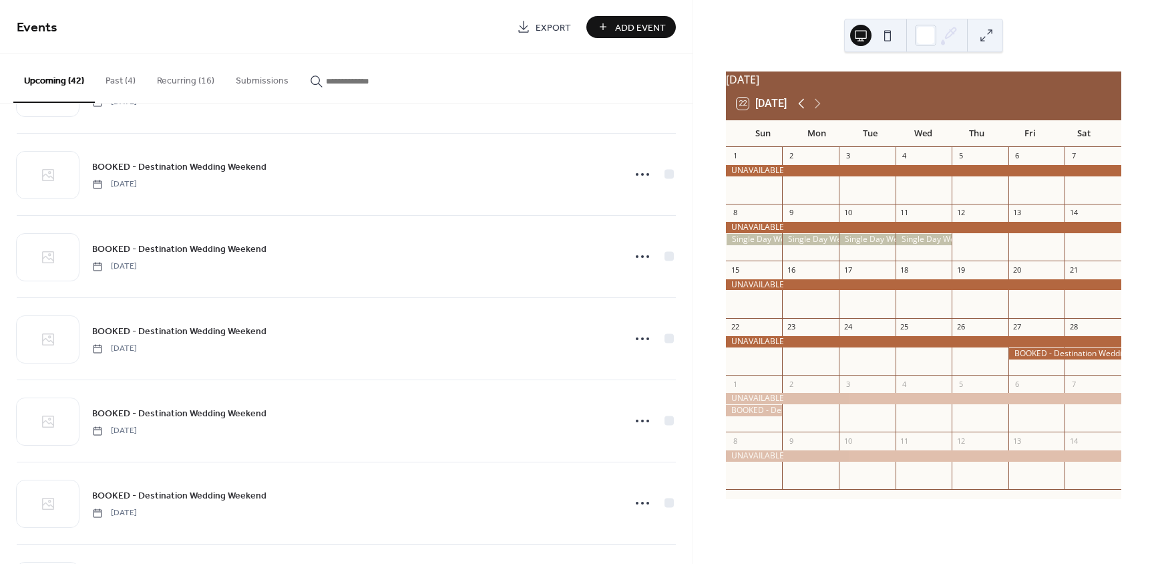
click at [802, 112] on icon at bounding box center [802, 104] width 16 height 16
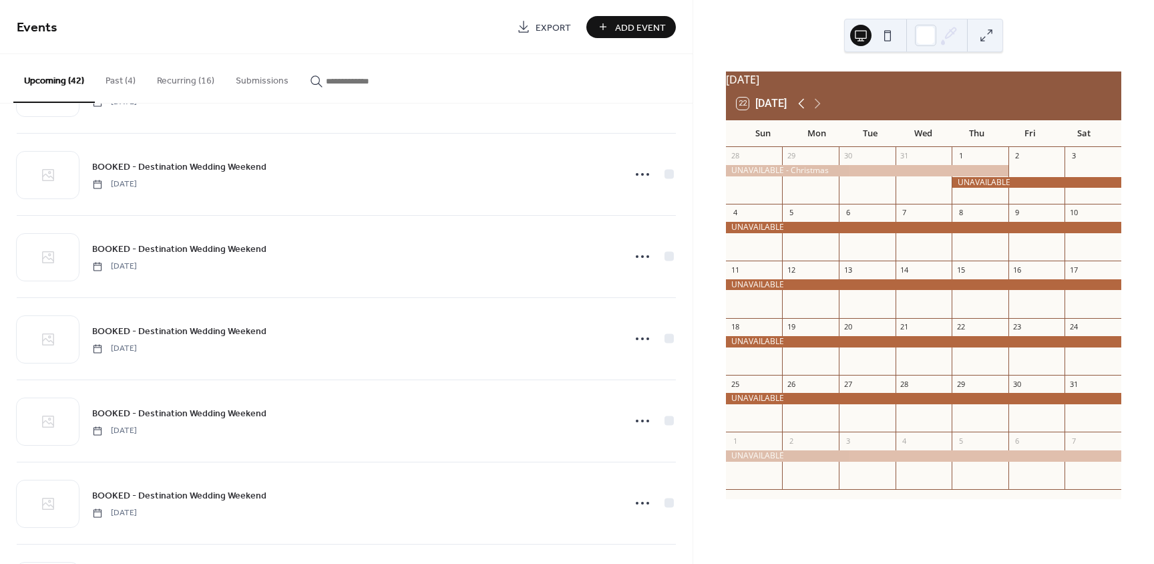
click at [802, 112] on icon at bounding box center [802, 104] width 16 height 16
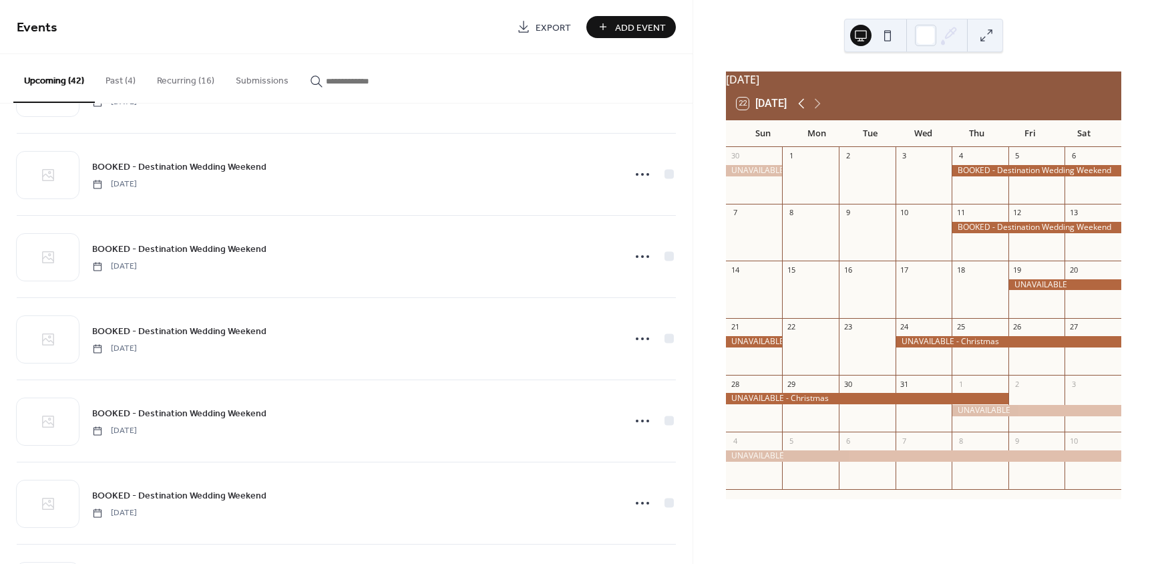
click at [802, 112] on icon at bounding box center [802, 104] width 16 height 16
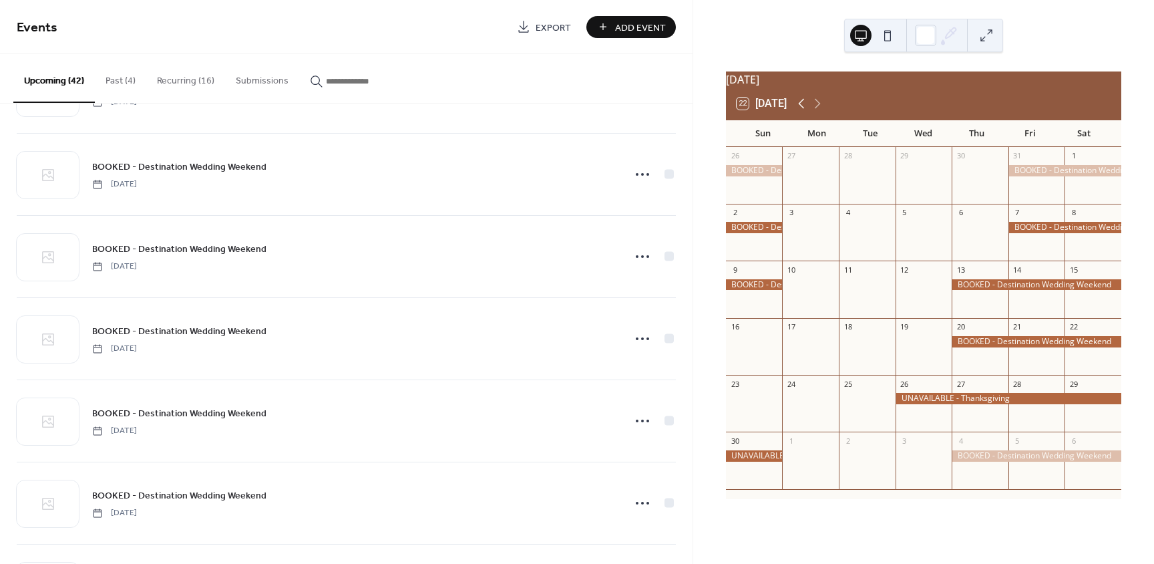
click at [802, 112] on icon at bounding box center [802, 104] width 16 height 16
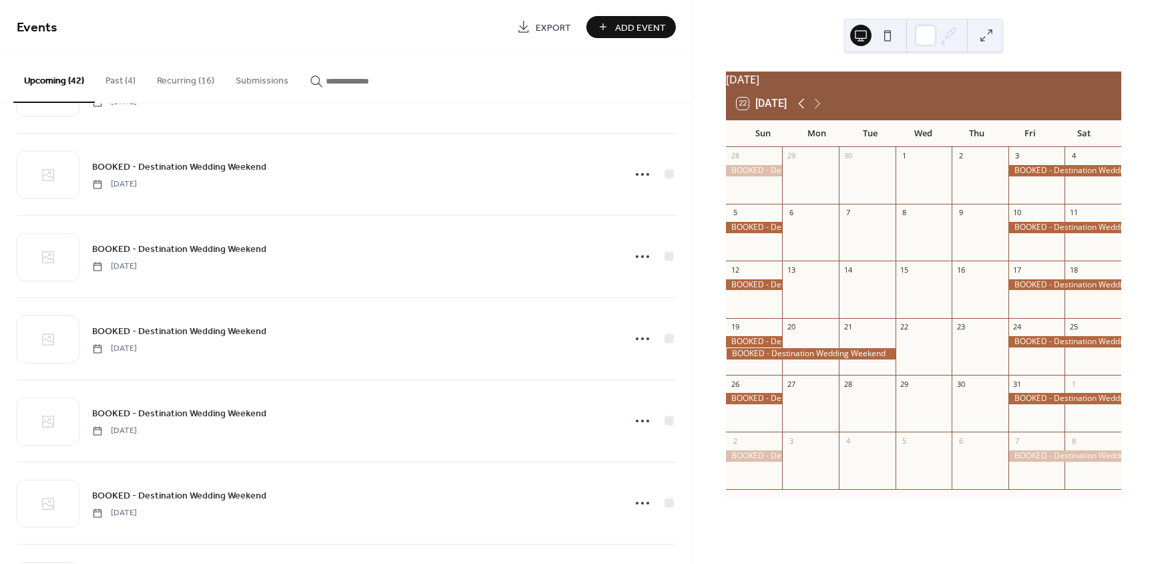
click at [802, 112] on icon at bounding box center [802, 104] width 16 height 16
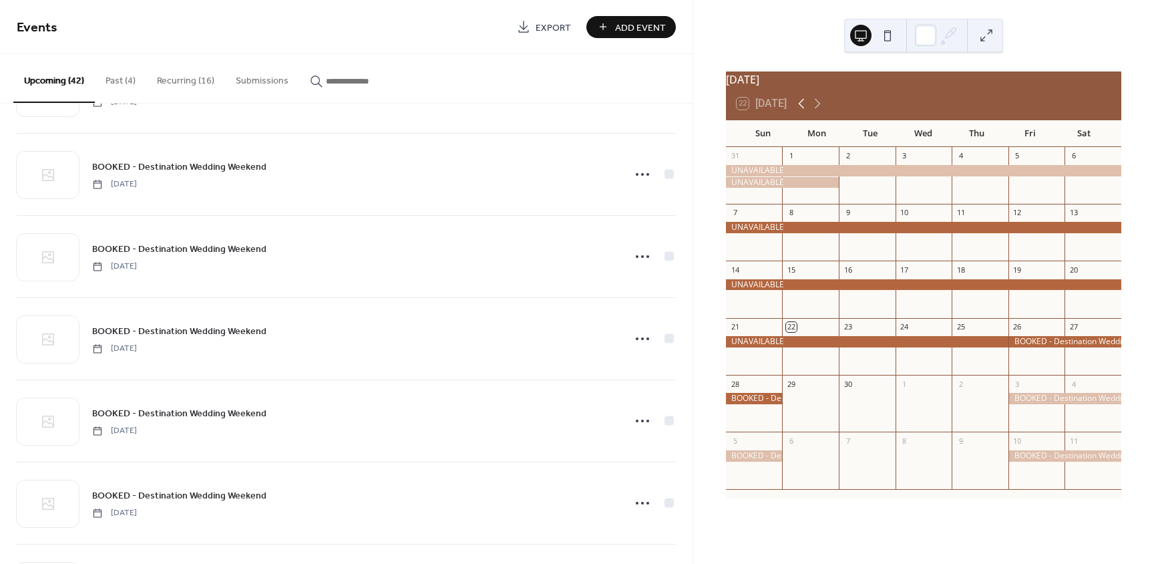
click at [802, 112] on icon at bounding box center [802, 104] width 16 height 16
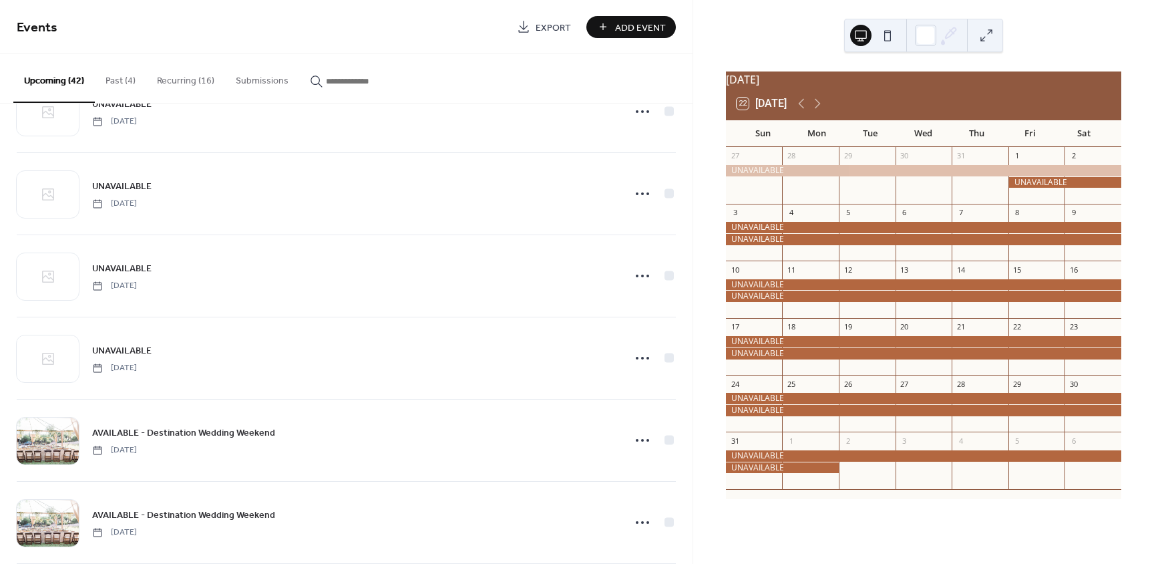
scroll to position [1997, 0]
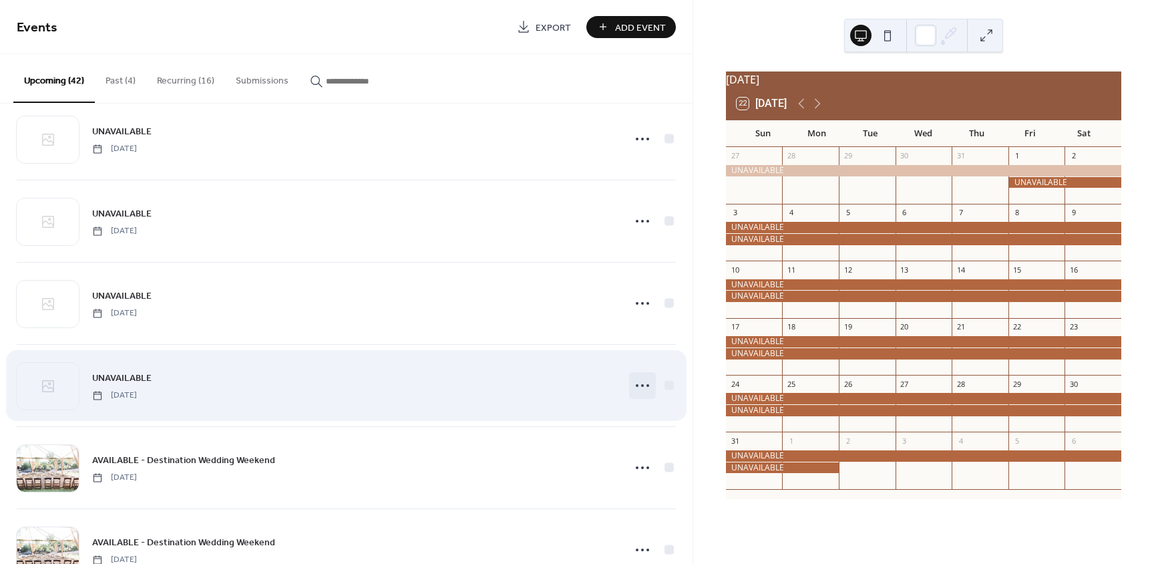
click at [647, 385] on circle at bounding box center [648, 385] width 3 height 3
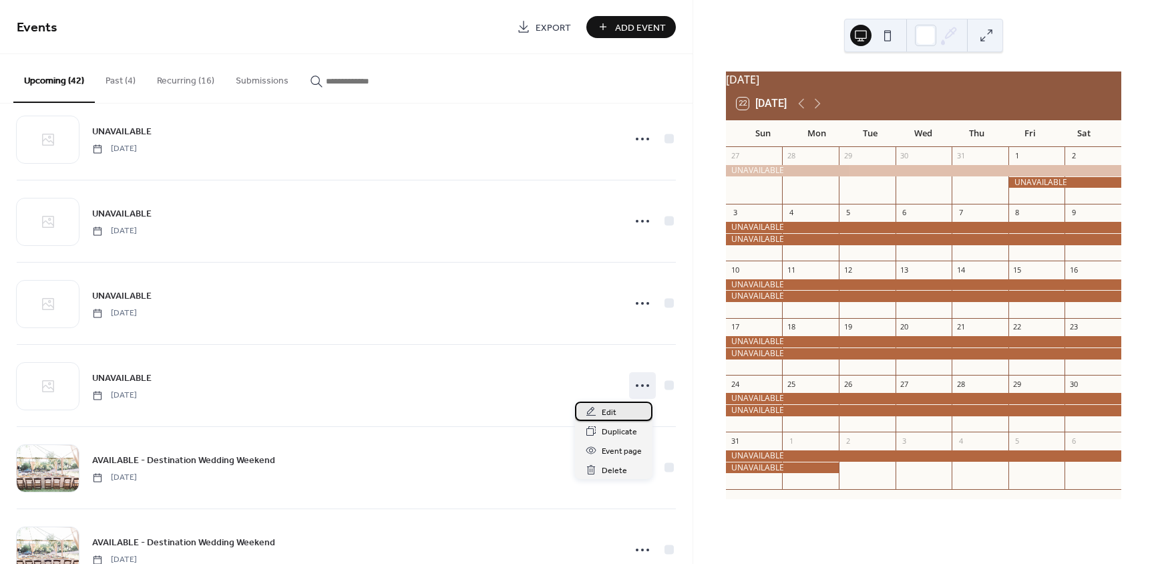
click at [611, 415] on span "Edit" at bounding box center [609, 412] width 15 height 14
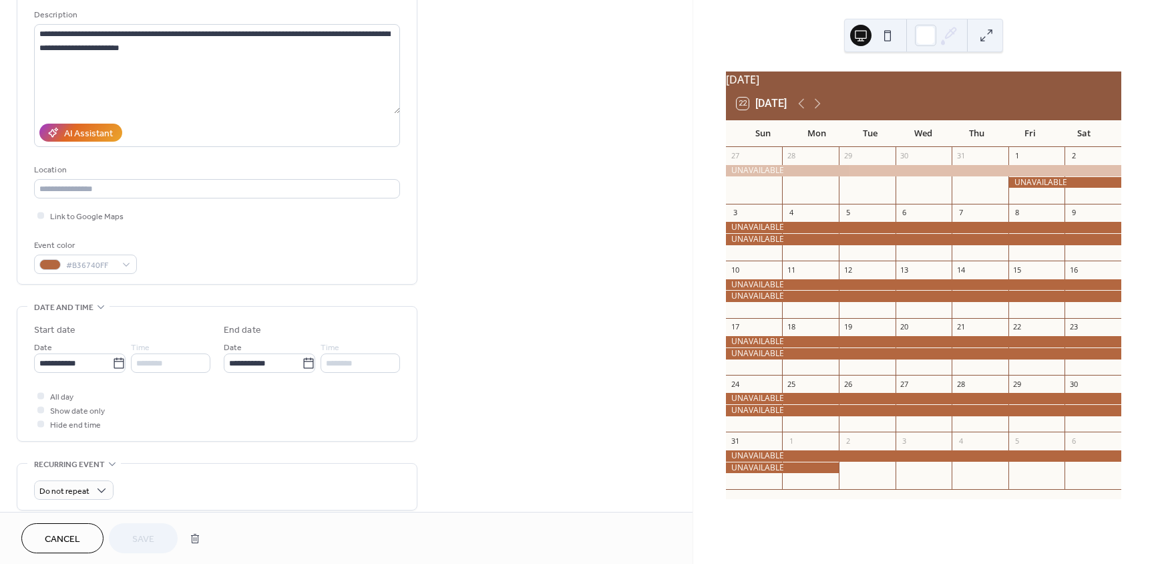
scroll to position [134, 0]
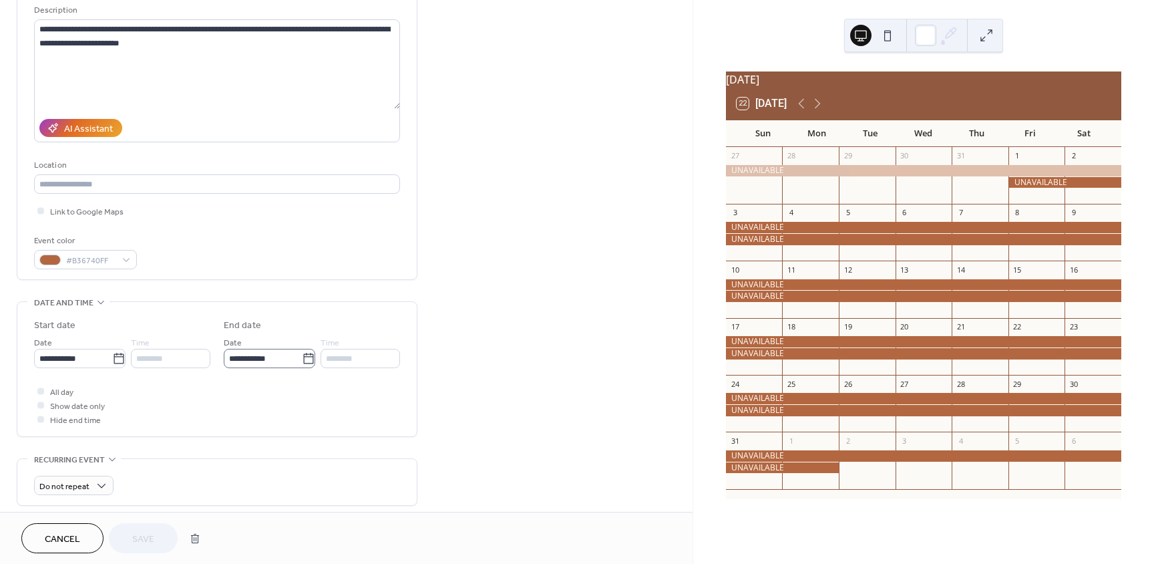
click at [302, 355] on icon at bounding box center [308, 358] width 13 height 13
click at [299, 355] on input "**********" at bounding box center [263, 358] width 78 height 19
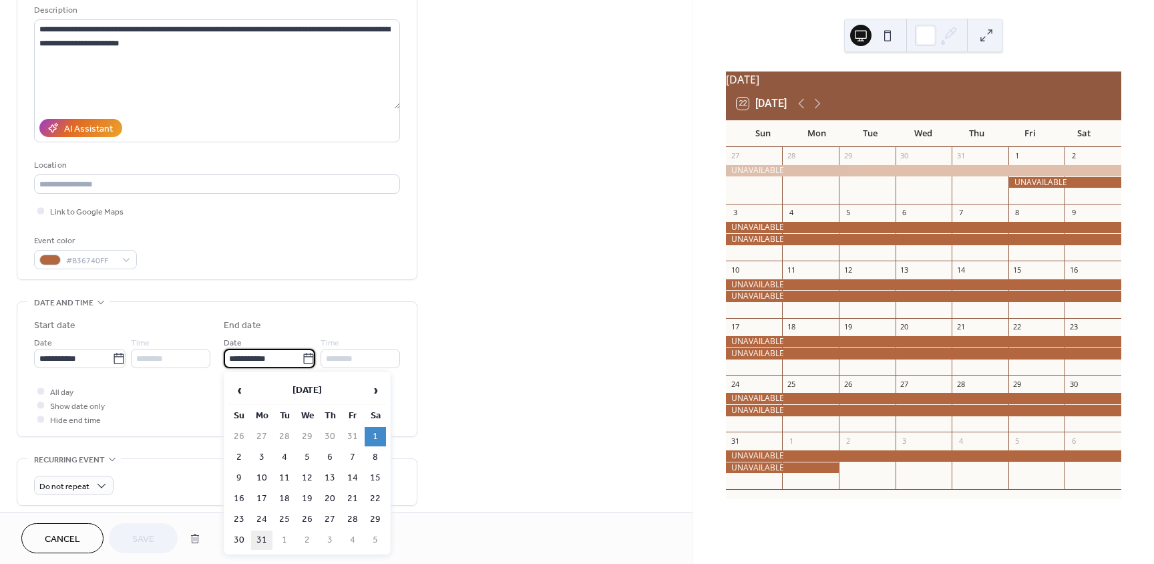
click at [267, 538] on td "31" at bounding box center [261, 539] width 21 height 19
type input "**********"
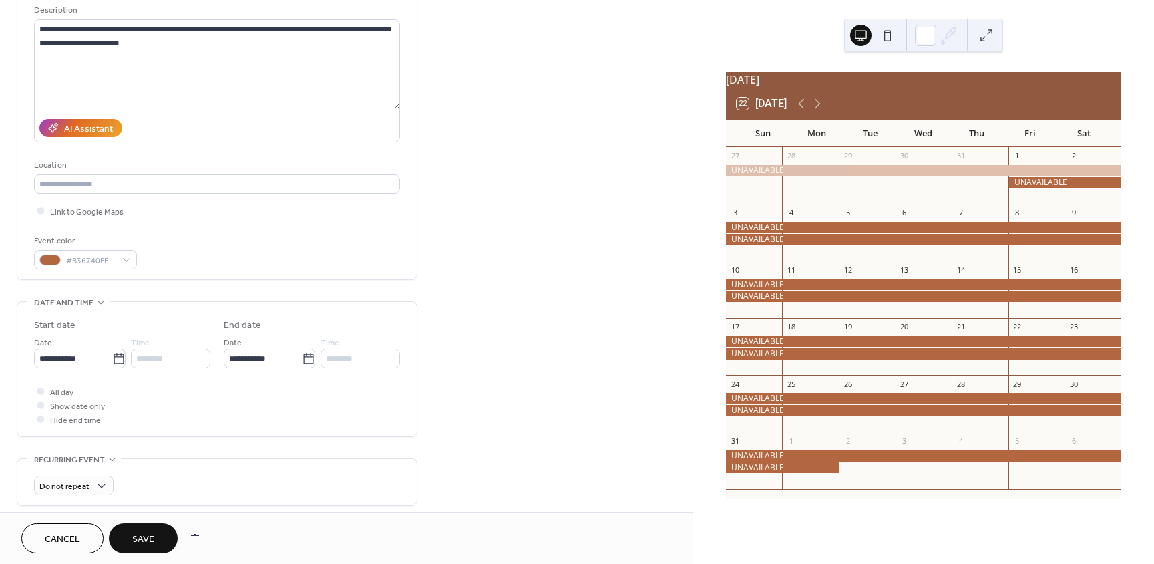
click at [162, 536] on button "Save" at bounding box center [143, 538] width 69 height 30
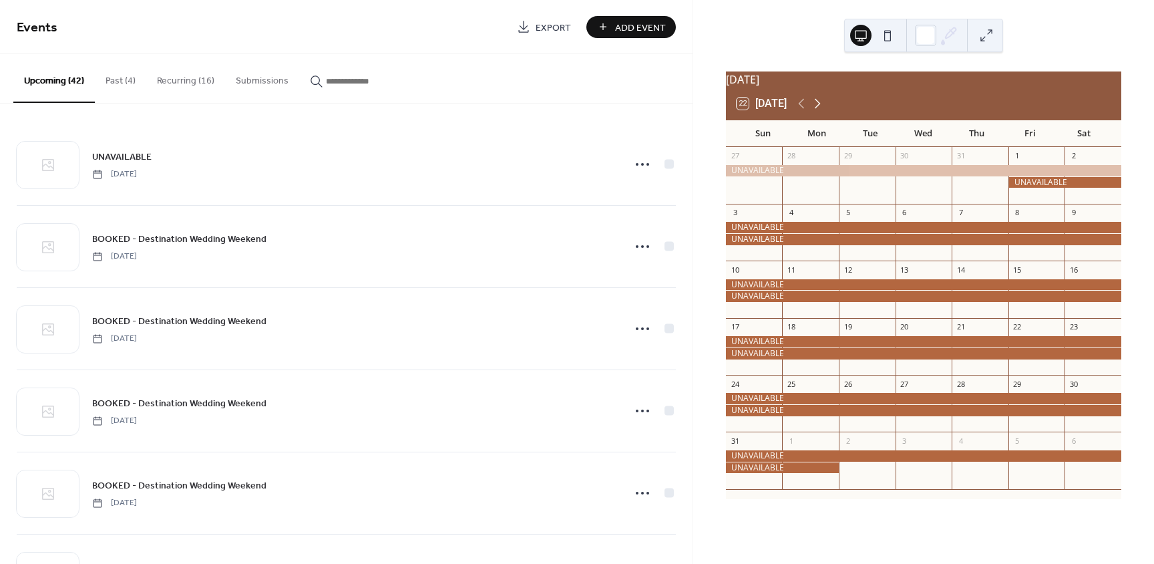
click at [817, 110] on icon at bounding box center [818, 104] width 16 height 16
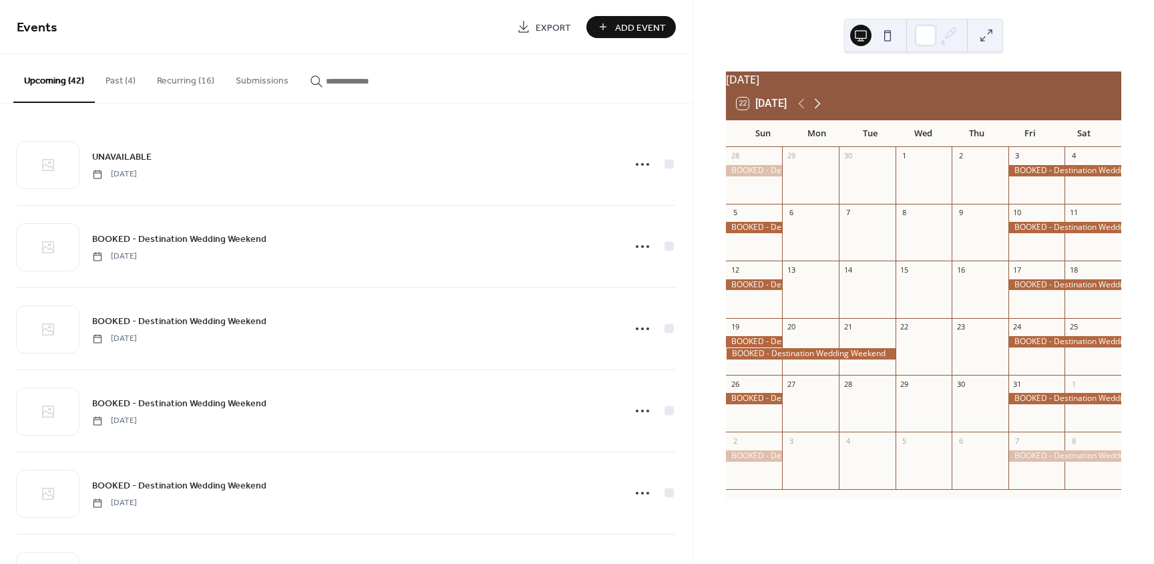
click at [817, 110] on icon at bounding box center [818, 104] width 16 height 16
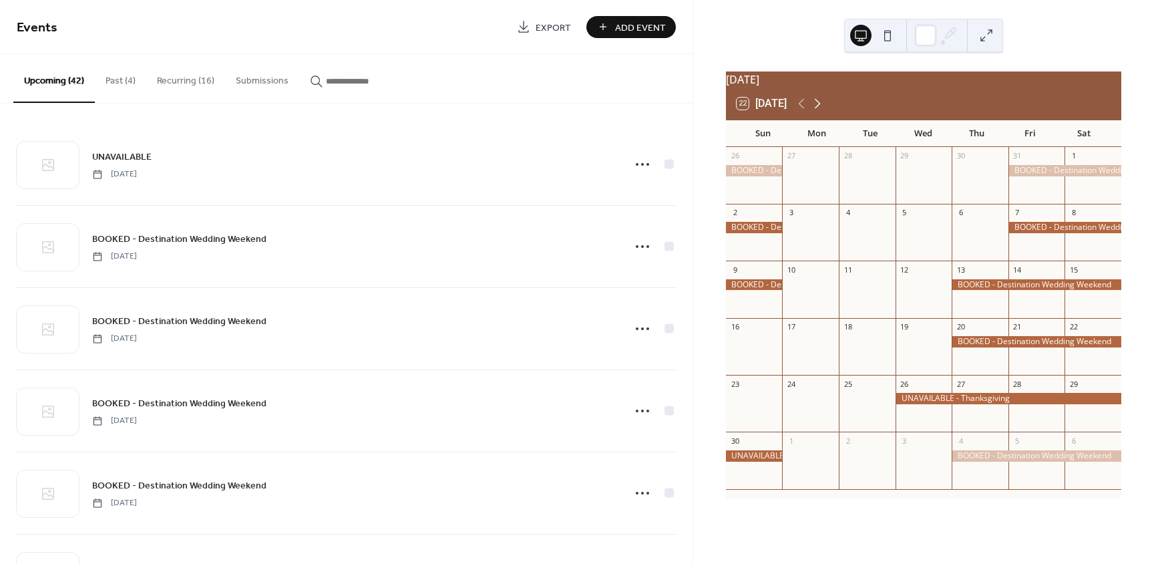
click at [817, 110] on icon at bounding box center [818, 104] width 16 height 16
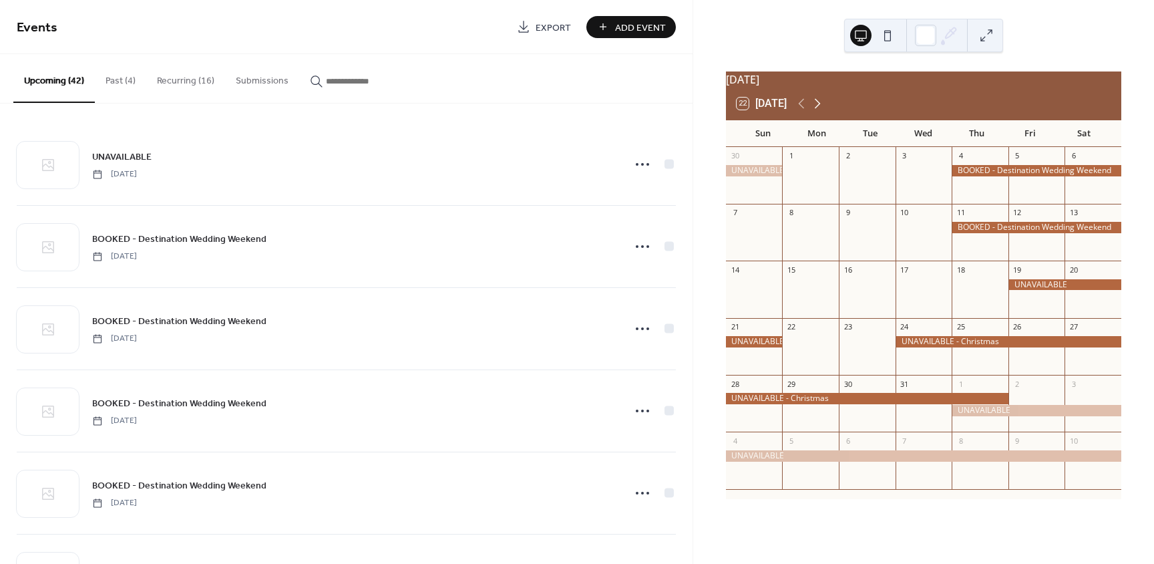
click at [817, 110] on icon at bounding box center [818, 104] width 16 height 16
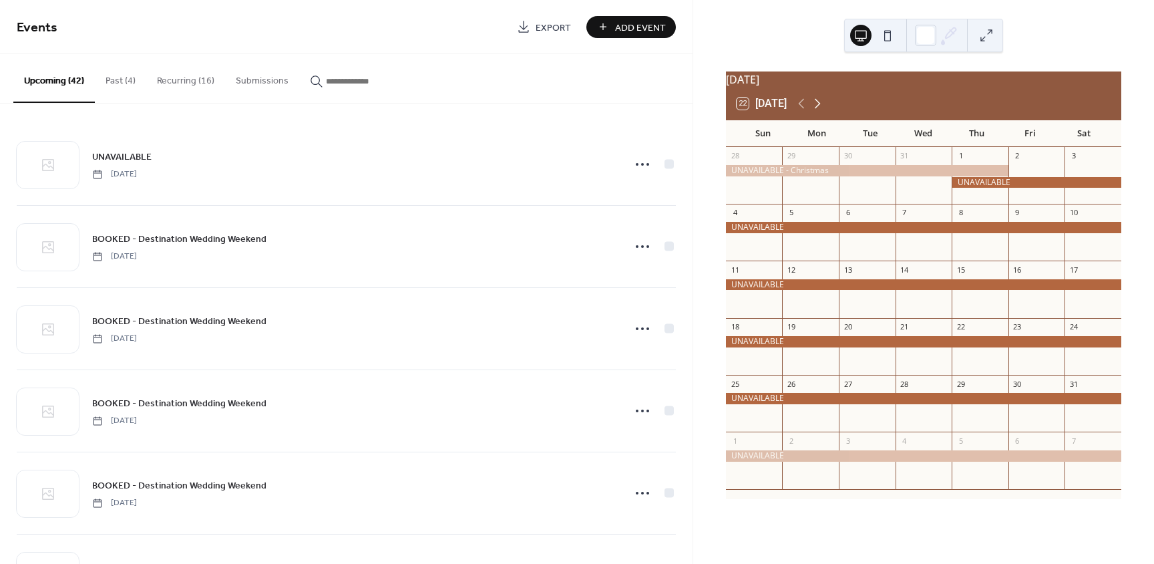
click at [817, 110] on icon at bounding box center [818, 104] width 16 height 16
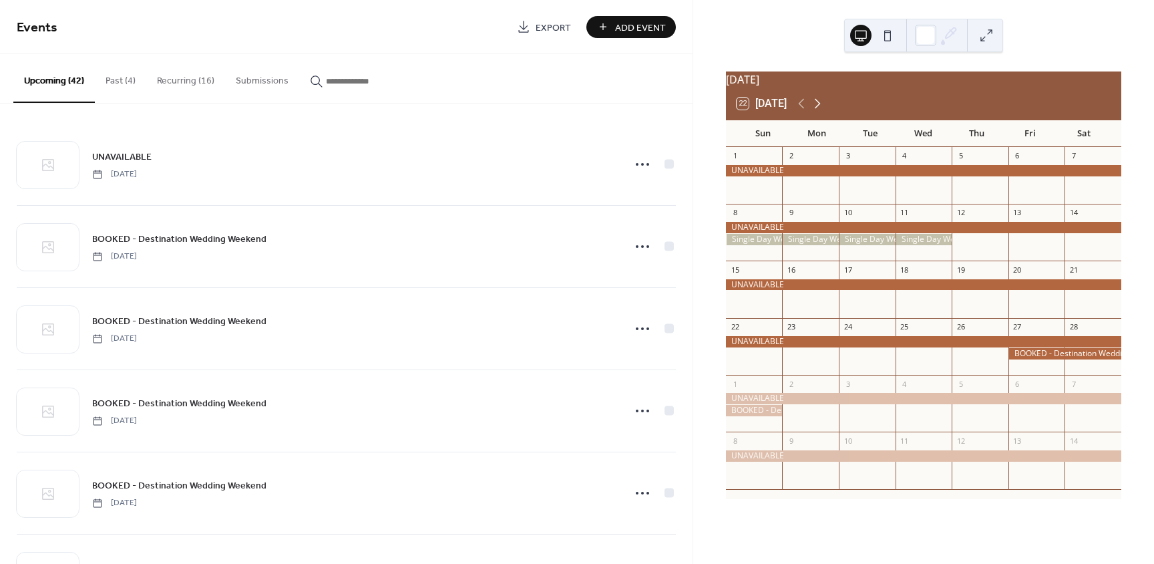
click at [817, 110] on icon at bounding box center [818, 104] width 16 height 16
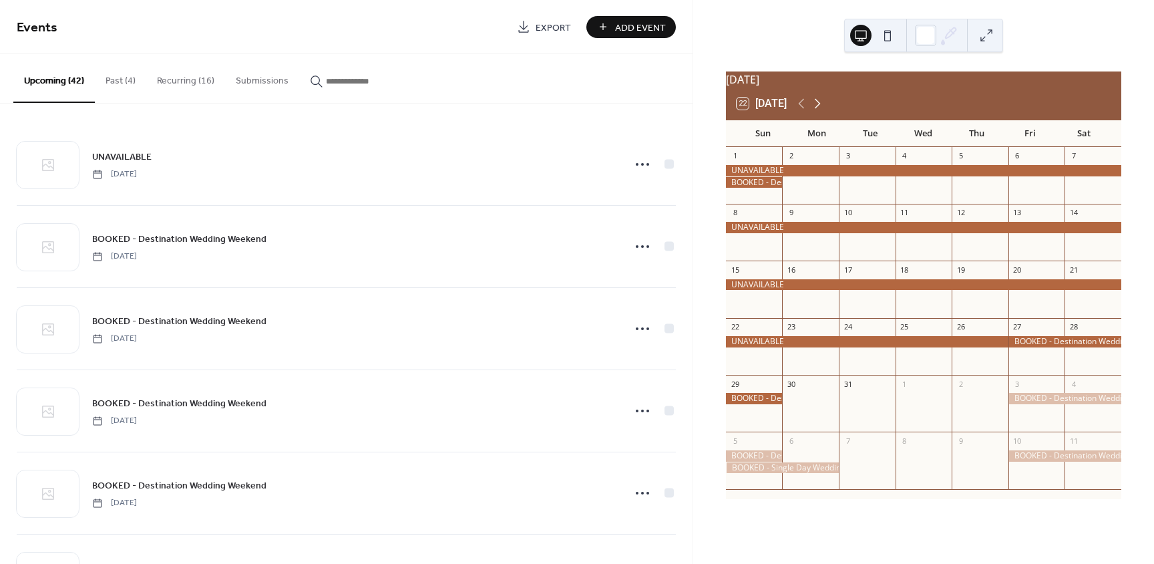
click at [817, 110] on icon at bounding box center [818, 104] width 16 height 16
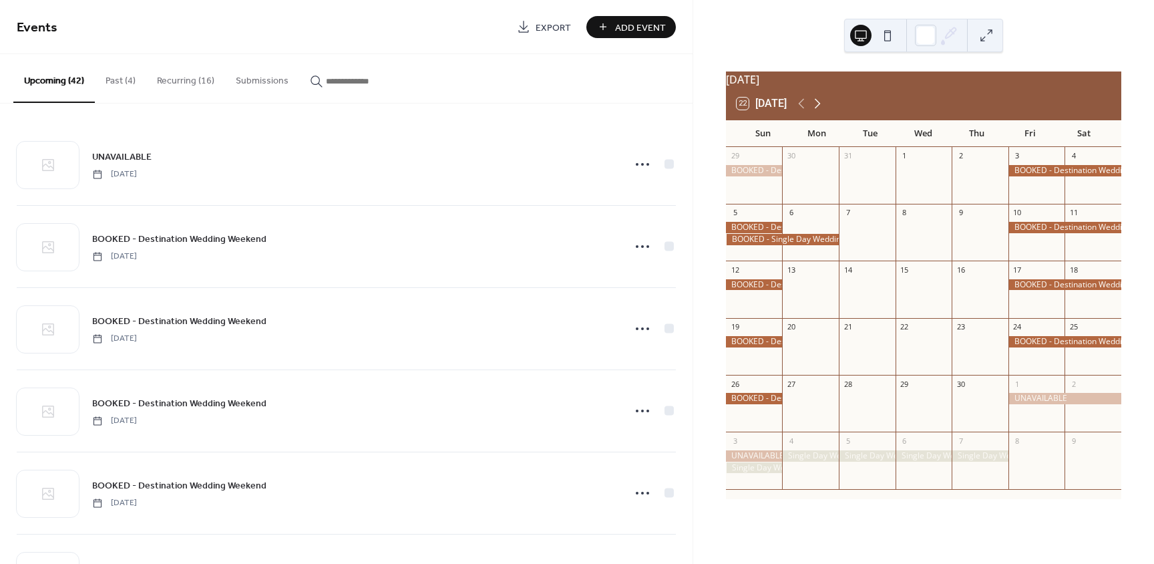
click at [818, 110] on icon at bounding box center [818, 104] width 16 height 16
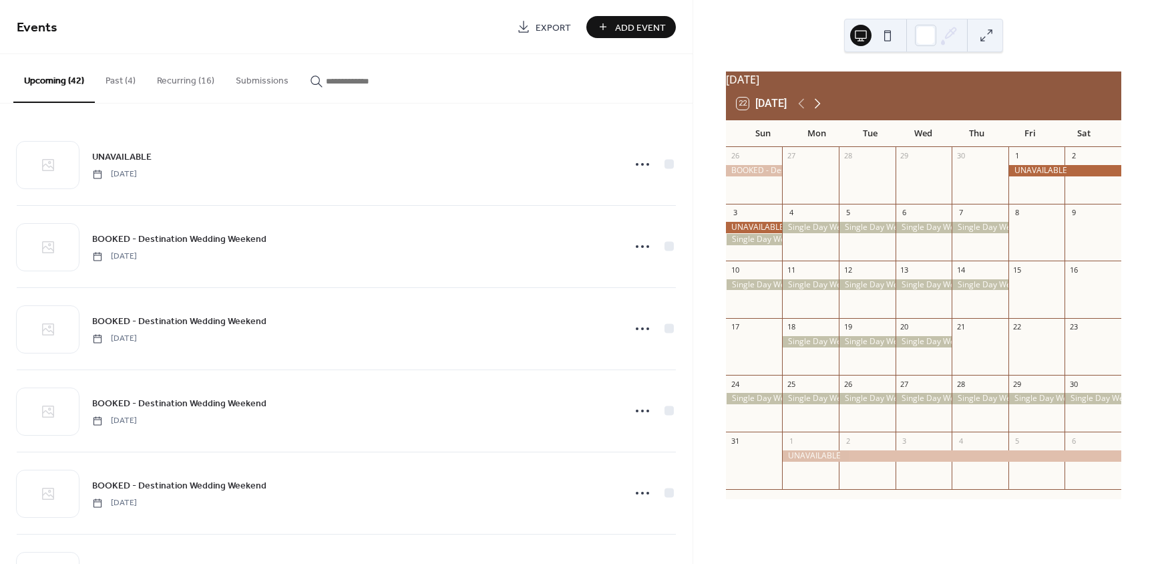
click at [818, 110] on icon at bounding box center [818, 104] width 16 height 16
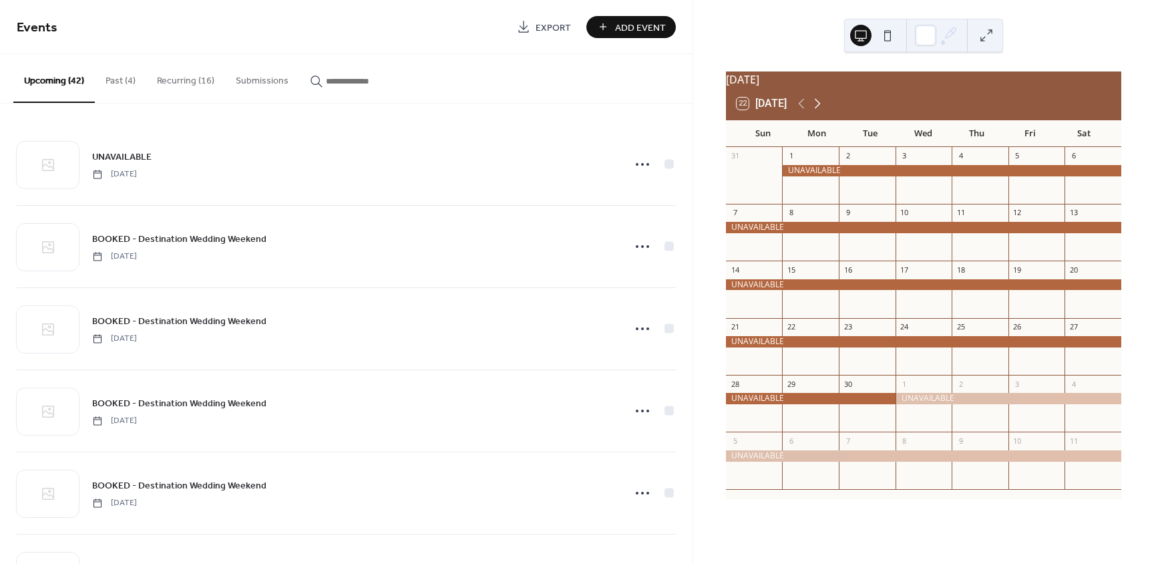
click at [818, 110] on icon at bounding box center [818, 104] width 16 height 16
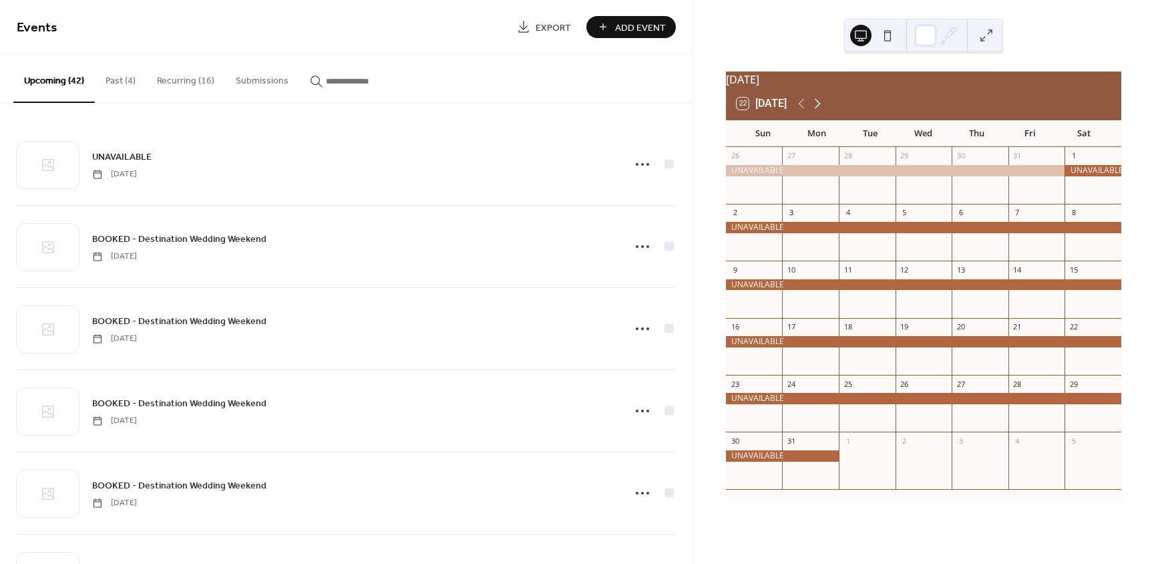
click at [818, 110] on icon at bounding box center [818, 104] width 16 height 16
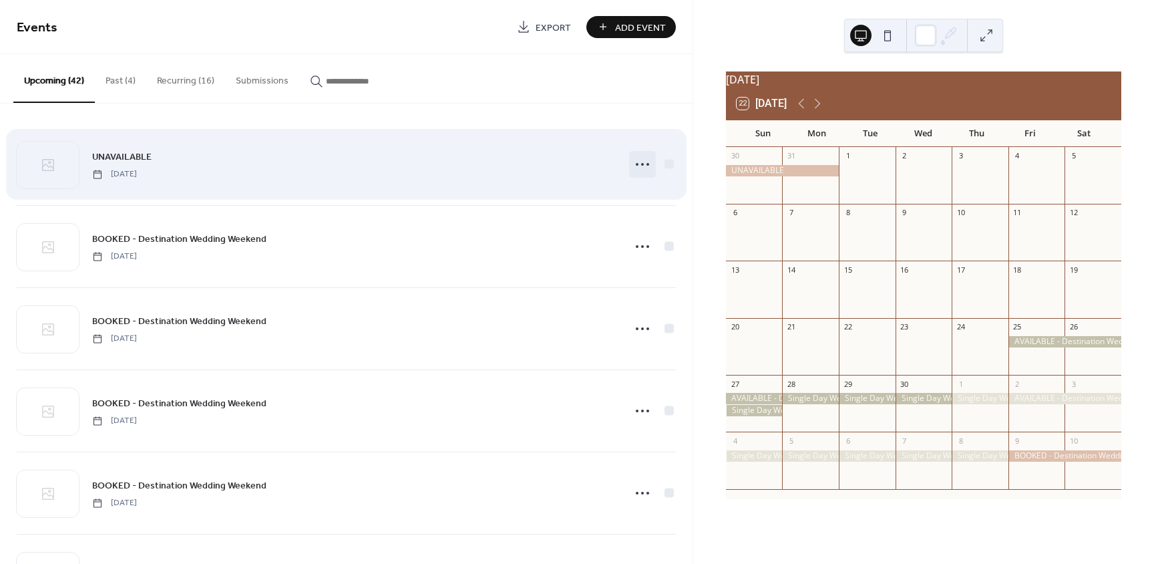
click at [633, 167] on icon at bounding box center [642, 164] width 21 height 21
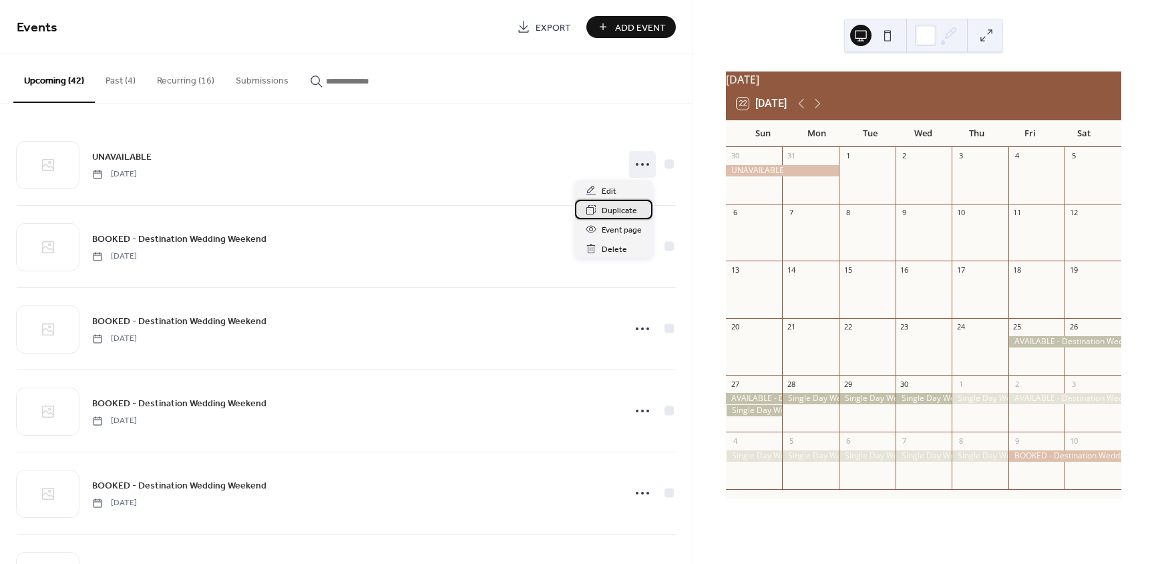
click at [623, 209] on span "Duplicate" at bounding box center [619, 211] width 35 height 14
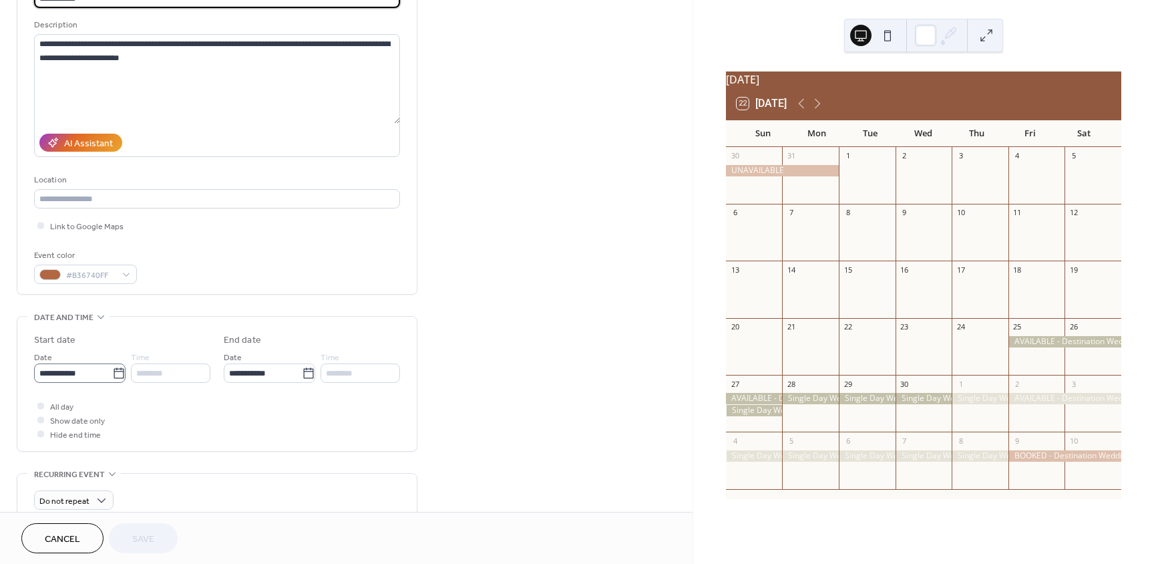
scroll to position [134, 0]
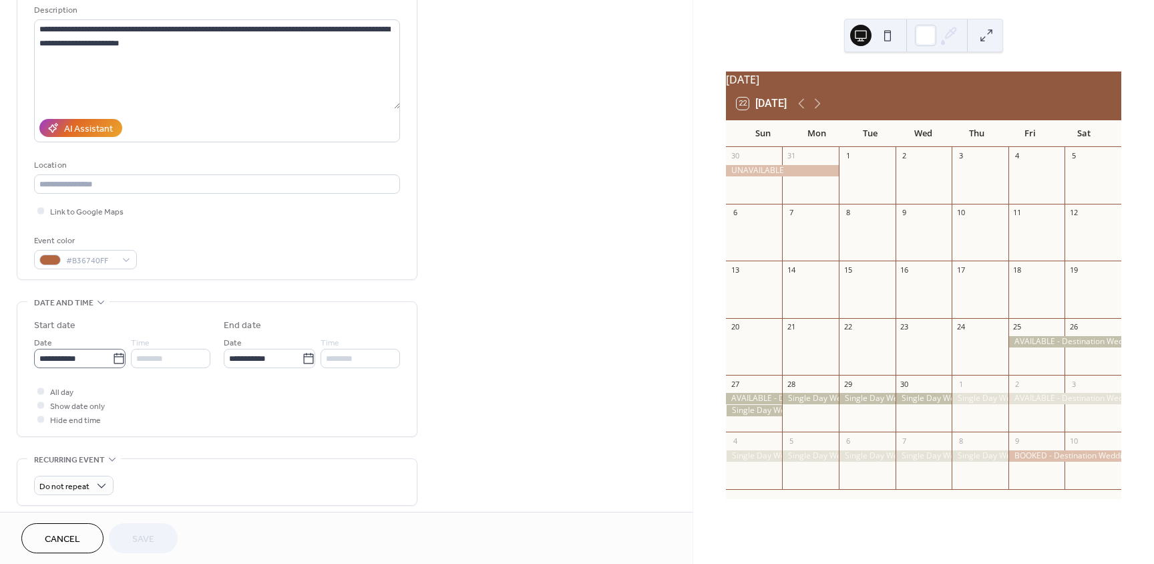
click at [115, 359] on icon at bounding box center [118, 358] width 13 height 13
click at [112, 359] on input "**********" at bounding box center [73, 358] width 78 height 19
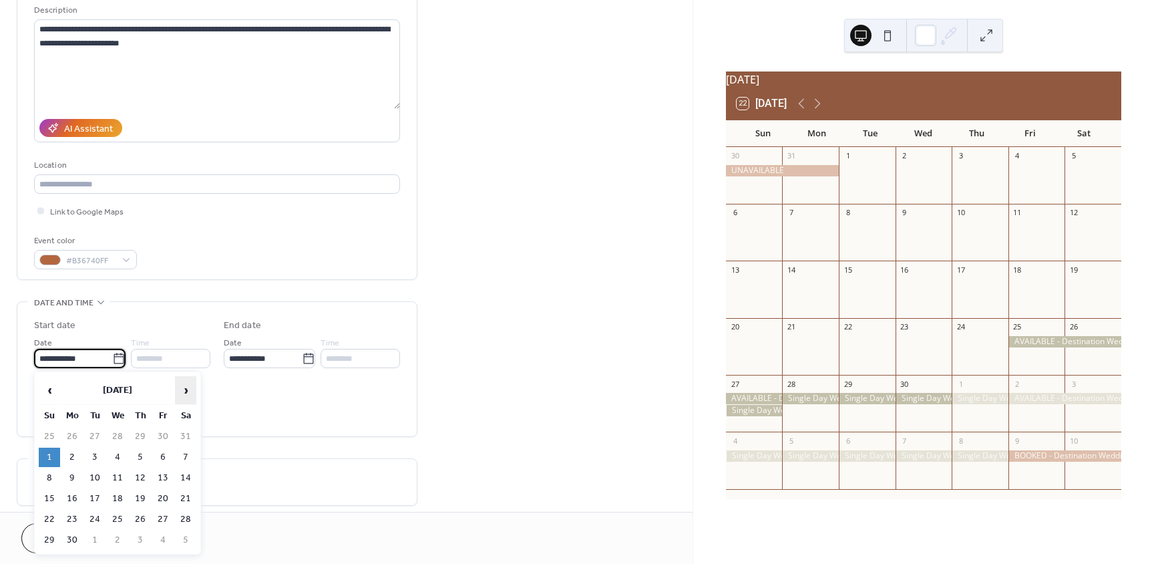
click at [181, 389] on span "›" at bounding box center [186, 390] width 20 height 27
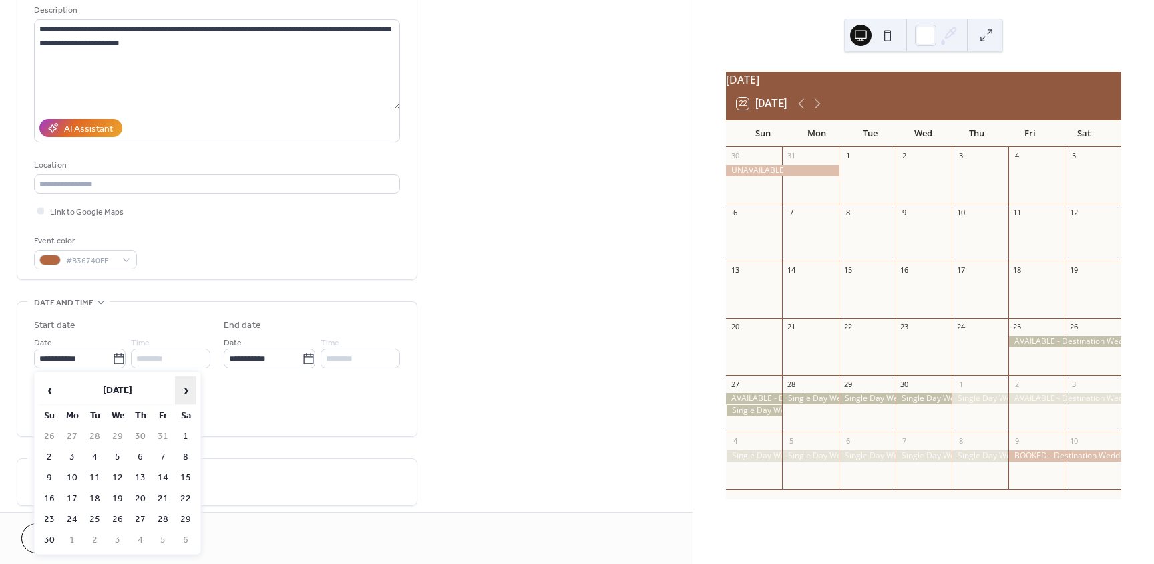
click at [178, 390] on span "›" at bounding box center [186, 390] width 20 height 27
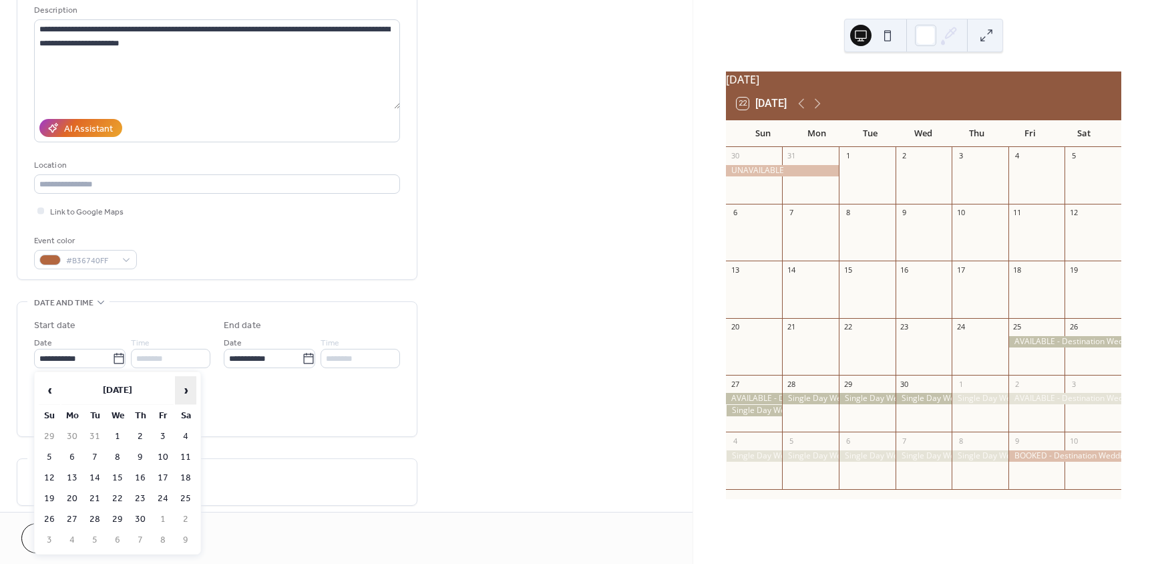
click at [178, 390] on span "›" at bounding box center [186, 390] width 20 height 27
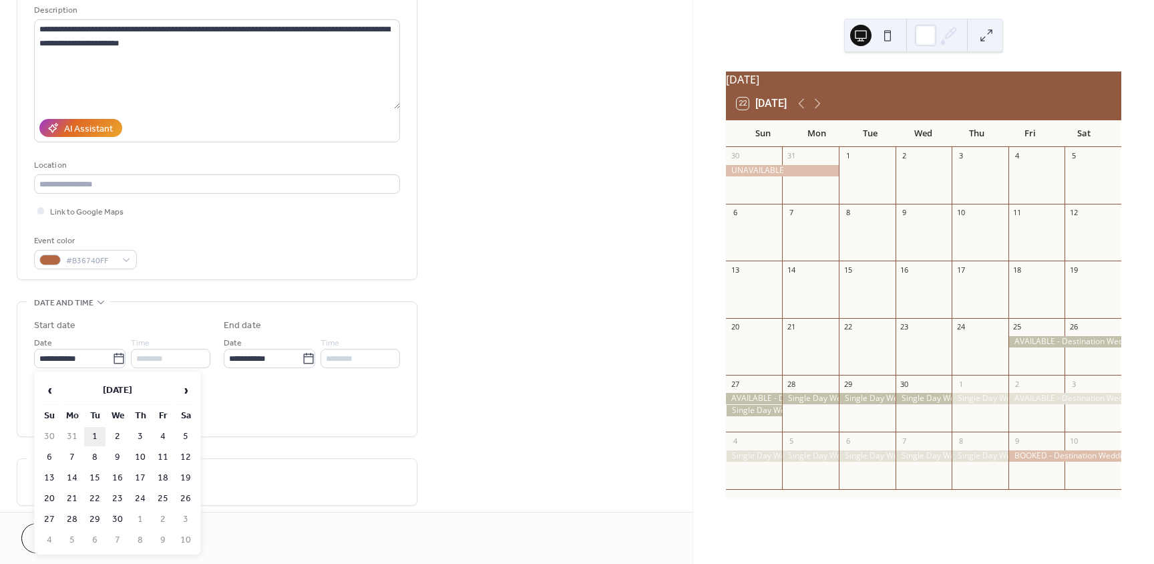
click at [98, 436] on td "1" at bounding box center [94, 436] width 21 height 19
type input "**********"
type input "********"
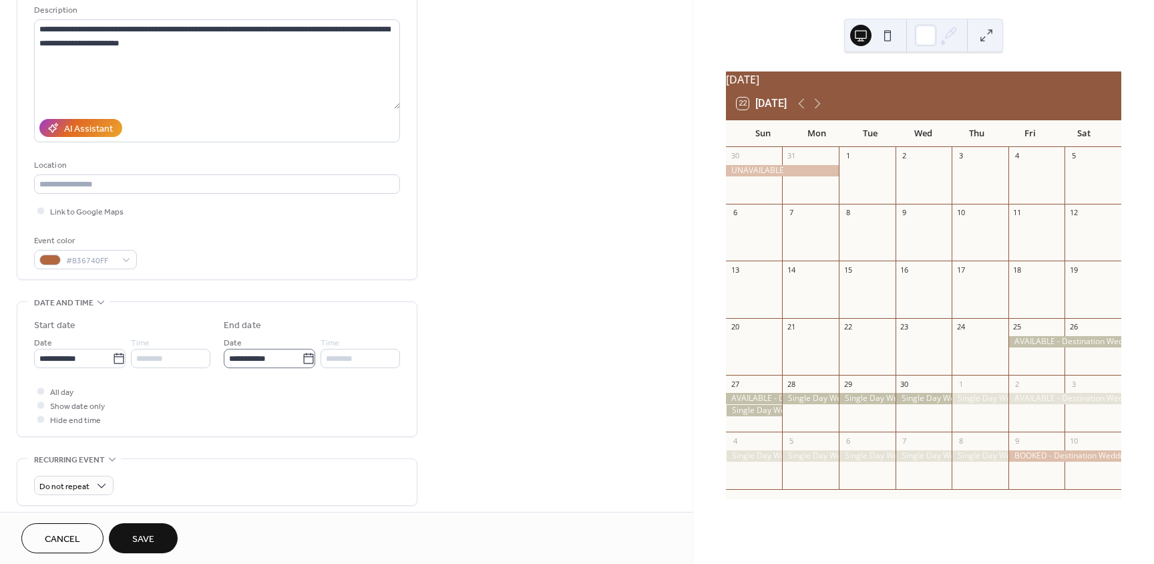
click at [307, 357] on icon at bounding box center [308, 358] width 13 height 13
click at [302, 357] on input "**********" at bounding box center [263, 358] width 78 height 19
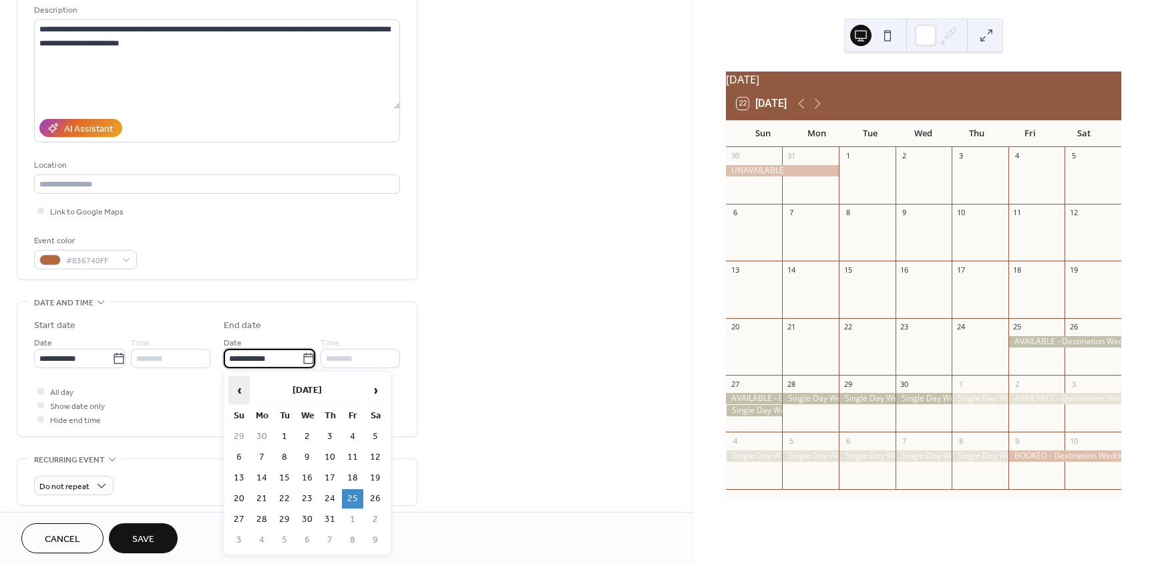
click at [241, 391] on span "‹" at bounding box center [239, 390] width 20 height 27
click at [334, 494] on td "24" at bounding box center [329, 498] width 21 height 19
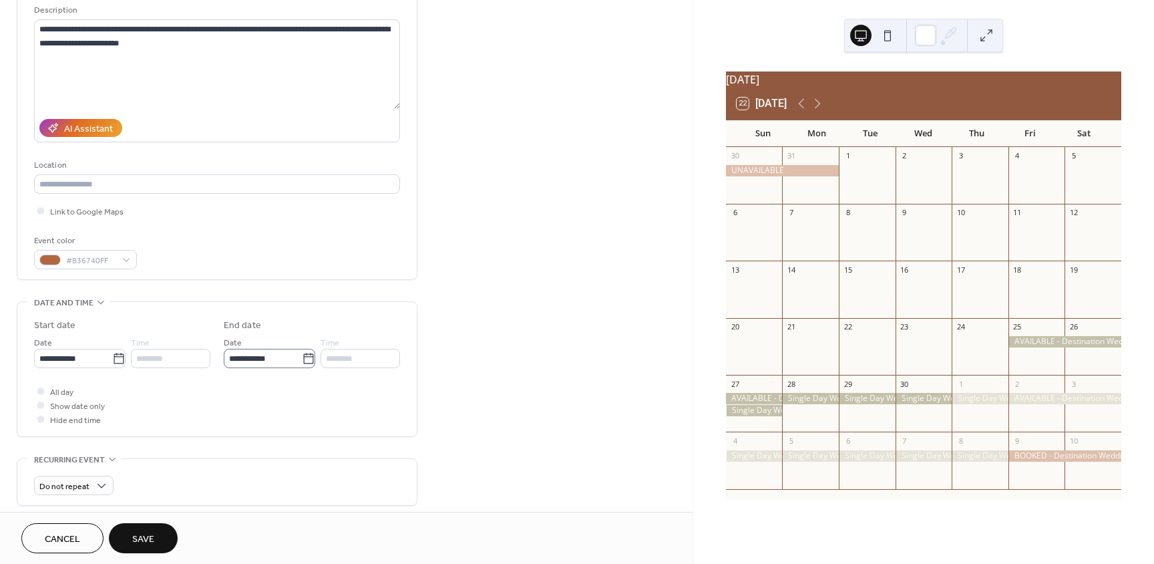
click at [303, 359] on icon at bounding box center [308, 358] width 10 height 11
click at [300, 359] on input "**********" at bounding box center [263, 358] width 78 height 19
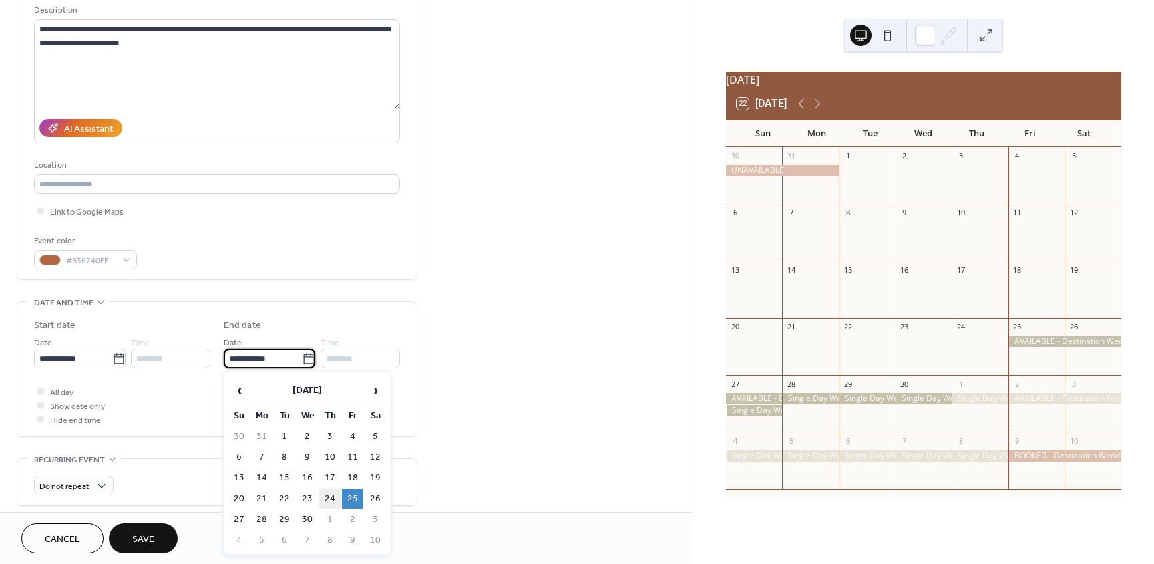
click at [329, 501] on td "24" at bounding box center [329, 498] width 21 height 19
type input "**********"
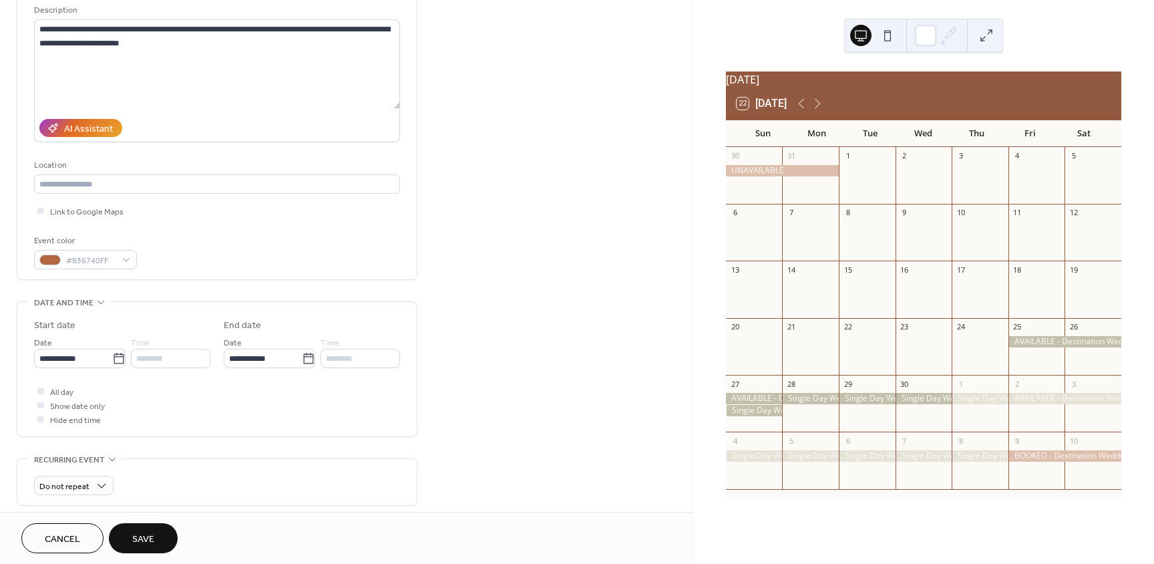
click at [162, 540] on button "Save" at bounding box center [143, 538] width 69 height 30
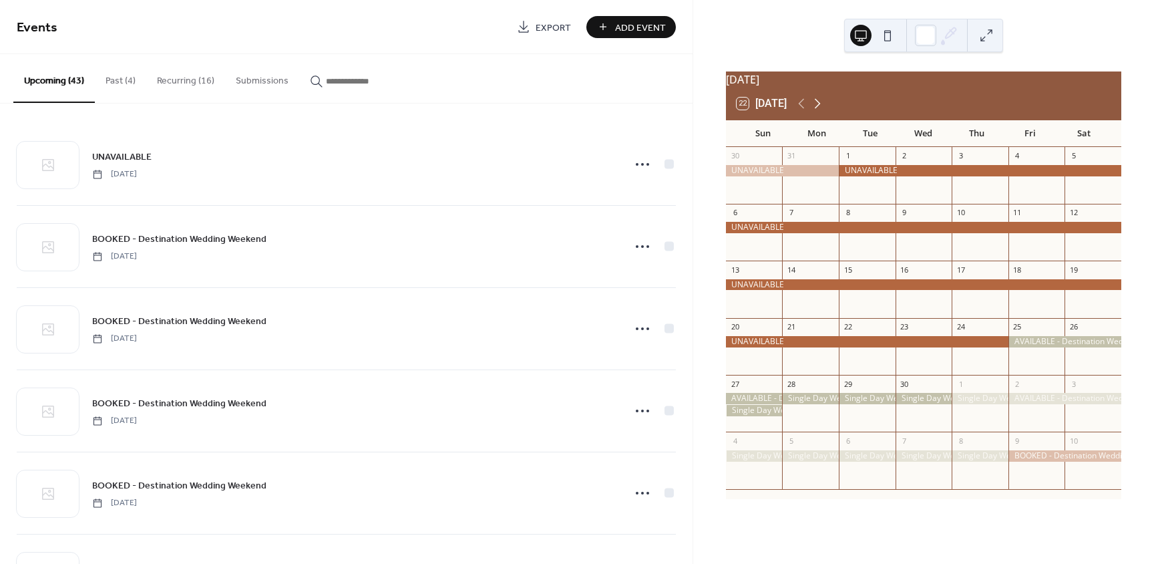
click at [820, 109] on icon at bounding box center [818, 104] width 6 height 10
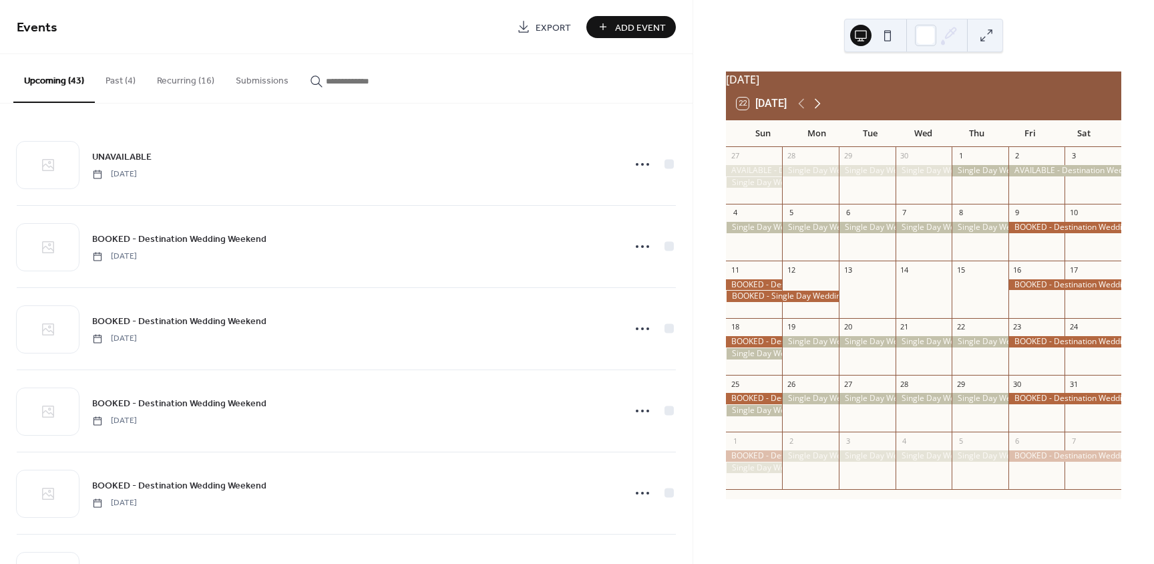
click at [820, 109] on icon at bounding box center [818, 104] width 6 height 10
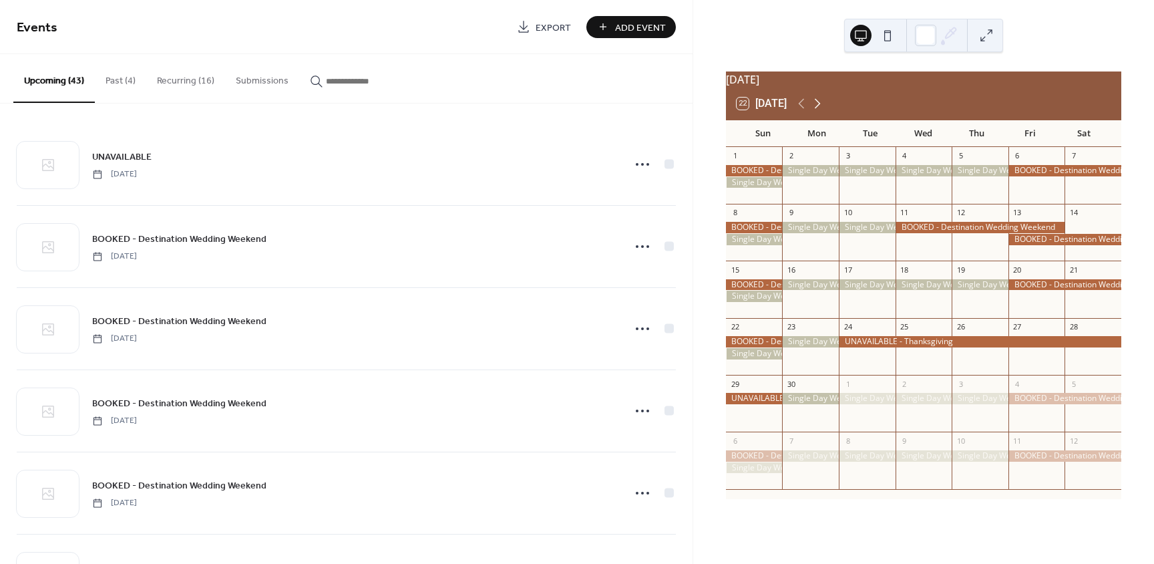
click at [820, 109] on icon at bounding box center [818, 104] width 6 height 10
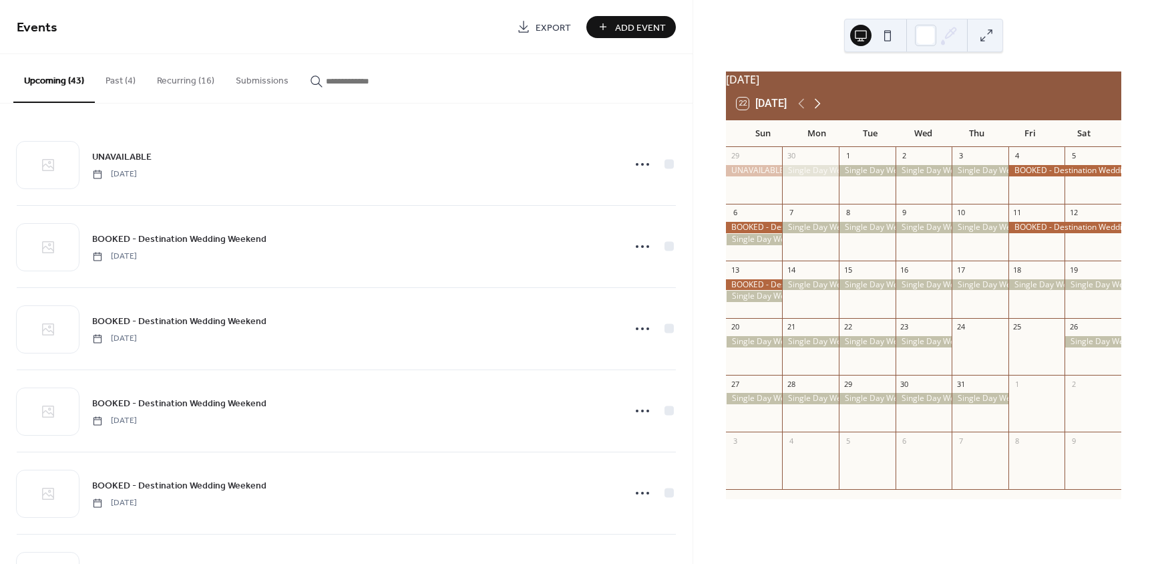
click at [820, 109] on icon at bounding box center [818, 104] width 6 height 10
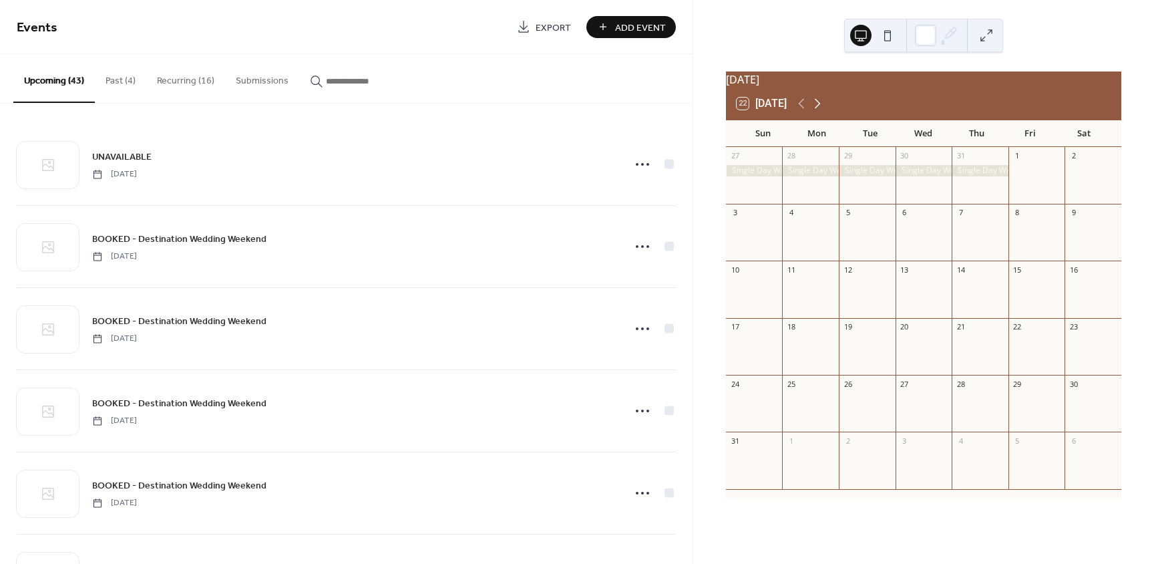
click at [820, 109] on icon at bounding box center [818, 104] width 6 height 10
click at [802, 109] on icon at bounding box center [801, 104] width 6 height 10
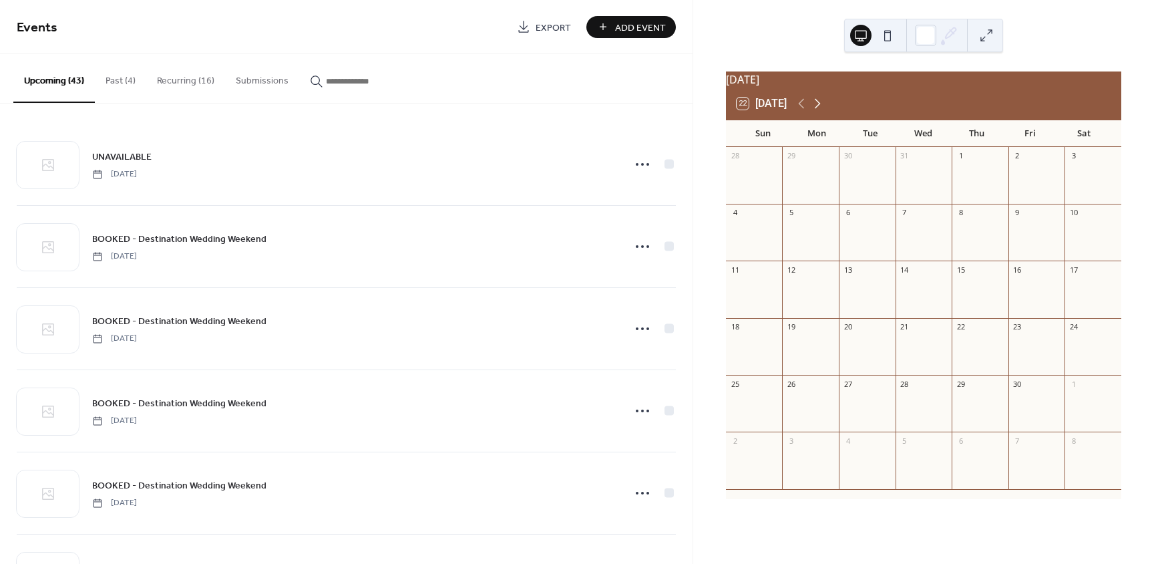
click at [818, 110] on icon at bounding box center [818, 104] width 16 height 16
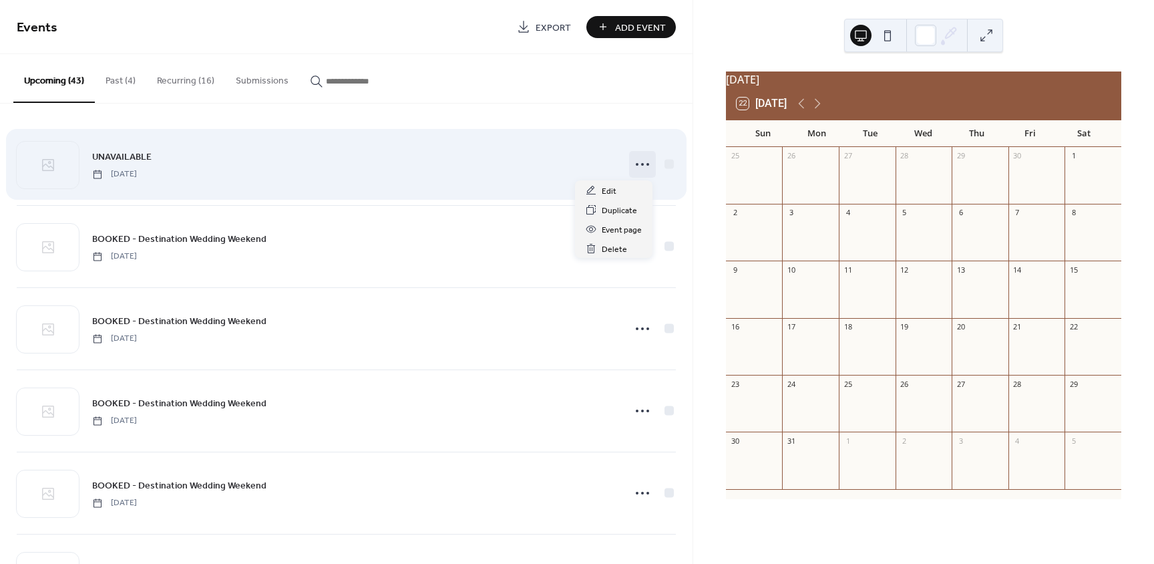
click at [640, 164] on icon at bounding box center [642, 164] width 21 height 21
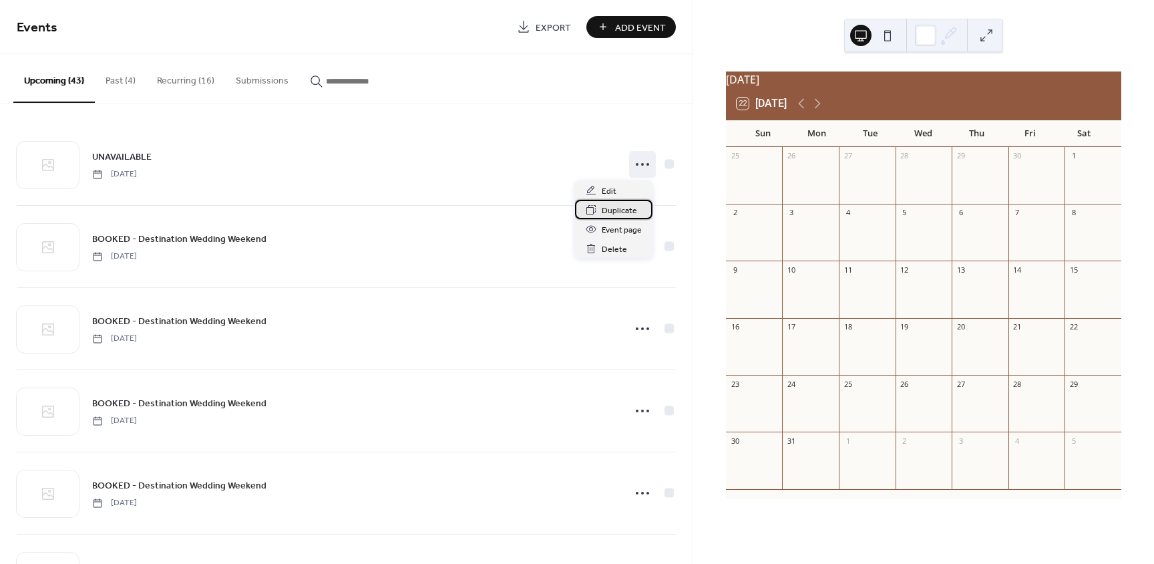
click at [619, 207] on span "Duplicate" at bounding box center [619, 211] width 35 height 14
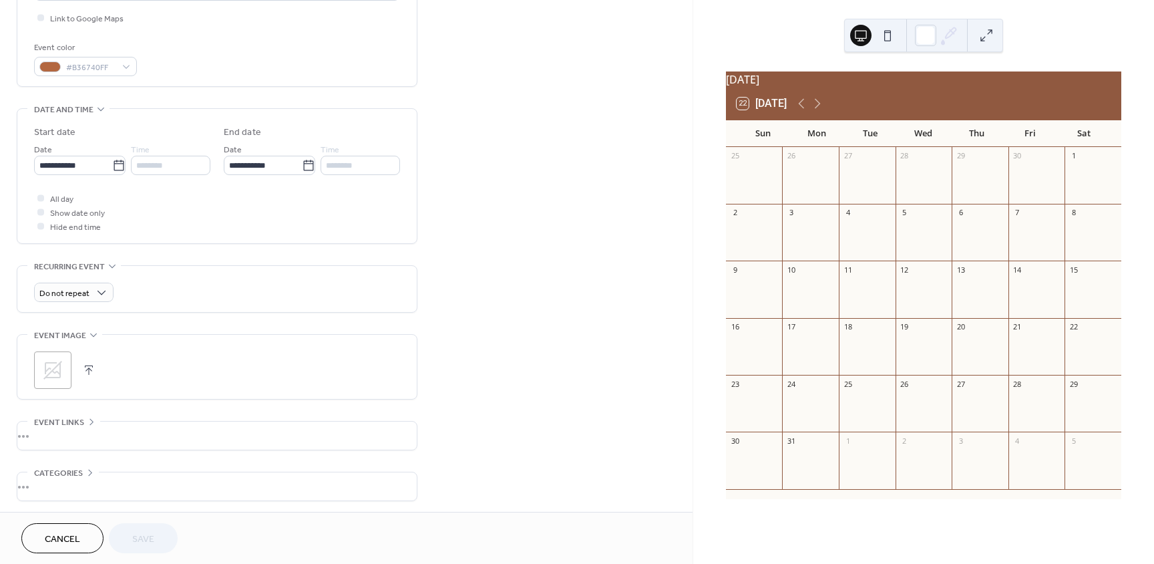
scroll to position [334, 0]
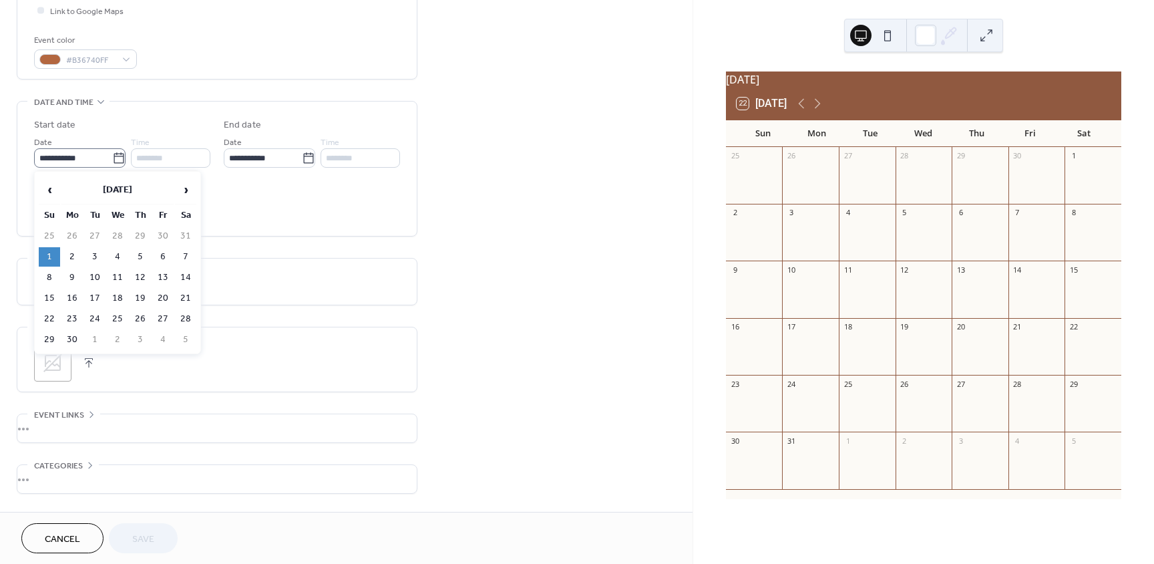
click at [112, 160] on icon at bounding box center [118, 158] width 13 height 13
click at [110, 160] on input "**********" at bounding box center [73, 157] width 78 height 19
click at [183, 194] on span "›" at bounding box center [186, 189] width 20 height 27
click at [183, 193] on span "›" at bounding box center [186, 189] width 20 height 27
click at [183, 194] on span "›" at bounding box center [186, 189] width 20 height 27
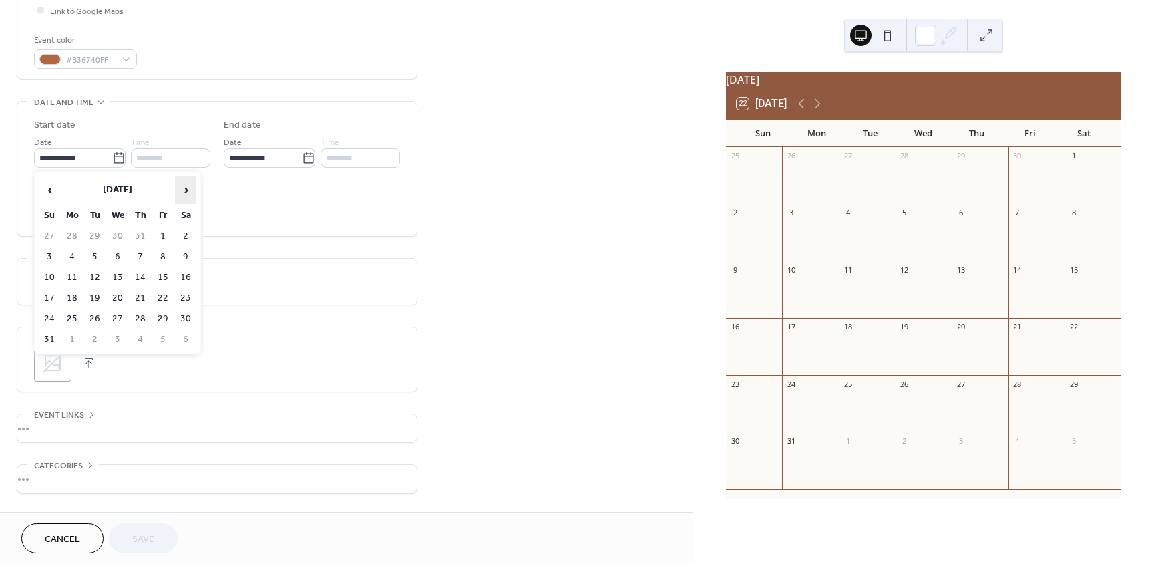
click at [183, 194] on span "›" at bounding box center [186, 189] width 20 height 27
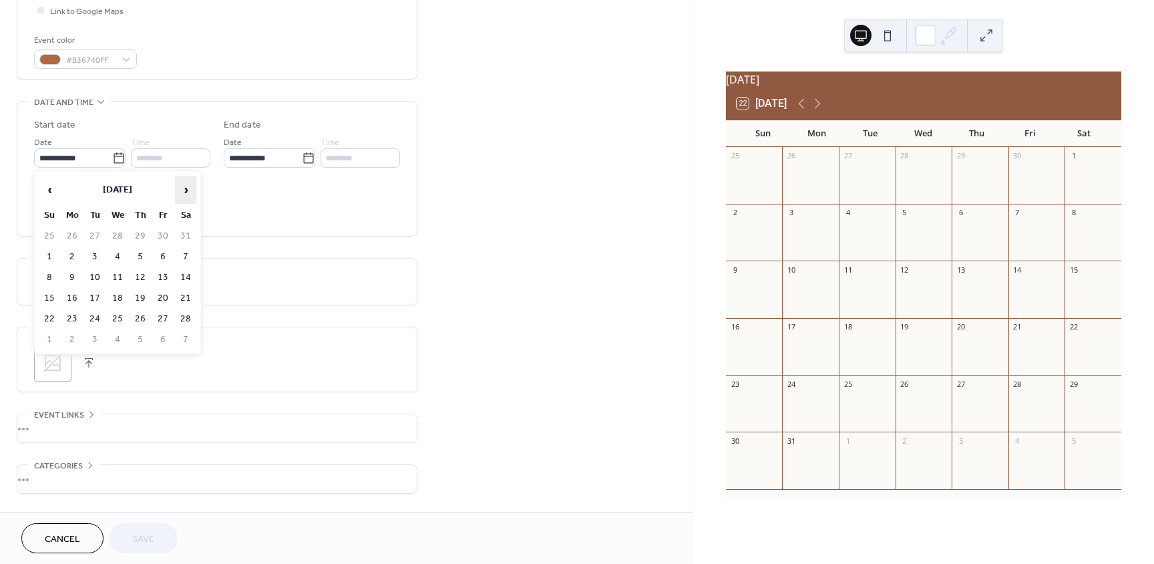
click at [183, 194] on span "›" at bounding box center [186, 189] width 20 height 27
click at [47, 190] on span "‹" at bounding box center [49, 189] width 20 height 27
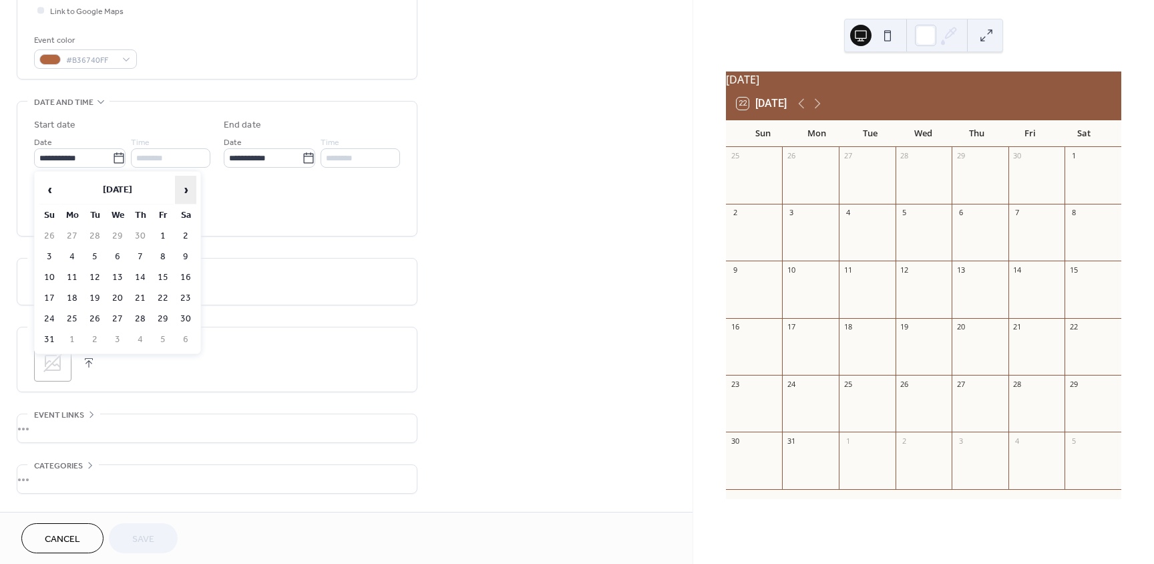
click at [184, 186] on span "›" at bounding box center [186, 189] width 20 height 27
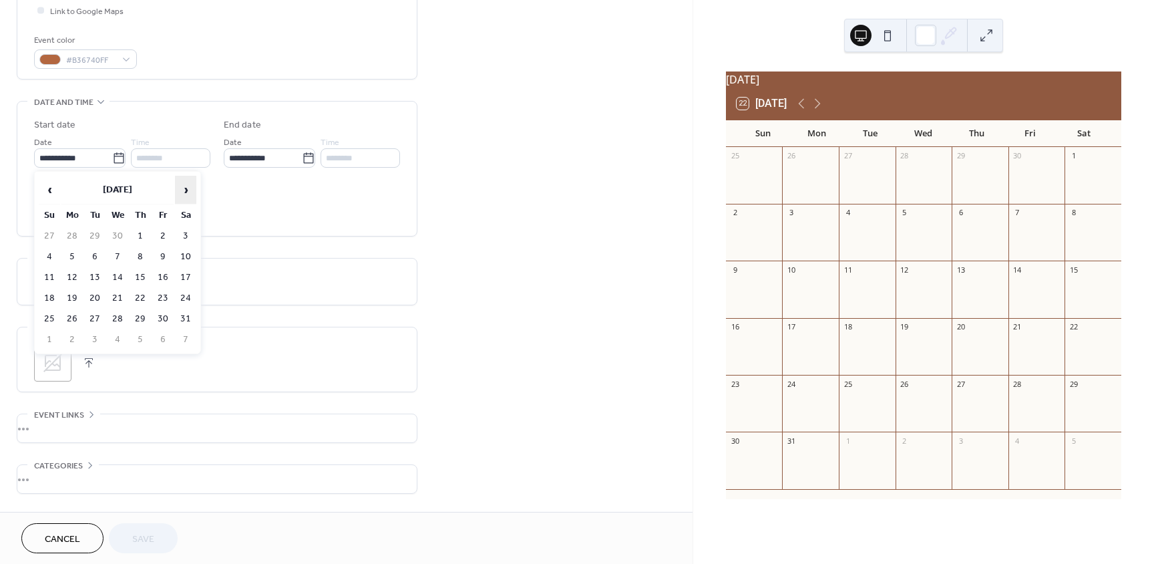
click at [184, 186] on span "›" at bounding box center [186, 189] width 20 height 27
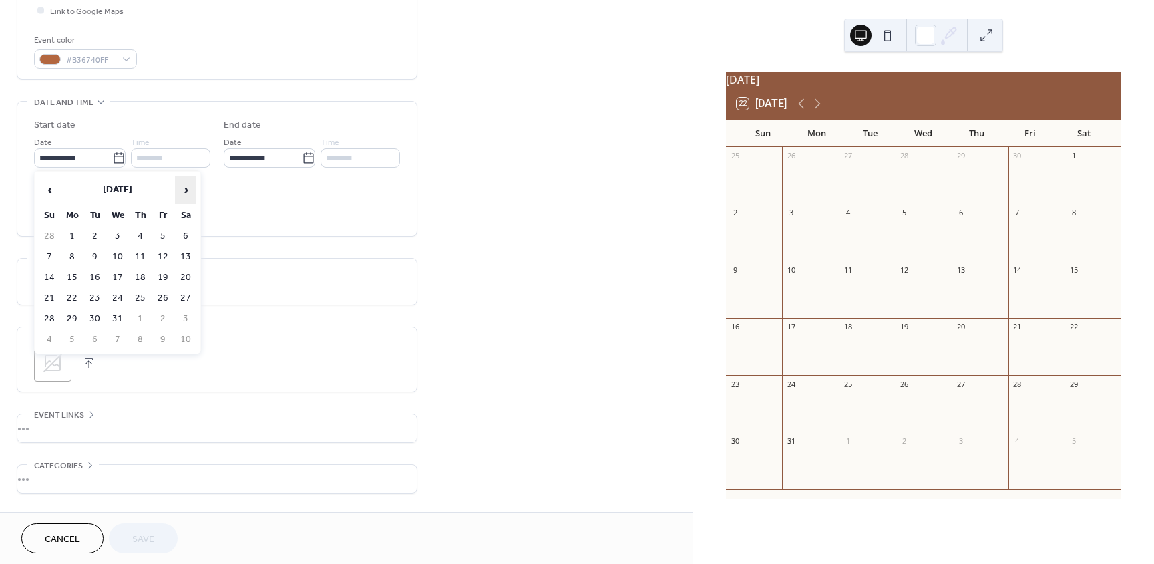
click at [184, 186] on span "›" at bounding box center [186, 189] width 20 height 27
click at [183, 237] on td "1" at bounding box center [185, 235] width 21 height 19
type input "**********"
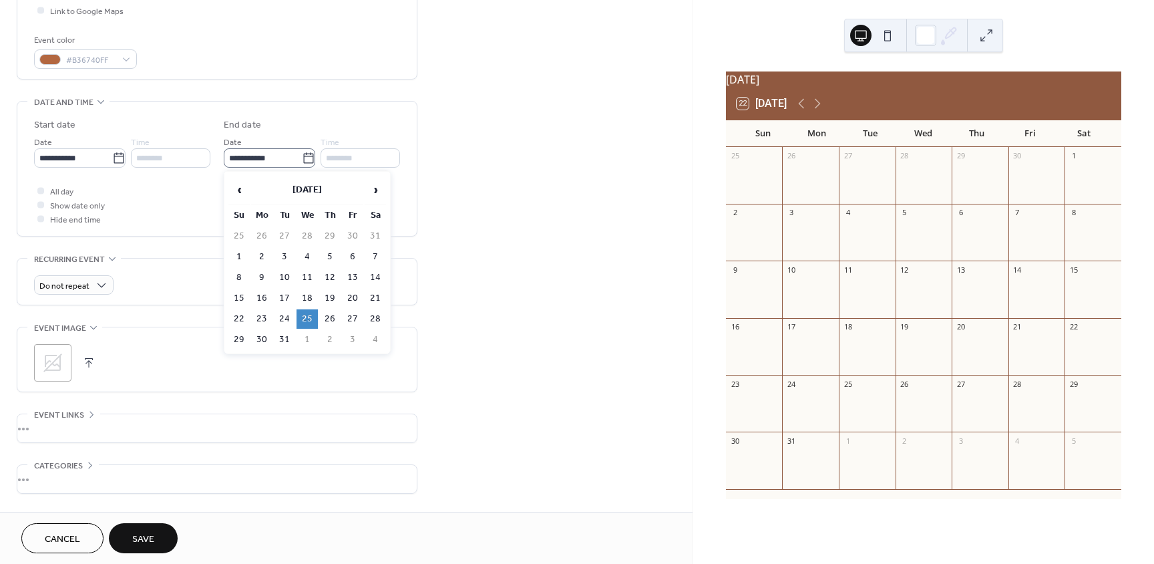
click at [304, 160] on icon at bounding box center [308, 158] width 13 height 13
click at [302, 160] on input "**********" at bounding box center [263, 157] width 78 height 19
click at [282, 345] on td "31" at bounding box center [284, 339] width 21 height 19
type input "**********"
click at [154, 534] on span "Save" at bounding box center [143, 539] width 22 height 14
